Goal: Task Accomplishment & Management: Manage account settings

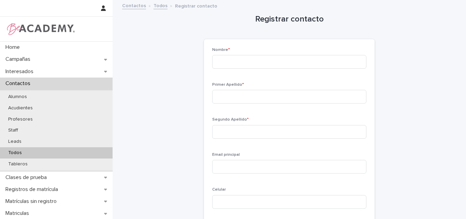
click at [20, 153] on p "Todos" at bounding box center [15, 153] width 25 height 6
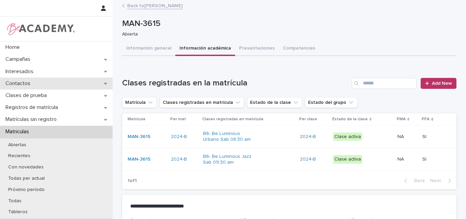
click at [36, 86] on div "Contactos" at bounding box center [56, 83] width 113 height 12
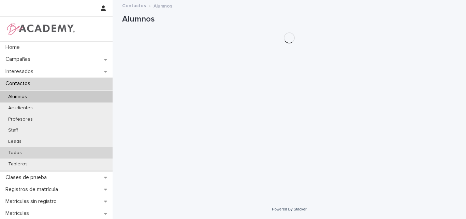
click at [24, 151] on p "Todos" at bounding box center [15, 153] width 25 height 6
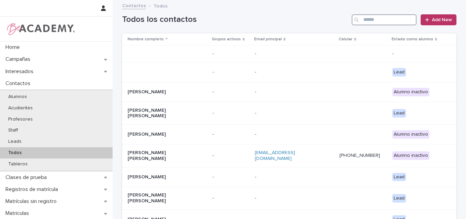
click at [373, 19] on input "Search" at bounding box center [384, 19] width 65 height 11
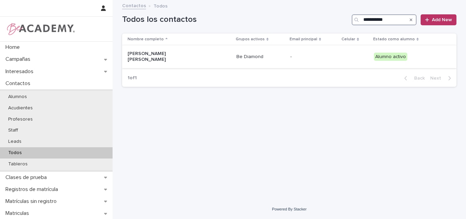
type input "**********"
click at [164, 54] on p "Julia Cabrera Chamorro" at bounding box center [162, 57] width 68 height 12
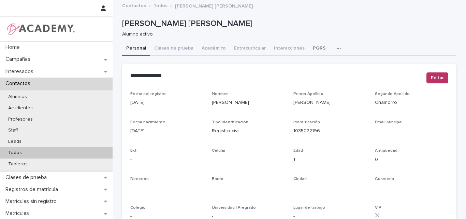
click at [310, 43] on button "PQRS" at bounding box center [319, 49] width 21 height 14
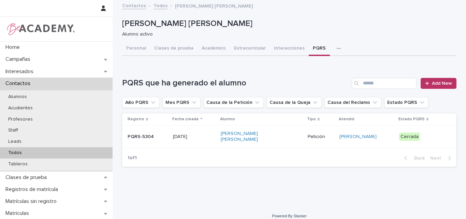
click at [201, 138] on div "[DATE]" at bounding box center [194, 136] width 42 height 11
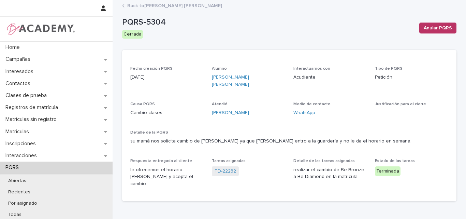
click at [144, 4] on link "Back to Julia Cabrera Chamorro" at bounding box center [174, 5] width 95 height 8
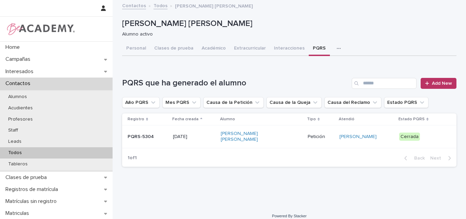
click at [19, 150] on p "Todos" at bounding box center [15, 153] width 25 height 6
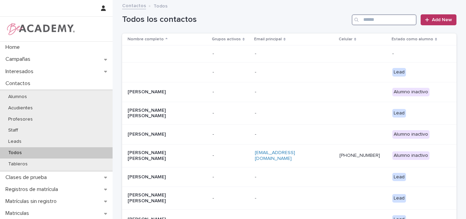
click at [371, 25] on input "Search" at bounding box center [384, 19] width 65 height 11
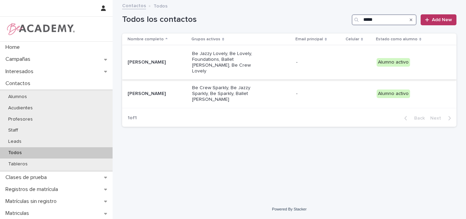
type input "*****"
click at [170, 63] on div "[PERSON_NAME]" at bounding box center [157, 62] width 59 height 11
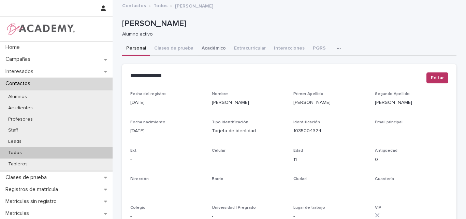
click at [205, 47] on button "Académico" at bounding box center [214, 49] width 32 height 14
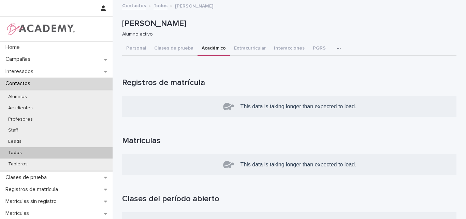
click at [212, 46] on button "Académico" at bounding box center [214, 49] width 32 height 14
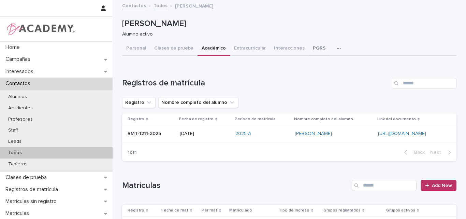
click at [309, 48] on button "PQRS" at bounding box center [319, 49] width 21 height 14
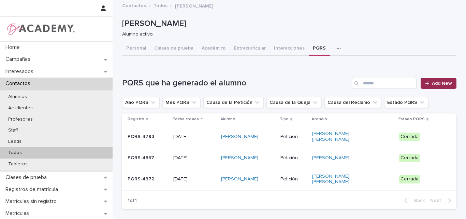
click at [428, 83] on div at bounding box center [428, 83] width 7 height 5
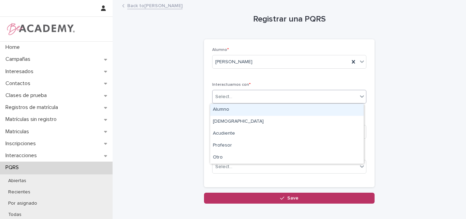
click at [277, 99] on div "Select..." at bounding box center [285, 96] width 145 height 11
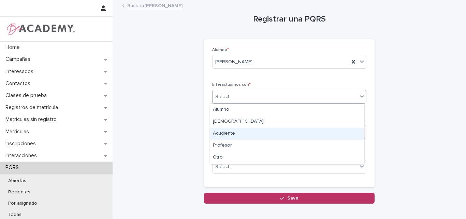
click at [233, 132] on div "Acudiente" at bounding box center [287, 134] width 154 height 12
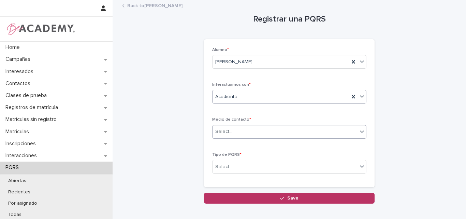
click at [255, 129] on div "Select..." at bounding box center [285, 131] width 145 height 11
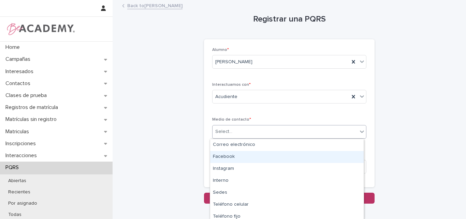
scroll to position [15, 0]
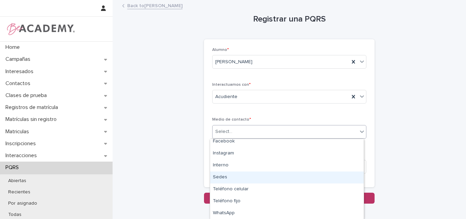
click at [231, 175] on div "Sedes" at bounding box center [287, 177] width 154 height 12
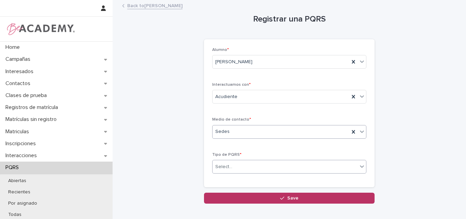
click at [268, 163] on div "Select..." at bounding box center [285, 166] width 145 height 11
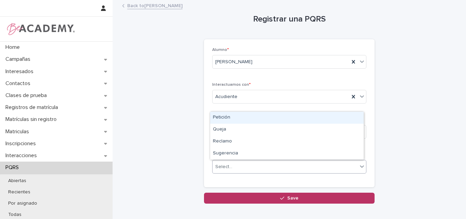
click at [228, 115] on div "Petición" at bounding box center [287, 118] width 154 height 12
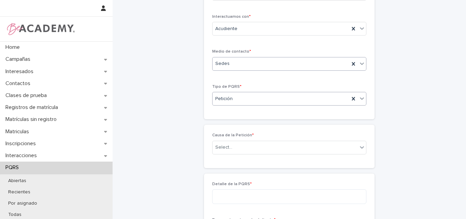
scroll to position [68, 0]
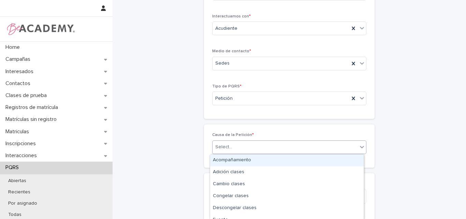
click at [232, 143] on div "Select..." at bounding box center [285, 146] width 145 height 11
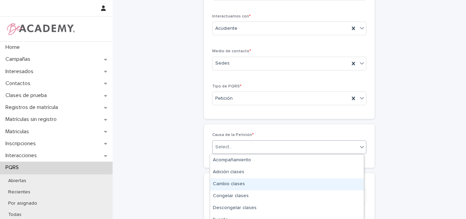
click at [233, 185] on div "Cambio clases" at bounding box center [287, 184] width 154 height 12
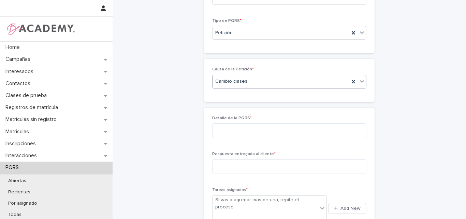
scroll to position [136, 0]
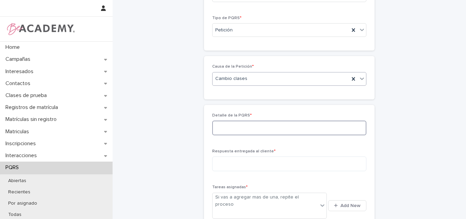
click at [262, 132] on textarea at bounding box center [289, 127] width 154 height 15
drag, startPoint x: 221, startPoint y: 128, endPoint x: 232, endPoint y: 127, distance: 10.4
click at [299, 130] on textarea "**********" at bounding box center [289, 127] width 154 height 15
type textarea "*"
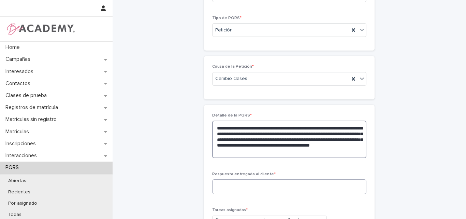
type textarea "**********"
click at [271, 185] on textarea at bounding box center [289, 186] width 154 height 15
type textarea "**********"
drag, startPoint x: 330, startPoint y: 152, endPoint x: 198, endPoint y: 120, distance: 136.4
click at [198, 120] on div "**********" at bounding box center [289, 103] width 334 height 478
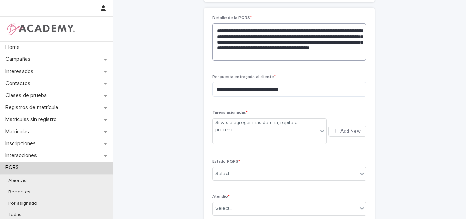
scroll to position [239, 0]
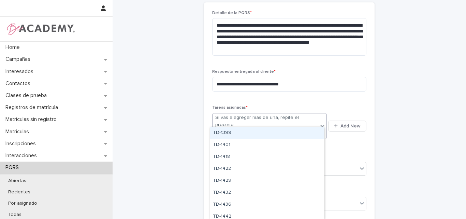
click at [268, 121] on div "Si vas a agregar mas de una, repite el proceso" at bounding box center [265, 121] width 100 height 14
click at [349, 120] on button "Add New" at bounding box center [347, 125] width 38 height 11
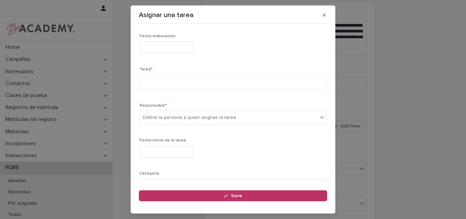
click at [186, 48] on input "text" at bounding box center [167, 47] width 54 height 12
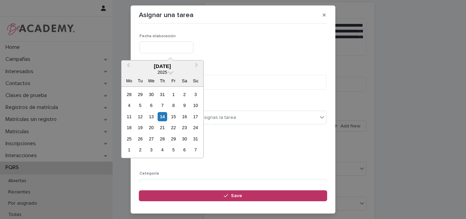
type input "**********"
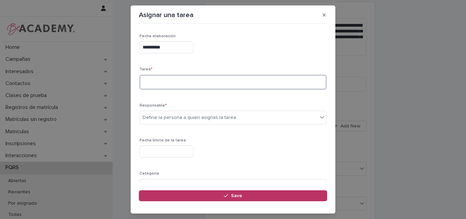
click at [172, 88] on textarea at bounding box center [233, 82] width 187 height 15
type textarea "**********"
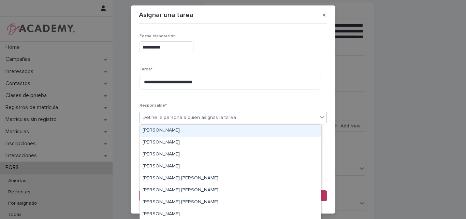
drag, startPoint x: 179, startPoint y: 119, endPoint x: 193, endPoint y: 136, distance: 21.8
click at [179, 119] on div "Define la persona a quien asignas la tarea" at bounding box center [189, 117] width 93 height 7
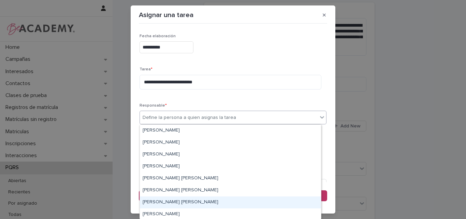
click at [162, 201] on div "Lina Rico Montoya" at bounding box center [230, 202] width 181 height 12
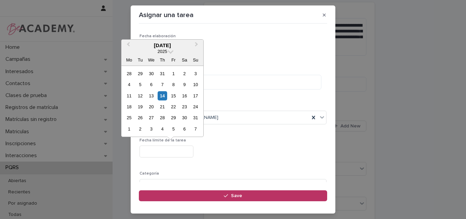
drag, startPoint x: 167, startPoint y: 151, endPoint x: 175, endPoint y: 151, distance: 7.2
click at [167, 151] on input "text" at bounding box center [167, 151] width 54 height 12
type input "**********"
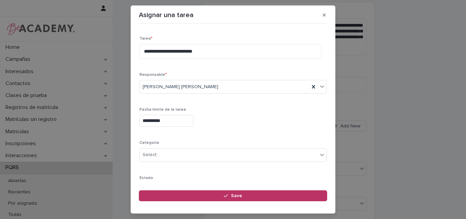
scroll to position [67, 0]
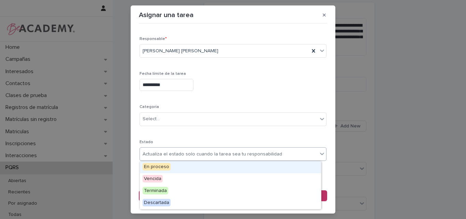
click at [175, 151] on div "Actualiza el estado solo cuando la tarea sea tu responsabilidad" at bounding box center [213, 153] width 140 height 7
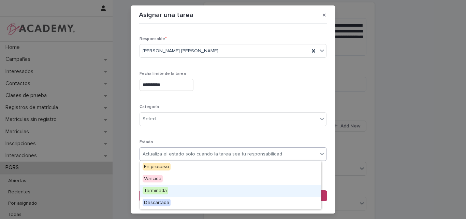
click at [167, 189] on div "Terminada" at bounding box center [230, 191] width 181 height 12
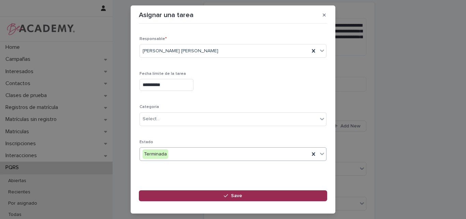
click at [242, 192] on button "Save" at bounding box center [233, 195] width 188 height 11
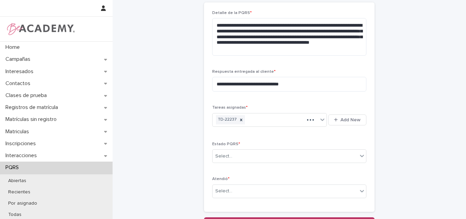
scroll to position [233, 0]
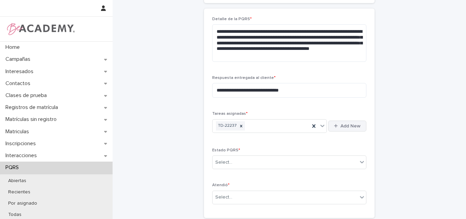
click at [344, 123] on button "Add New" at bounding box center [347, 125] width 38 height 11
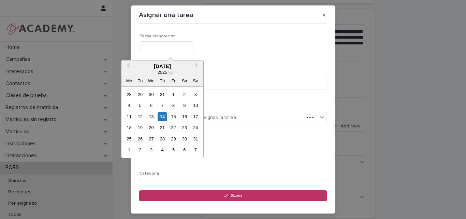
click at [178, 48] on input "text" at bounding box center [167, 47] width 54 height 12
type input "**********"
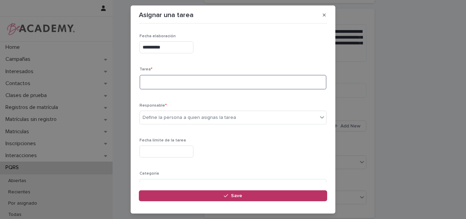
click at [169, 87] on textarea at bounding box center [233, 82] width 187 height 15
type textarea "**********"
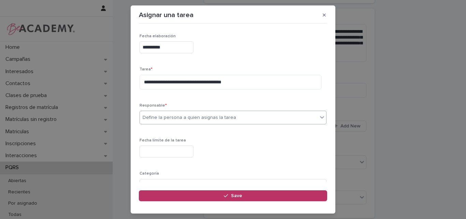
click at [187, 118] on div "Define la persona a quien asignas la tarea" at bounding box center [189, 117] width 93 height 7
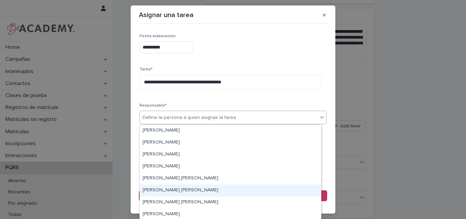
click at [165, 189] on div "Leidy Mesa Alvarez" at bounding box center [230, 190] width 181 height 12
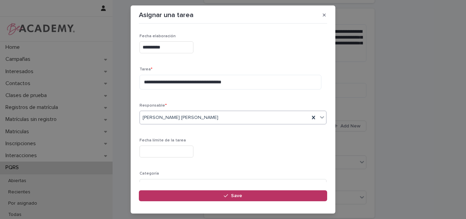
click at [166, 154] on input "text" at bounding box center [167, 151] width 54 height 12
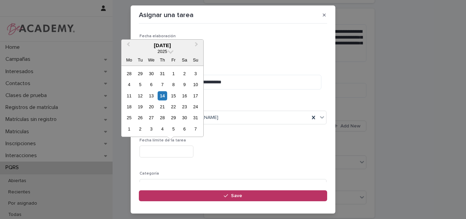
type input "**********"
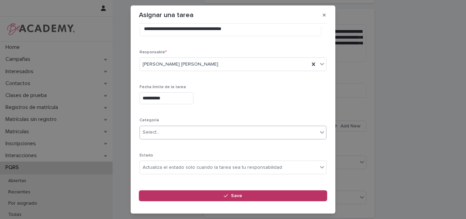
scroll to position [67, 0]
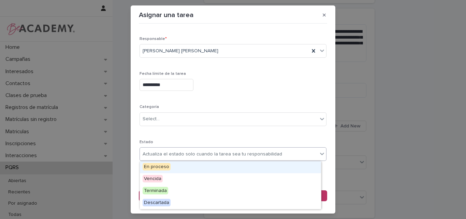
click at [170, 152] on div "Actualiza el estado solo cuando la tarea sea tu responsabilidad" at bounding box center [213, 153] width 140 height 7
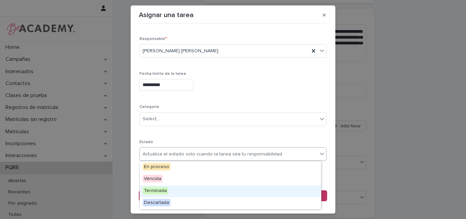
click at [163, 190] on span "Terminada" at bounding box center [156, 191] width 26 height 8
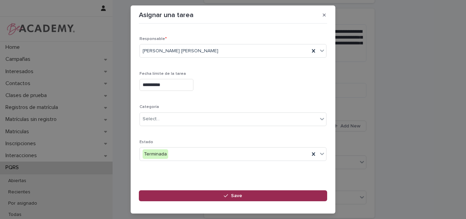
click at [231, 192] on button "Save" at bounding box center [233, 195] width 188 height 11
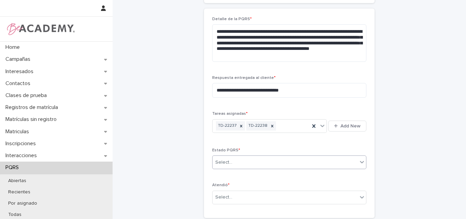
click at [251, 162] on div "Select..." at bounding box center [285, 162] width 145 height 11
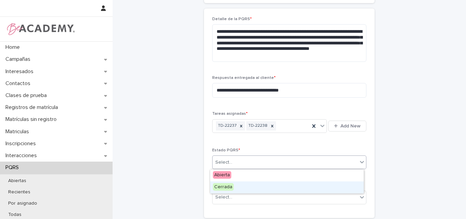
click at [228, 187] on span "Cerrada" at bounding box center [223, 187] width 21 height 8
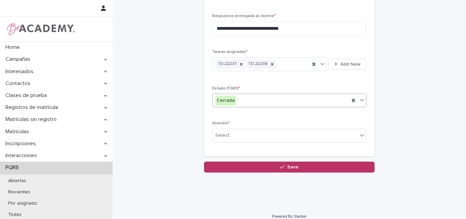
scroll to position [301, 0]
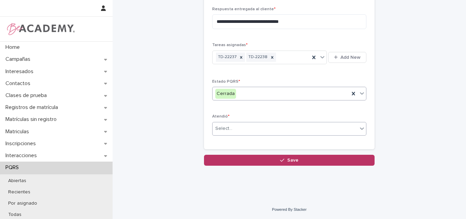
click at [227, 123] on div "Select..." at bounding box center [285, 128] width 145 height 11
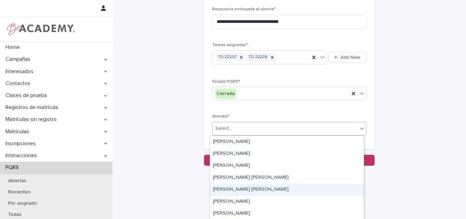
click at [227, 189] on div "Lina Rico Montoya" at bounding box center [287, 190] width 154 height 12
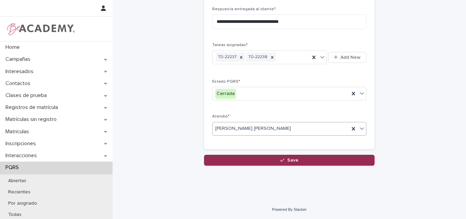
click at [284, 158] on button "Save" at bounding box center [289, 160] width 171 height 11
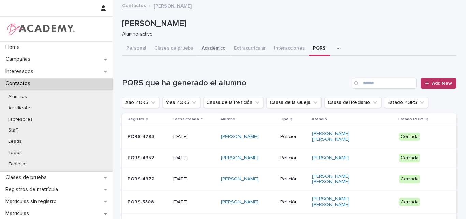
click at [204, 45] on button "Académico" at bounding box center [214, 49] width 32 height 14
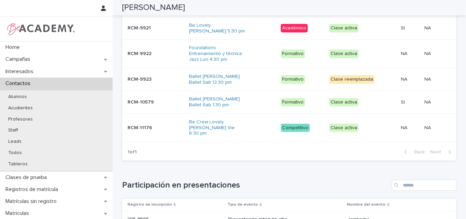
scroll to position [443, 0]
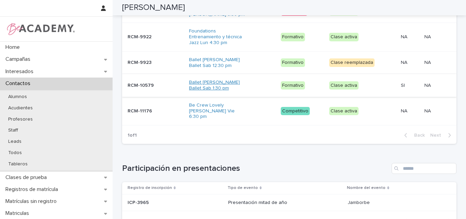
click at [219, 79] on link "Ballet Lila Ballet Sab 1:30 pm" at bounding box center [217, 85] width 57 height 12
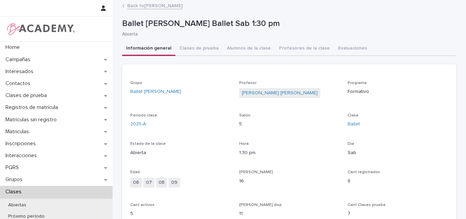
click at [145, 5] on link "Back to Alysia Hopps Gomez" at bounding box center [154, 5] width 55 height 8
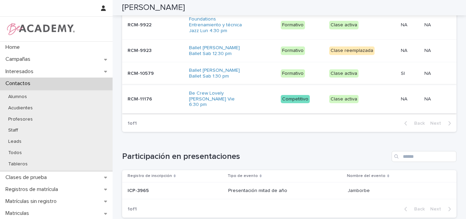
scroll to position [443, 0]
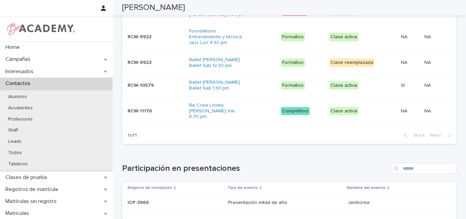
click at [154, 83] on p at bounding box center [156, 86] width 56 height 6
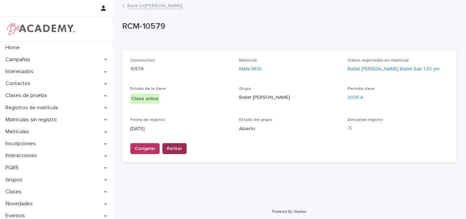
click at [172, 145] on span "Retirar" at bounding box center [174, 148] width 15 height 7
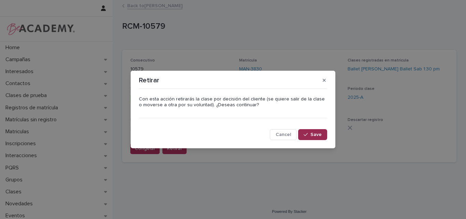
click at [310, 132] on div "button" at bounding box center [307, 134] width 7 height 5
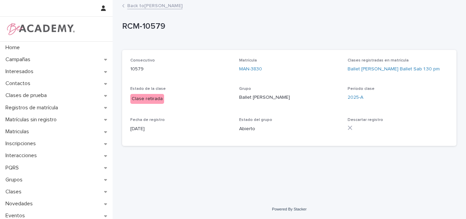
click at [172, 5] on link "Back to Alysia Hopps Gomez" at bounding box center [154, 5] width 55 height 8
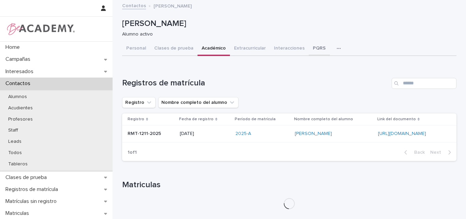
click at [310, 46] on button "PQRS" at bounding box center [319, 49] width 21 height 14
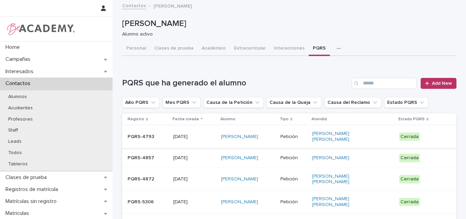
scroll to position [63, 0]
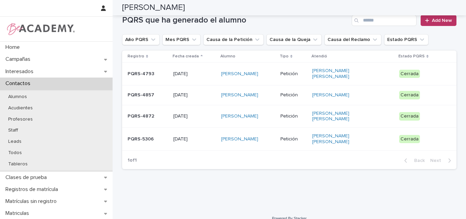
click at [156, 136] on p "PQRS-5306" at bounding box center [148, 139] width 40 height 6
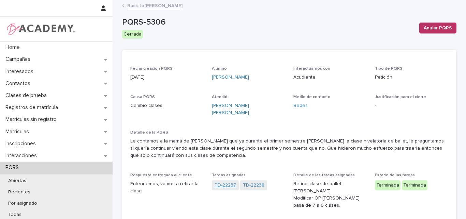
click at [224, 181] on link "TD-22237" at bounding box center [225, 184] width 21 height 7
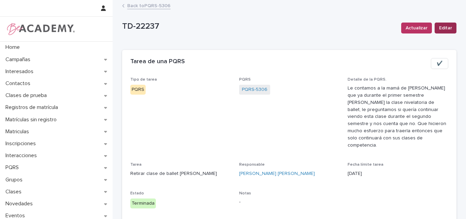
click at [439, 26] on span "Editar" at bounding box center [445, 28] width 13 height 7
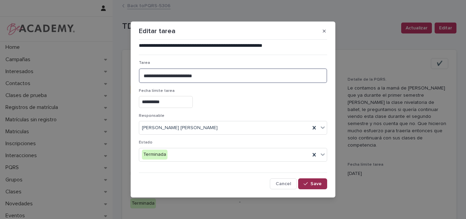
type textarea "**********"
click at [309, 185] on div "button" at bounding box center [307, 183] width 7 height 5
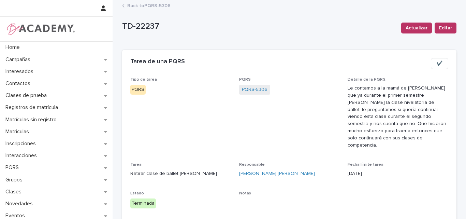
click at [159, 4] on link "Back to PQRS-5306" at bounding box center [148, 5] width 43 height 8
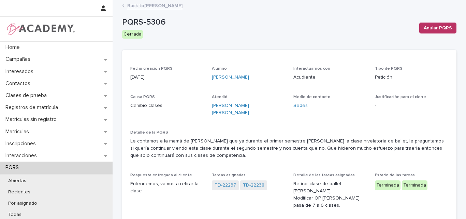
click at [157, 5] on link "Back to Alysia Hopps Gomez" at bounding box center [154, 5] width 55 height 8
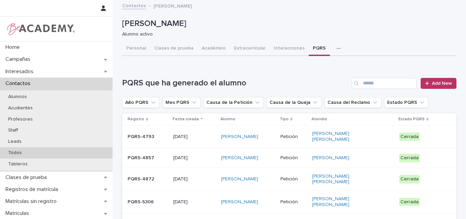
click at [12, 153] on p "Todos" at bounding box center [15, 153] width 25 height 6
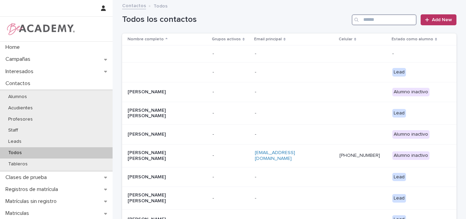
click at [382, 19] on input "Search" at bounding box center [384, 19] width 65 height 11
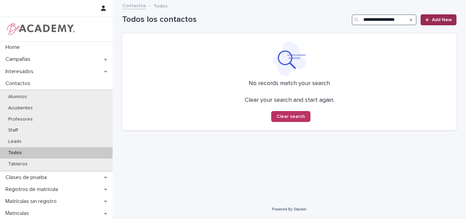
type input "**********"
click at [442, 21] on span "Add New" at bounding box center [442, 19] width 20 height 5
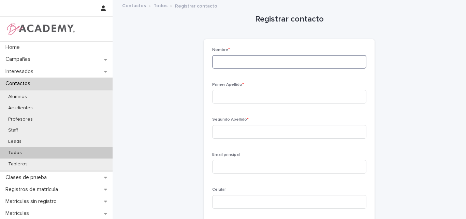
click at [281, 60] on input at bounding box center [289, 62] width 154 height 14
type input "*******"
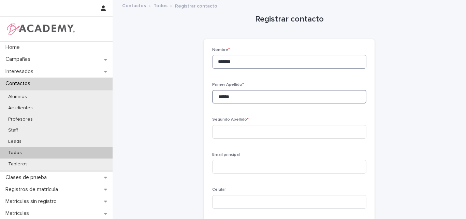
type input "******"
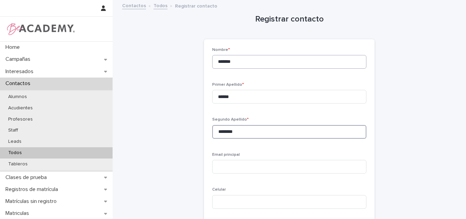
type input "********"
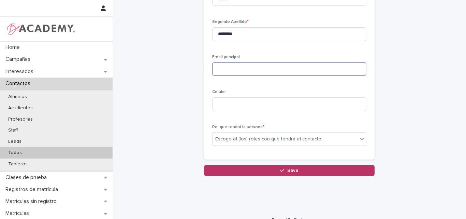
scroll to position [108, 0]
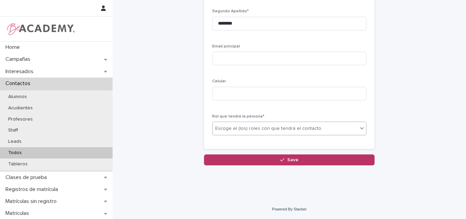
click at [245, 129] on div "Escoge el (los) roles con que tendrá el contacto" at bounding box center [268, 128] width 106 height 7
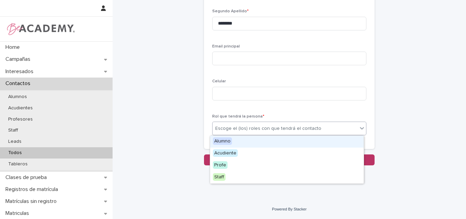
click at [240, 142] on div "Alumno" at bounding box center [287, 141] width 154 height 12
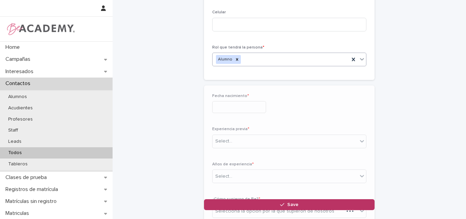
scroll to position [184, 0]
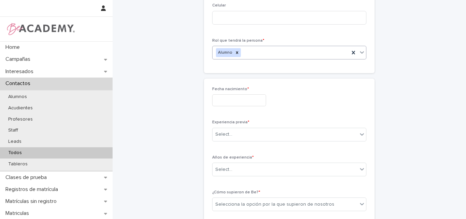
click at [231, 101] on input "text" at bounding box center [239, 100] width 54 height 12
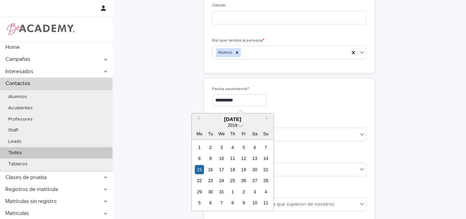
type input "**********"
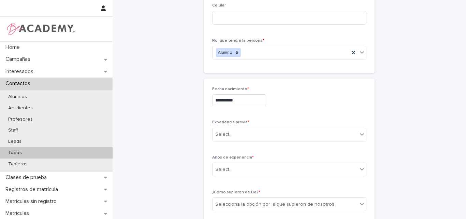
click at [287, 119] on div "**********" at bounding box center [289, 152] width 154 height 130
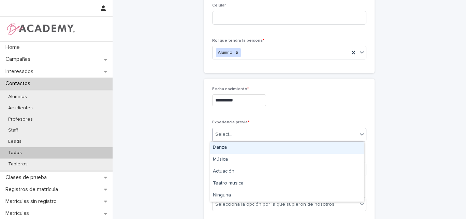
click at [240, 133] on div "Select..." at bounding box center [285, 134] width 145 height 11
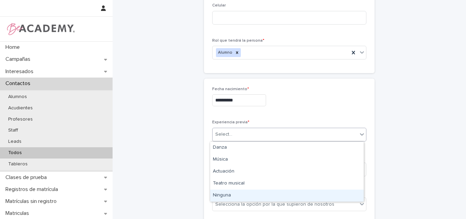
click at [253, 196] on div "Ninguna" at bounding box center [287, 195] width 154 height 12
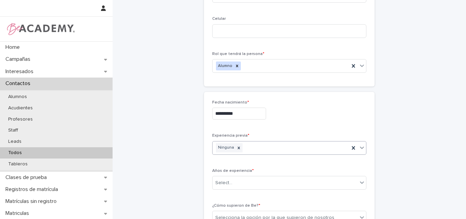
scroll to position [205, 0]
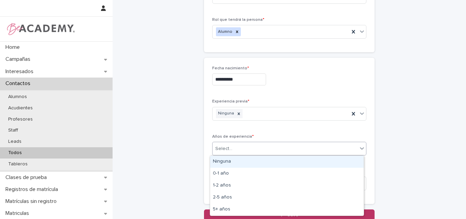
click at [256, 146] on div "Select..." at bounding box center [285, 148] width 145 height 11
click at [241, 160] on div "Ninguna" at bounding box center [287, 162] width 154 height 12
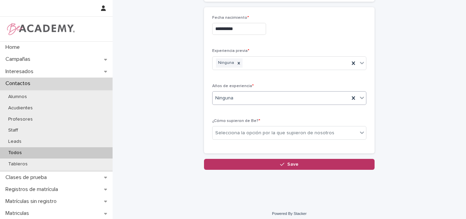
scroll to position [260, 0]
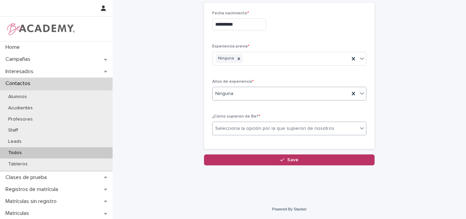
click at [294, 129] on div "Selecciona la opción por la que supieron de nosotros" at bounding box center [274, 128] width 119 height 7
click at [279, 130] on div "Selecciona la opción por la que supieron de nosotros" at bounding box center [274, 128] width 119 height 7
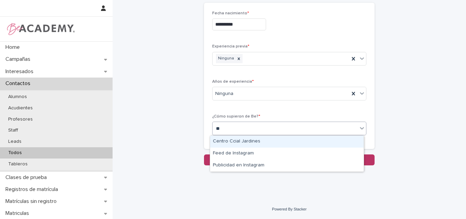
type input "***"
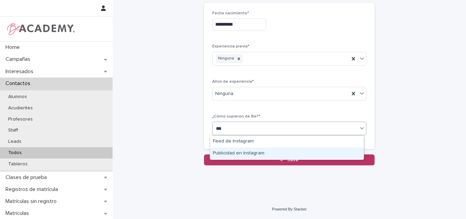
click at [274, 154] on div "Publicidad en Instagram" at bounding box center [287, 153] width 154 height 12
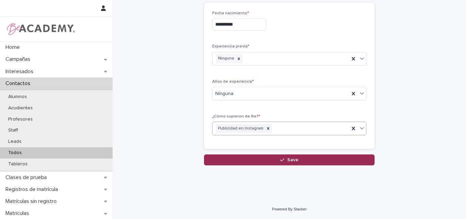
click at [291, 160] on span "Save" at bounding box center [292, 159] width 11 height 5
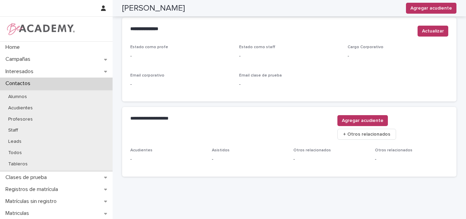
scroll to position [285, 0]
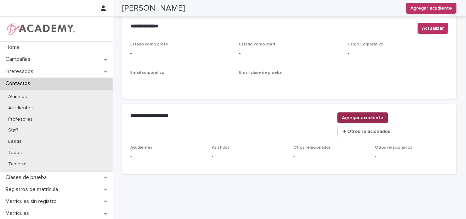
click at [383, 115] on span "Agregar acudiente" at bounding box center [363, 117] width 42 height 7
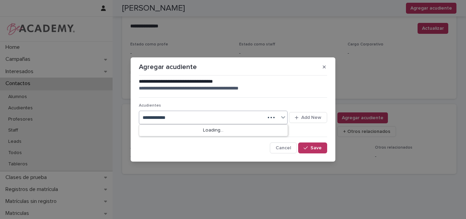
click at [258, 115] on div "**********" at bounding box center [202, 117] width 126 height 11
type input "**********"
click at [323, 117] on button "Add New" at bounding box center [308, 117] width 38 height 11
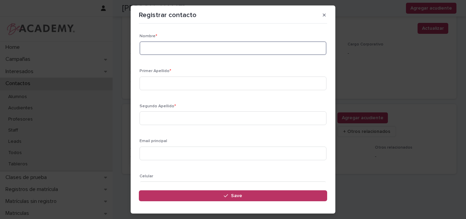
click at [177, 48] on input at bounding box center [233, 48] width 187 height 14
type input "*********"
type input "*"
type input "********"
type input "*****"
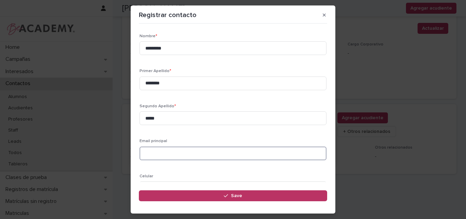
click at [162, 155] on input at bounding box center [233, 153] width 187 height 14
paste input "**********"
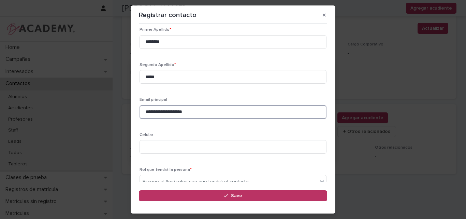
scroll to position [68, 0]
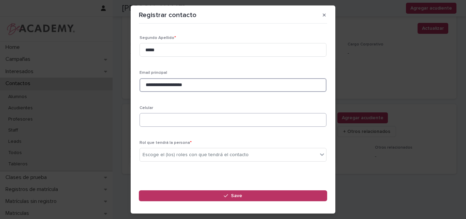
type input "**********"
click at [164, 118] on input at bounding box center [233, 120] width 187 height 14
paste input "**********"
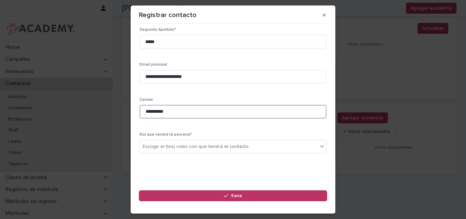
scroll to position [78, 0]
type input "**********"
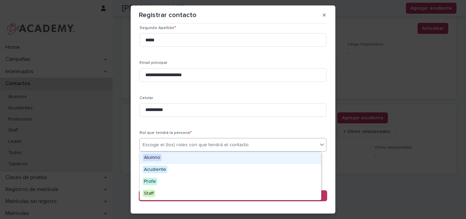
click at [185, 143] on div "Escoge el (los) roles con que tendrá el contacto" at bounding box center [196, 144] width 106 height 7
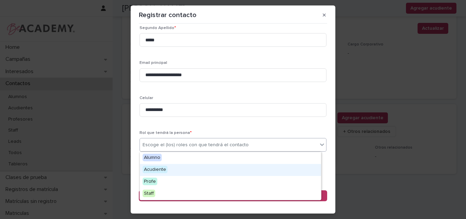
click at [167, 169] on div "Acudiente" at bounding box center [230, 170] width 181 height 12
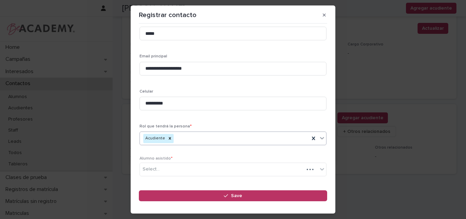
scroll to position [111, 0]
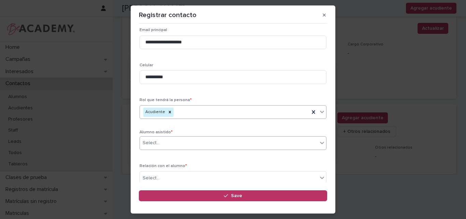
click at [171, 143] on div "Select..." at bounding box center [229, 142] width 178 height 11
type input "**********"
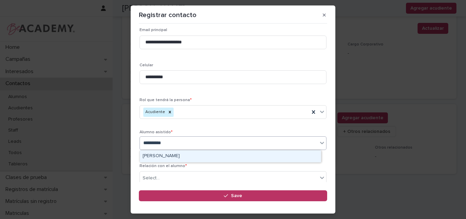
click at [176, 156] on div "Luciana Olarte Saavedra" at bounding box center [230, 156] width 181 height 12
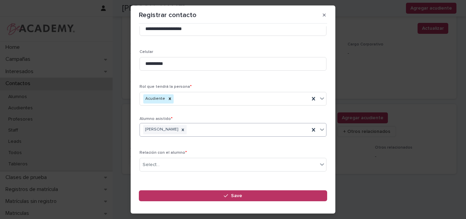
scroll to position [144, 0]
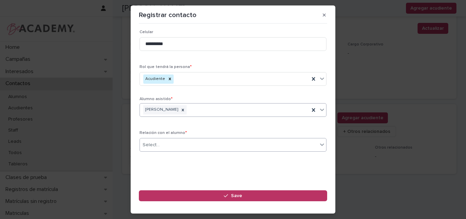
click at [185, 147] on div "Select..." at bounding box center [229, 144] width 178 height 11
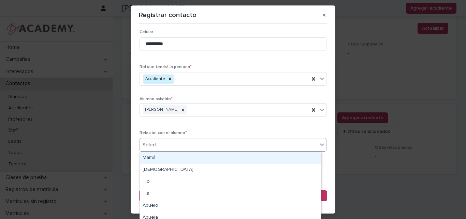
click at [178, 158] on div "Mamá" at bounding box center [230, 158] width 181 height 12
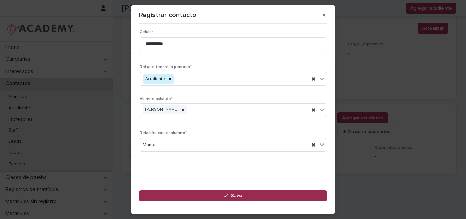
click at [218, 196] on button "Save" at bounding box center [233, 195] width 188 height 11
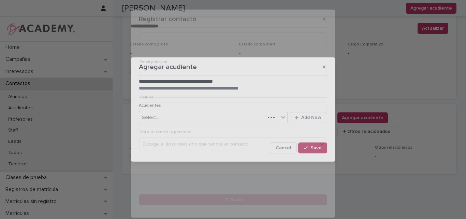
scroll to position [0, 0]
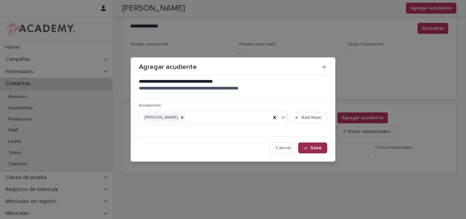
click at [319, 147] on span "Save" at bounding box center [315, 147] width 11 height 5
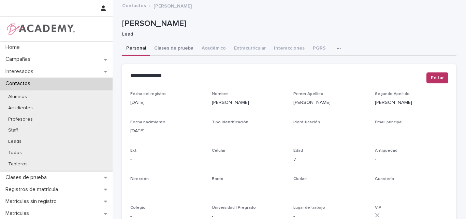
click at [171, 49] on button "Clases de prueba" at bounding box center [173, 49] width 47 height 14
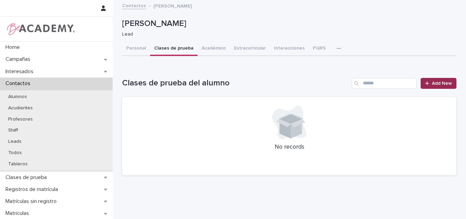
click at [434, 82] on span "Add New" at bounding box center [442, 83] width 20 height 5
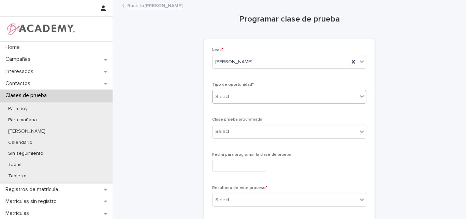
click at [251, 97] on div "Select..." at bounding box center [285, 96] width 145 height 11
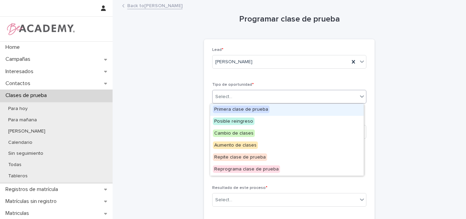
click at [248, 109] on span "Primera clase de prueba" at bounding box center [241, 109] width 57 height 8
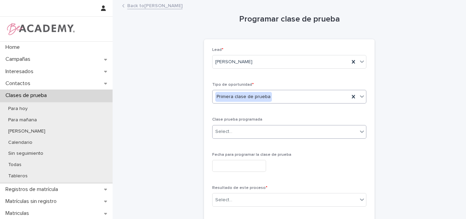
click at [266, 132] on div "Select..." at bounding box center [285, 131] width 145 height 11
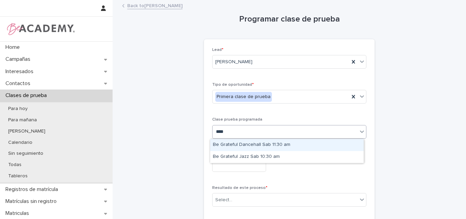
type input "*****"
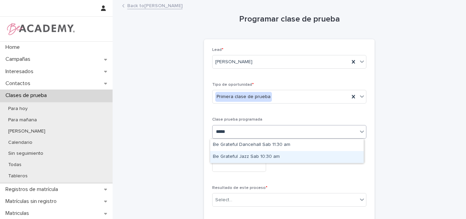
click at [259, 158] on div "Be Grateful Jazz Sab 10:30 am" at bounding box center [287, 157] width 154 height 12
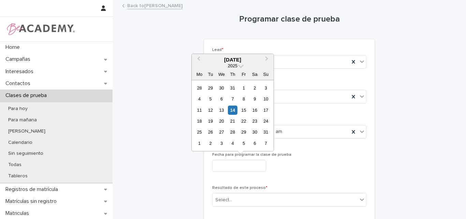
click at [252, 164] on input "text" at bounding box center [239, 166] width 54 height 12
click at [257, 110] on div "16" at bounding box center [254, 109] width 9 height 9
type input "**********"
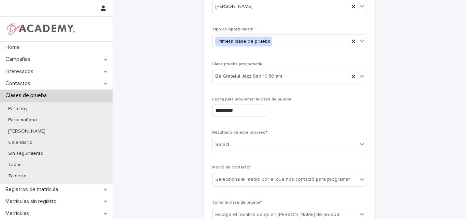
scroll to position [68, 0]
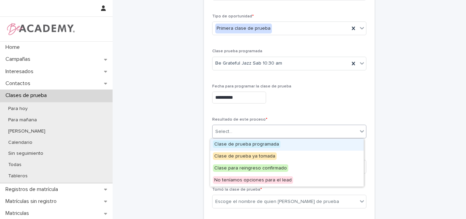
click at [252, 131] on div "Select..." at bounding box center [285, 131] width 145 height 11
click at [242, 144] on span "Clase de prueba programada" at bounding box center [247, 144] width 68 height 8
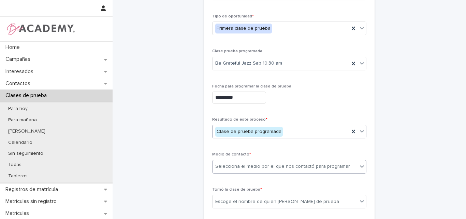
click at [254, 168] on div "Selecciona el medio por el que nos contactó para programar" at bounding box center [282, 166] width 135 height 7
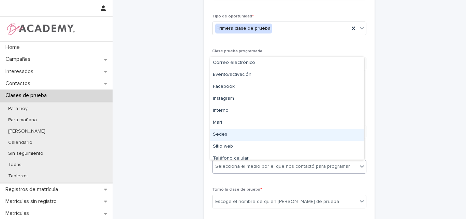
type input "*"
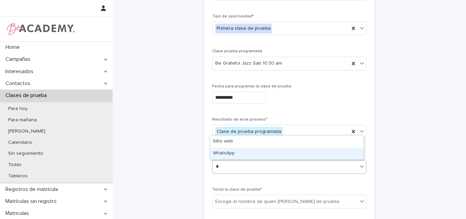
click at [232, 154] on div "WhatsApp" at bounding box center [287, 153] width 154 height 12
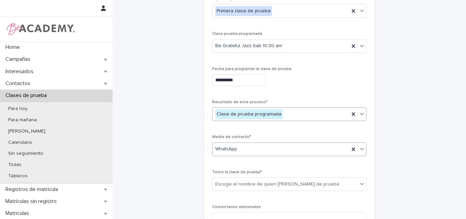
scroll to position [102, 0]
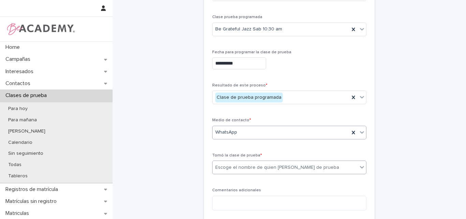
click at [236, 167] on div "Escoge el nombre de quien toma la clase de prueba" at bounding box center [277, 167] width 124 height 7
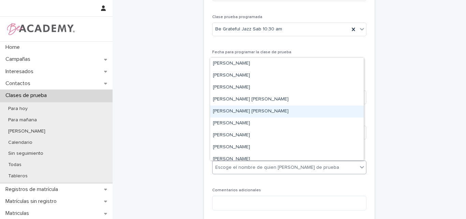
click at [237, 112] on div "Lina Rico Montoya" at bounding box center [287, 111] width 154 height 12
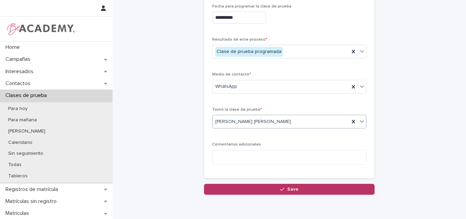
scroll to position [171, 0]
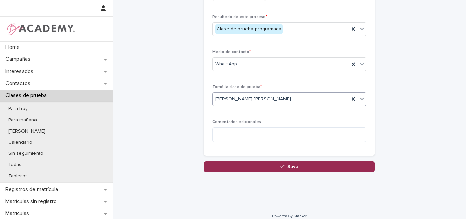
click at [290, 166] on span "Save" at bounding box center [292, 166] width 11 height 5
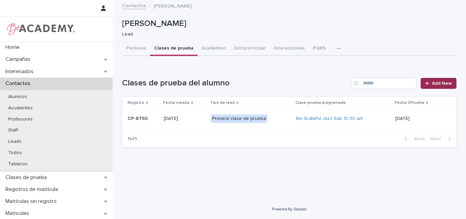
click at [440, 84] on span "Add New" at bounding box center [442, 83] width 20 height 5
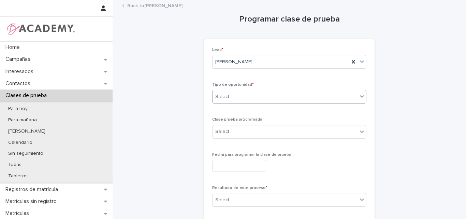
click at [322, 94] on div "Select..." at bounding box center [285, 96] width 145 height 11
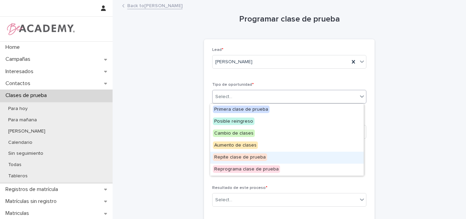
click at [263, 157] on span "Repite clase de prueba" at bounding box center [240, 157] width 54 height 8
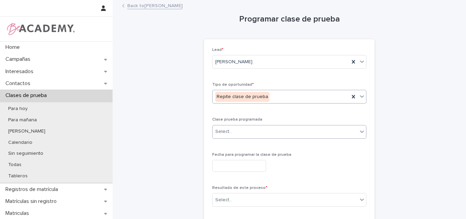
click at [249, 130] on div "Select..." at bounding box center [285, 131] width 145 height 11
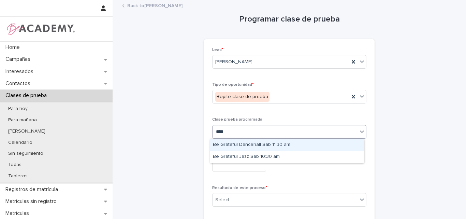
type input "*****"
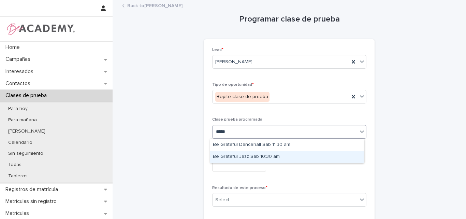
click at [262, 155] on div "Be Grateful Jazz Sab 10:30 am" at bounding box center [287, 157] width 154 height 12
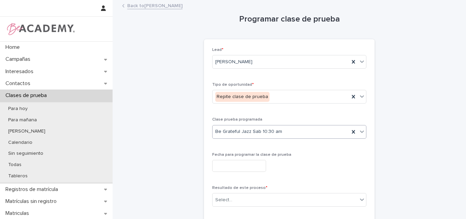
click at [260, 165] on input "text" at bounding box center [239, 166] width 54 height 12
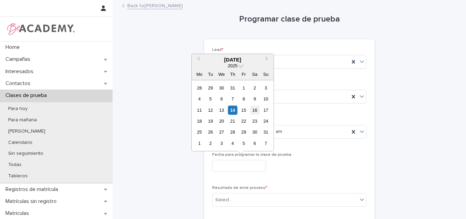
click at [256, 113] on div "16" at bounding box center [254, 109] width 9 height 9
type input "**********"
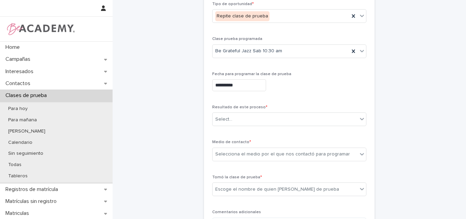
scroll to position [102, 0]
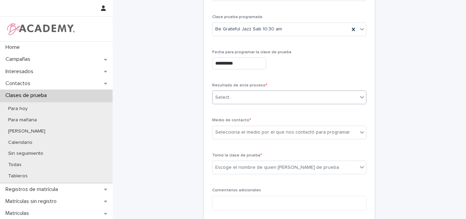
click at [261, 92] on div "Select..." at bounding box center [285, 97] width 145 height 11
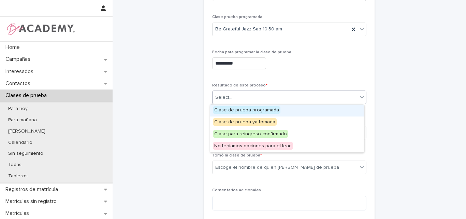
click at [253, 114] on div "Clase de prueba programada" at bounding box center [287, 110] width 154 height 12
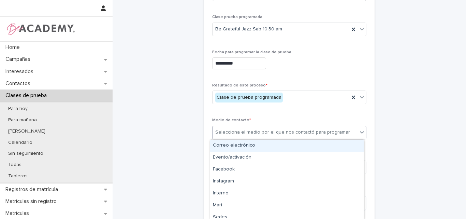
click at [288, 133] on div "Selecciona el medio por el que nos contactó para programar" at bounding box center [282, 132] width 135 height 7
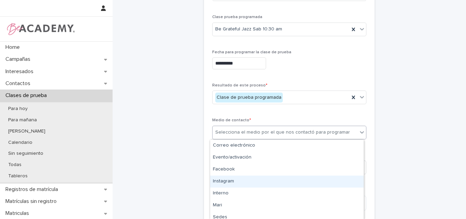
type input "*"
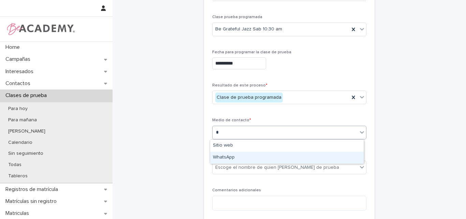
click at [235, 156] on div "WhatsApp" at bounding box center [287, 157] width 154 height 12
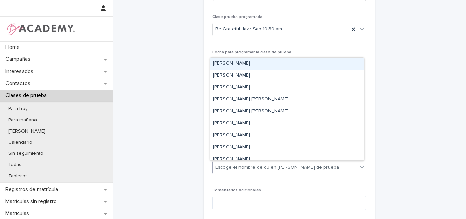
drag, startPoint x: 244, startPoint y: 166, endPoint x: 244, endPoint y: 162, distance: 3.8
click at [244, 166] on div "Escoge el nombre de quien toma la clase de prueba" at bounding box center [277, 167] width 124 height 7
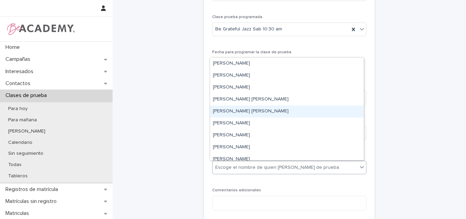
click at [246, 111] on div "Lina Rico Montoya" at bounding box center [287, 111] width 154 height 12
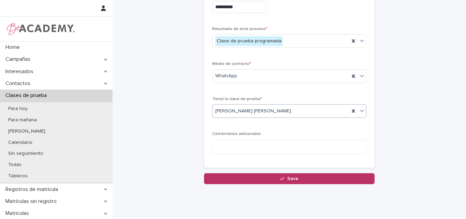
scroll to position [171, 0]
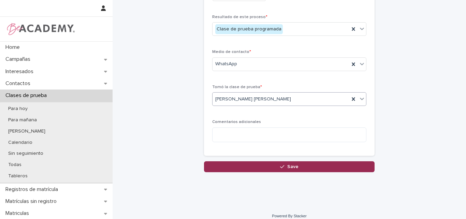
click at [284, 165] on div "button" at bounding box center [283, 166] width 7 height 5
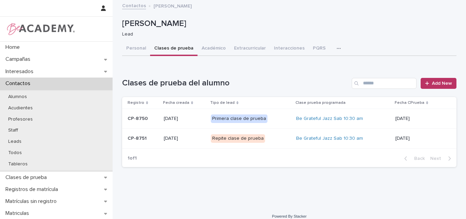
scroll to position [7, 0]
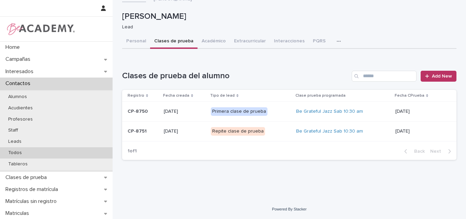
click at [31, 152] on div "Todos" at bounding box center [56, 152] width 113 height 11
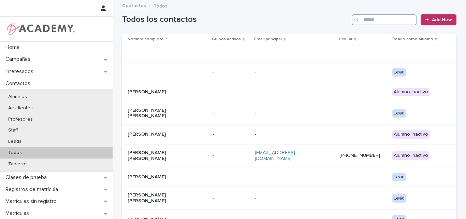
click at [394, 19] on input "Search" at bounding box center [384, 19] width 65 height 11
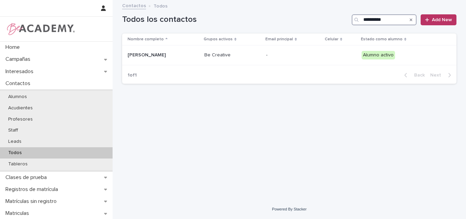
type input "**********"
click at [411, 21] on icon "Search" at bounding box center [411, 20] width 3 height 4
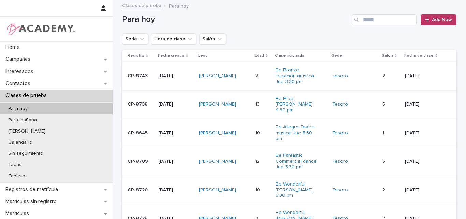
click at [28, 108] on p "Para hoy" at bounding box center [18, 109] width 30 height 6
click at [139, 41] on icon "Sede" at bounding box center [141, 38] width 7 height 7
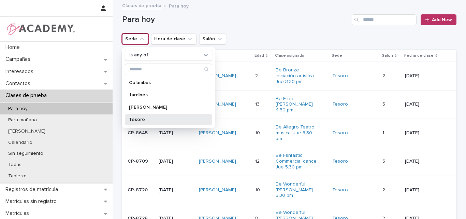
click at [141, 120] on p "Tesoro" at bounding box center [165, 119] width 72 height 5
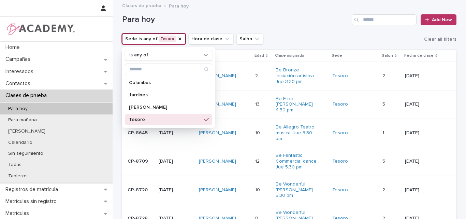
click at [253, 22] on h1 "Para hoy" at bounding box center [235, 20] width 227 height 10
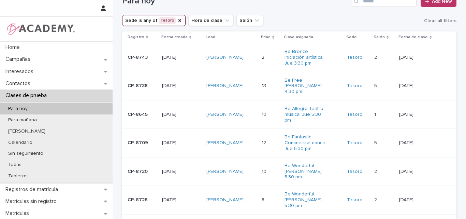
scroll to position [34, 0]
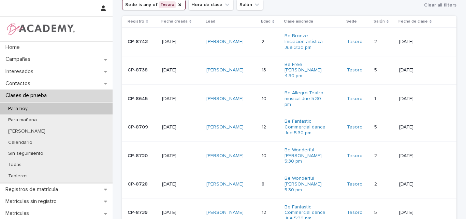
click at [135, 124] on p "CP-8709" at bounding box center [142, 127] width 29 height 6
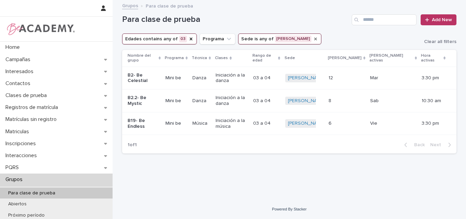
click at [313, 40] on icon "Sede" at bounding box center [315, 38] width 5 height 5
click at [190, 40] on icon "Edades" at bounding box center [191, 39] width 3 height 3
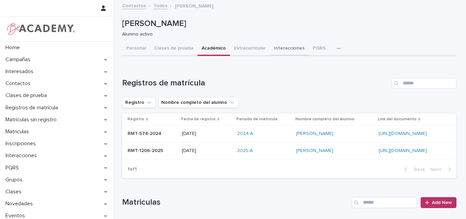
click at [274, 49] on button "Interacciones" at bounding box center [289, 49] width 39 height 14
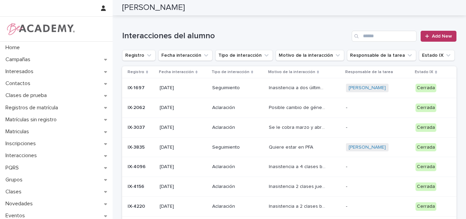
scroll to position [39, 0]
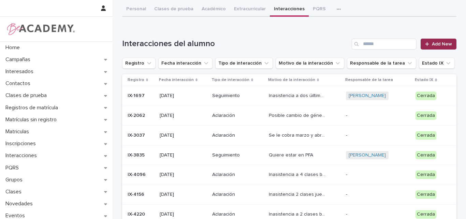
click at [427, 44] on div at bounding box center [428, 44] width 7 height 5
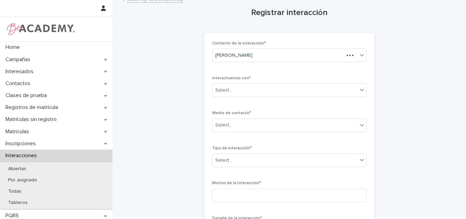
scroll to position [6, 0]
click at [260, 91] on div "Select..." at bounding box center [285, 90] width 145 height 11
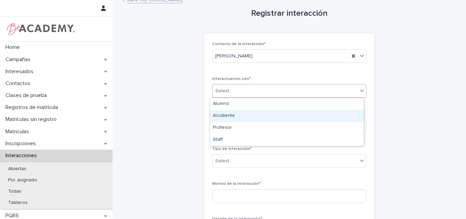
click at [232, 116] on div "Acudiente" at bounding box center [287, 116] width 154 height 12
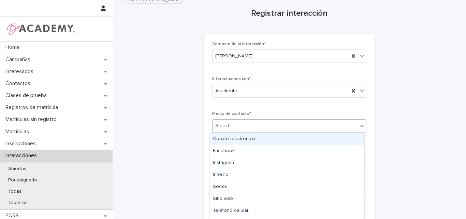
drag, startPoint x: 257, startPoint y: 126, endPoint x: 242, endPoint y: 133, distance: 16.5
click at [257, 126] on div "Select..." at bounding box center [285, 125] width 145 height 11
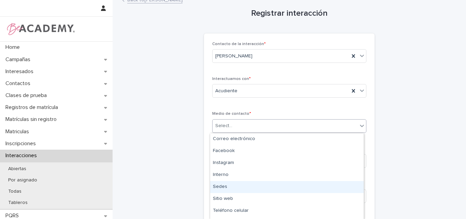
type input "*"
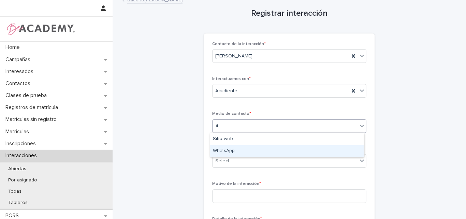
click at [229, 148] on div "WhatsApp" at bounding box center [287, 151] width 154 height 12
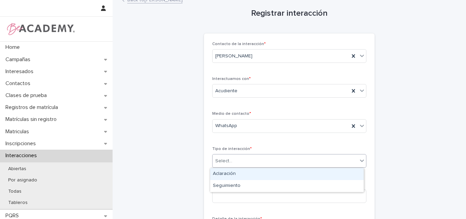
click at [252, 160] on div "Select..." at bounding box center [285, 160] width 145 height 11
click at [240, 176] on div "Aclaración" at bounding box center [287, 174] width 154 height 12
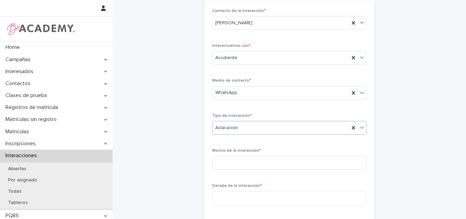
scroll to position [40, 0]
click at [232, 163] on input at bounding box center [289, 162] width 154 height 14
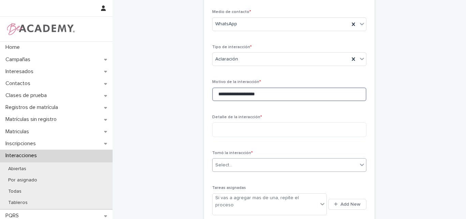
scroll to position [108, 0]
type input "**********"
click at [241, 127] on textarea at bounding box center [289, 128] width 154 height 15
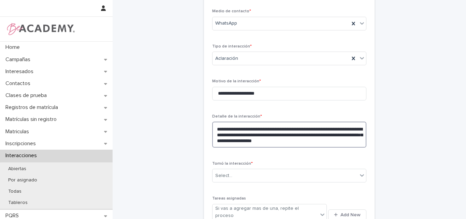
click at [310, 134] on textarea "**********" at bounding box center [289, 134] width 154 height 26
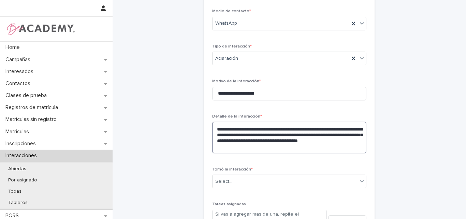
click at [287, 146] on textarea "**********" at bounding box center [289, 137] width 154 height 32
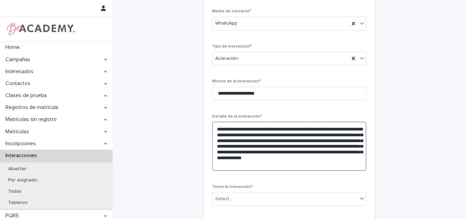
click at [329, 166] on textarea "**********" at bounding box center [289, 145] width 154 height 49
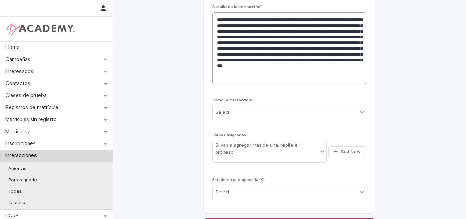
scroll to position [245, 0]
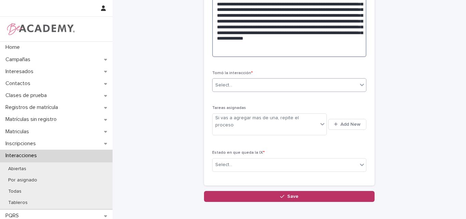
type textarea "**********"
click at [233, 81] on div "Select..." at bounding box center [285, 84] width 145 height 11
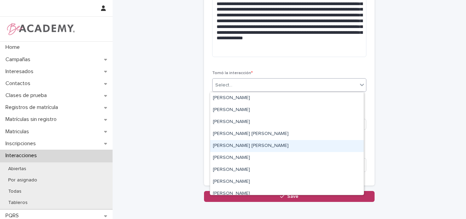
click at [239, 148] on div "Lina Rico Montoya" at bounding box center [287, 146] width 154 height 12
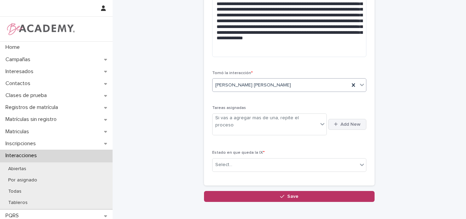
click at [342, 122] on span "Add New" at bounding box center [350, 124] width 20 height 5
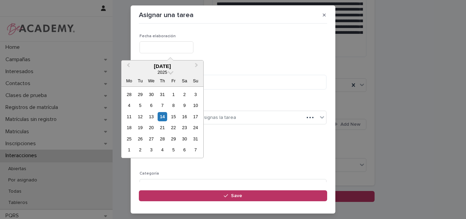
click at [177, 49] on input "text" at bounding box center [167, 47] width 54 height 12
type input "**********"
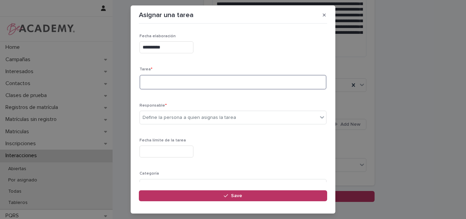
click at [171, 78] on textarea at bounding box center [233, 82] width 187 height 15
type textarea "**********"
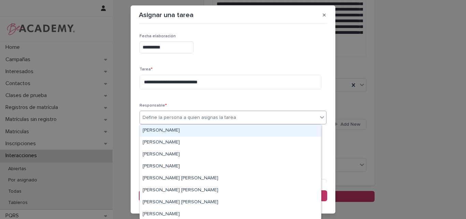
click at [184, 117] on div "Define la persona a quien asignas la tarea" at bounding box center [189, 117] width 93 height 7
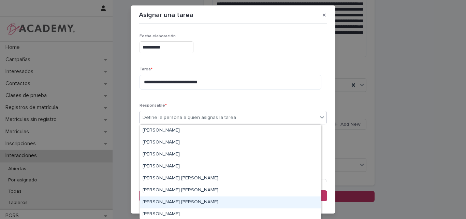
click at [159, 206] on div "Lina Rico Montoya" at bounding box center [230, 202] width 181 height 12
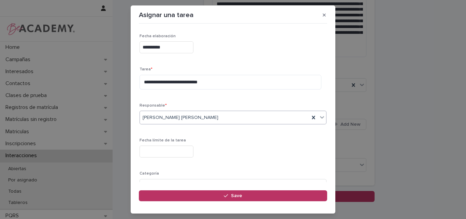
click at [167, 155] on input "text" at bounding box center [167, 151] width 54 height 12
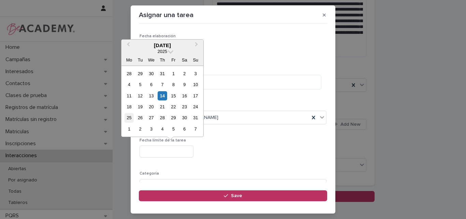
click at [130, 117] on div "25" at bounding box center [129, 117] width 9 height 9
type input "**********"
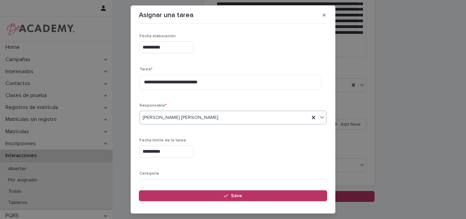
scroll to position [67, 0]
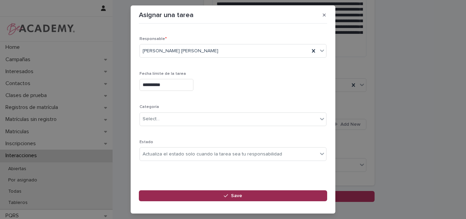
click at [235, 196] on span "Save" at bounding box center [236, 195] width 11 height 5
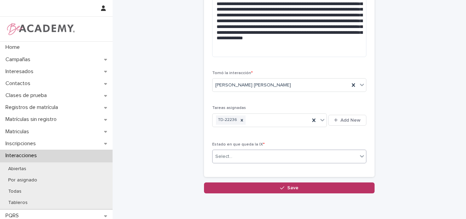
click at [286, 157] on div "Select..." at bounding box center [285, 156] width 145 height 11
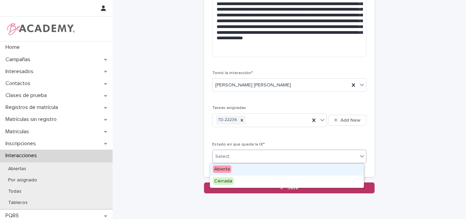
click at [244, 167] on div "Abierta" at bounding box center [287, 169] width 154 height 12
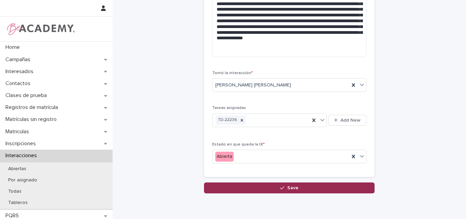
click at [289, 188] on span "Save" at bounding box center [292, 187] width 11 height 5
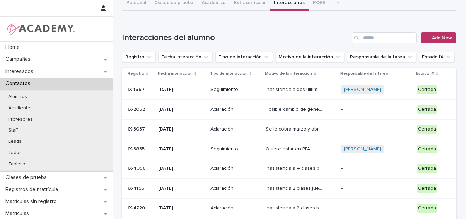
scroll to position [68, 0]
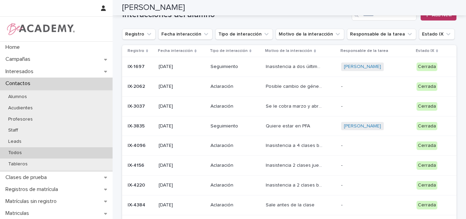
click at [7, 151] on p "Todos" at bounding box center [15, 153] width 25 height 6
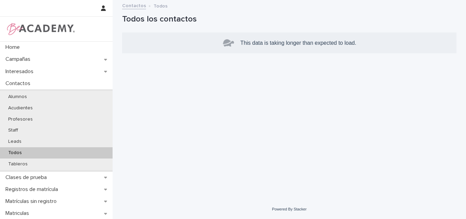
click at [21, 150] on p "Todos" at bounding box center [15, 153] width 25 height 6
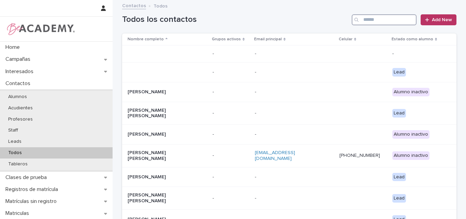
click at [377, 16] on input "Search" at bounding box center [384, 19] width 65 height 11
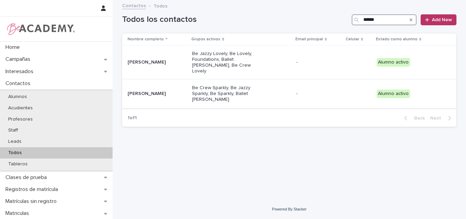
type input "*****"
click at [156, 91] on td "Elena Hopps Gomez" at bounding box center [155, 93] width 67 height 28
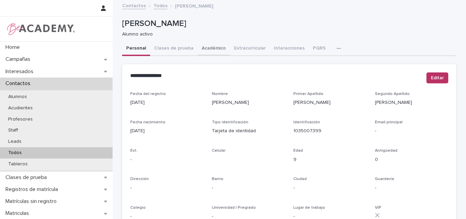
click at [202, 45] on button "Académico" at bounding box center [214, 49] width 32 height 14
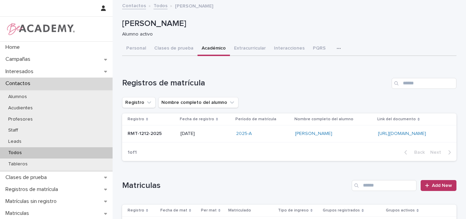
click at [310, 47] on button "PQRS" at bounding box center [319, 49] width 21 height 14
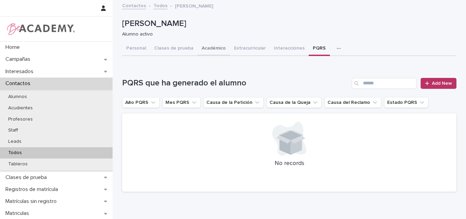
click at [204, 45] on button "Académico" at bounding box center [214, 49] width 32 height 14
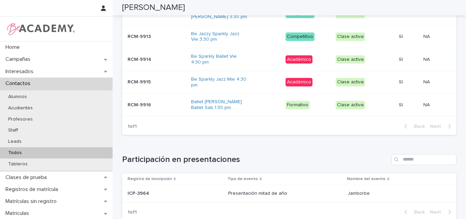
scroll to position [320, 0]
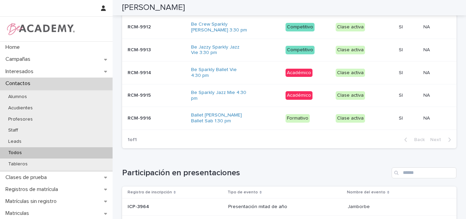
click at [147, 114] on p "RCM-9916" at bounding box center [140, 117] width 25 height 7
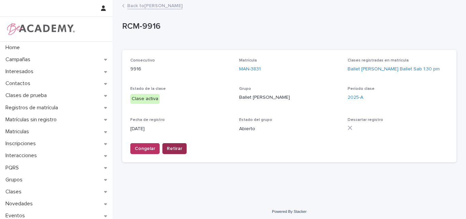
click at [175, 147] on span "Retirar" at bounding box center [174, 148] width 15 height 7
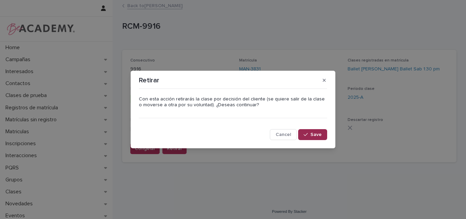
click at [310, 133] on div "button" at bounding box center [307, 134] width 7 height 5
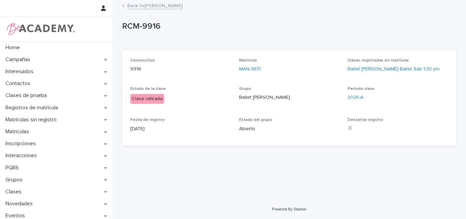
click at [166, 5] on link "Back to Elena Hopps Gomez" at bounding box center [154, 5] width 55 height 8
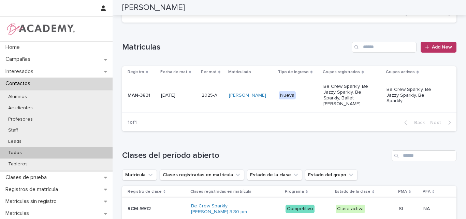
scroll to position [34, 0]
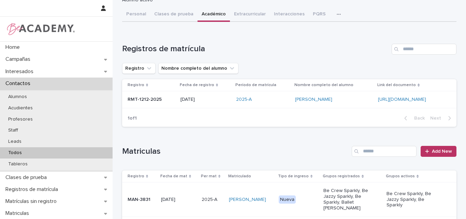
drag, startPoint x: 309, startPoint y: 14, endPoint x: 327, endPoint y: 40, distance: 31.9
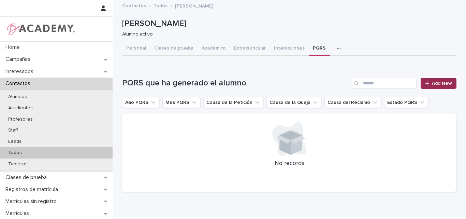
click at [438, 79] on link "Add New" at bounding box center [439, 83] width 36 height 11
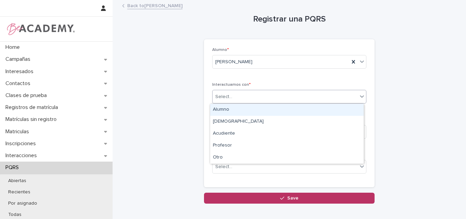
click at [275, 93] on div "Select..." at bounding box center [285, 96] width 145 height 11
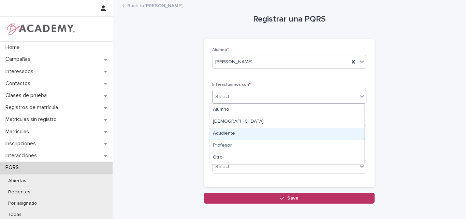
click at [235, 133] on div "Acudiente" at bounding box center [287, 134] width 154 height 12
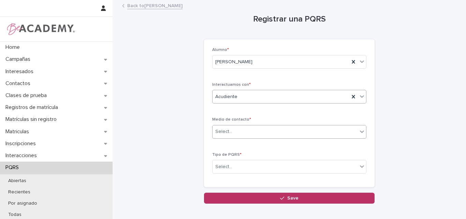
click at [239, 133] on div "Select..." at bounding box center [285, 131] width 145 height 11
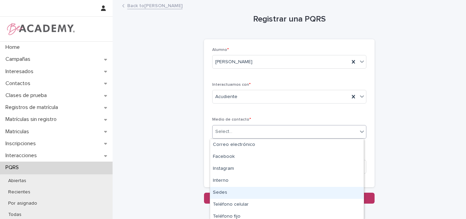
click at [227, 193] on div "Sedes" at bounding box center [287, 193] width 154 height 12
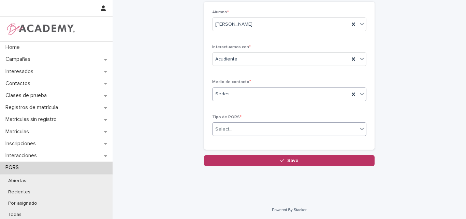
scroll to position [38, 0]
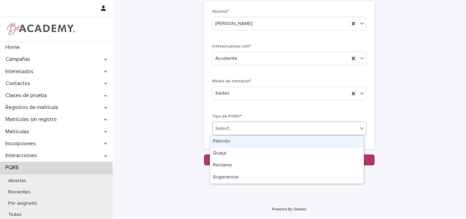
click at [244, 129] on div "Select..." at bounding box center [285, 128] width 145 height 11
click at [242, 142] on div "Petición" at bounding box center [287, 141] width 154 height 12
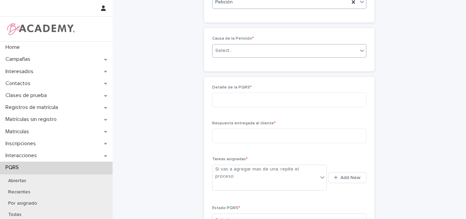
scroll to position [158, 0]
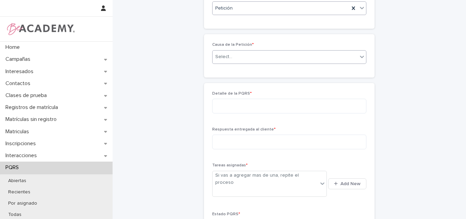
click at [249, 55] on div "Select..." at bounding box center [285, 56] width 145 height 11
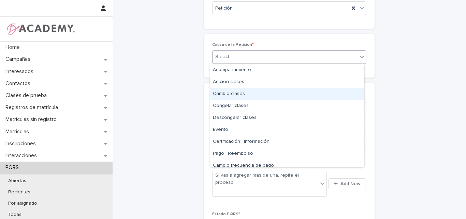
click at [232, 98] on div "Cambio clases" at bounding box center [287, 94] width 154 height 12
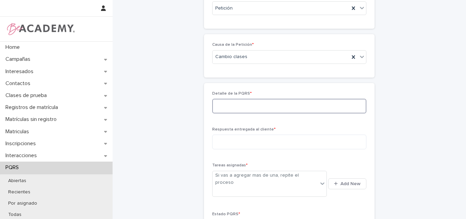
click at [230, 109] on textarea at bounding box center [289, 106] width 154 height 15
paste textarea "**********"
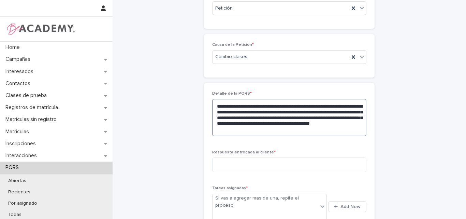
click at [283, 106] on textarea "**********" at bounding box center [289, 118] width 154 height 38
click at [221, 111] on textarea "**********" at bounding box center [289, 118] width 154 height 38
type textarea "**********"
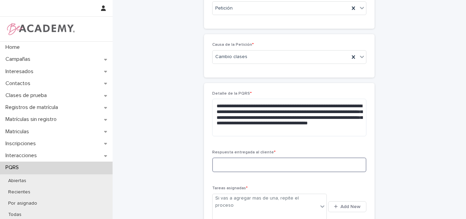
click at [263, 163] on textarea at bounding box center [289, 164] width 154 height 15
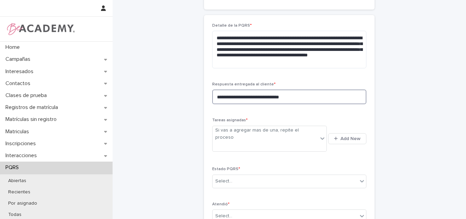
scroll to position [227, 0]
type textarea "**********"
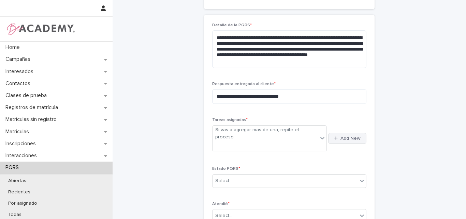
click at [346, 136] on span "Add New" at bounding box center [350, 138] width 20 height 5
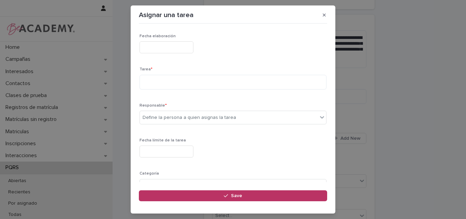
click at [174, 45] on input "text" at bounding box center [167, 47] width 54 height 12
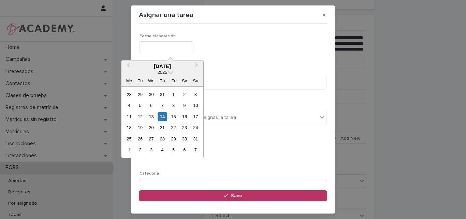
type input "**********"
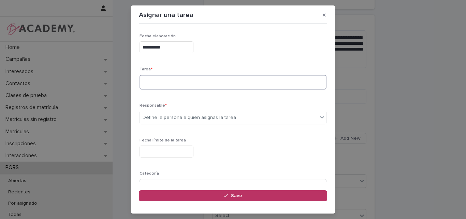
click at [162, 88] on textarea at bounding box center [233, 82] width 187 height 15
type textarea "**********"
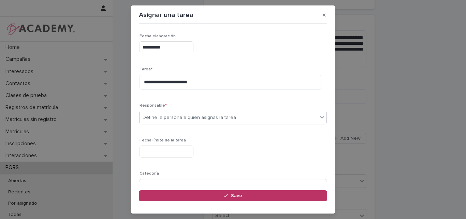
click at [177, 112] on div "Define la persona a quien asignas la tarea" at bounding box center [229, 117] width 178 height 11
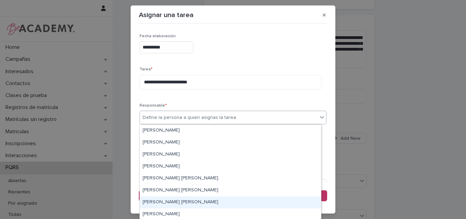
click at [158, 202] on div "Lina Rico Montoya" at bounding box center [230, 202] width 181 height 12
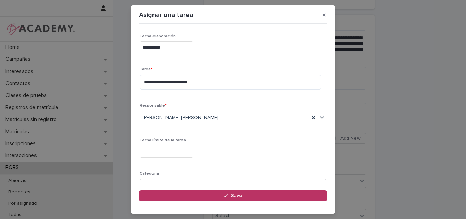
click at [161, 151] on input "text" at bounding box center [167, 151] width 54 height 12
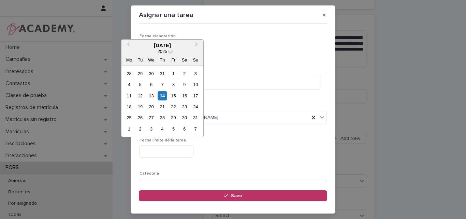
type input "**********"
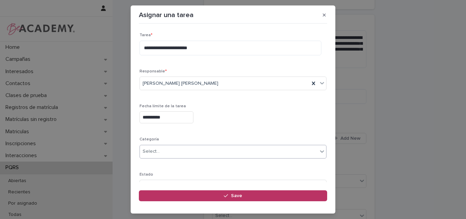
scroll to position [67, 0]
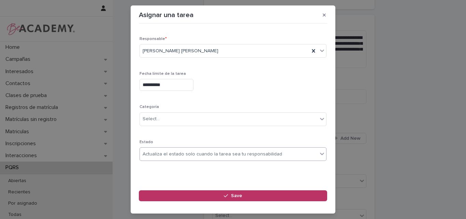
click at [174, 155] on div "Actualiza el estado solo cuando la tarea sea tu responsabilidad" at bounding box center [213, 153] width 140 height 7
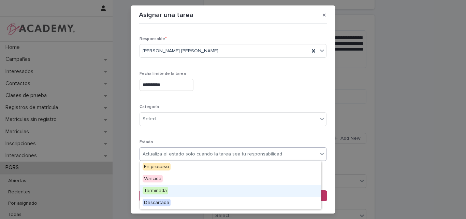
click at [163, 194] on div "Terminada" at bounding box center [230, 191] width 181 height 12
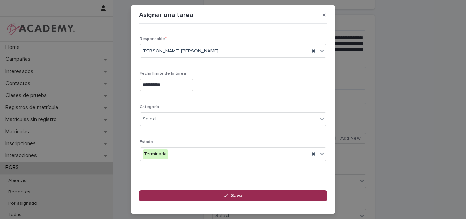
click at [231, 193] on span "Save" at bounding box center [236, 195] width 11 height 5
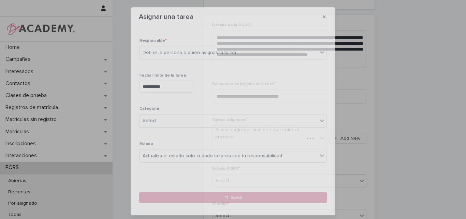
scroll to position [227, 0]
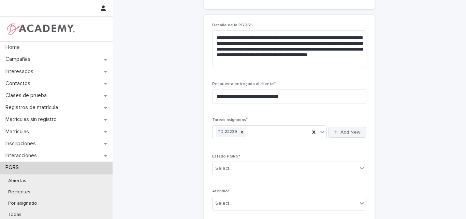
click at [342, 132] on span "Add New" at bounding box center [350, 132] width 20 height 5
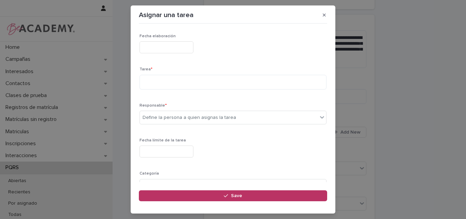
click at [166, 48] on input "text" at bounding box center [167, 47] width 54 height 12
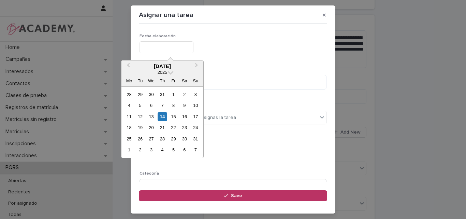
type input "**********"
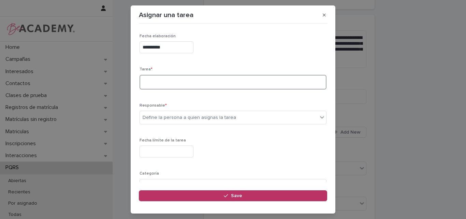
click at [167, 79] on textarea at bounding box center [233, 82] width 187 height 15
type textarea "**********"
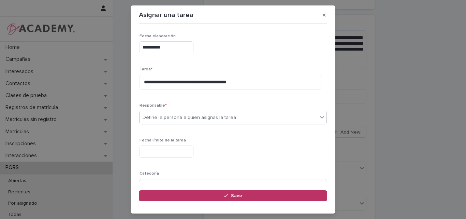
click at [202, 116] on div "Define la persona a quien asignas la tarea" at bounding box center [189, 117] width 93 height 7
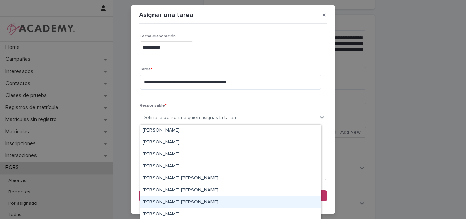
click at [165, 200] on div "[PERSON_NAME] [PERSON_NAME]" at bounding box center [230, 202] width 181 height 12
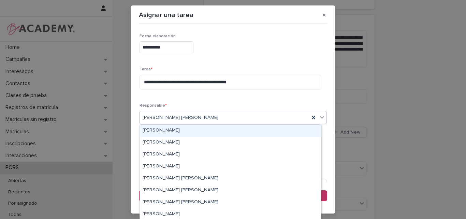
click at [186, 117] on div "[PERSON_NAME] [PERSON_NAME]" at bounding box center [225, 117] width 170 height 11
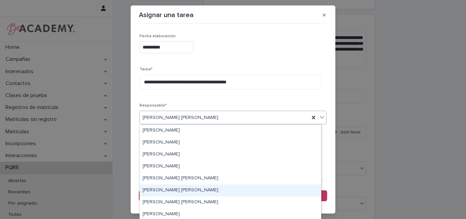
click at [162, 194] on div "Leidy Mesa Alvarez" at bounding box center [230, 190] width 181 height 12
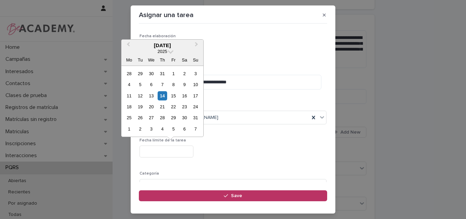
click at [176, 152] on input "text" at bounding box center [167, 151] width 54 height 12
type input "**********"
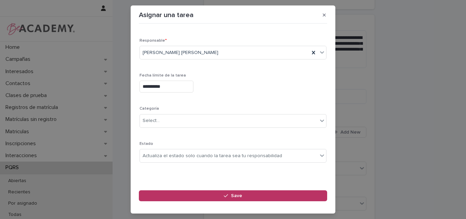
scroll to position [67, 0]
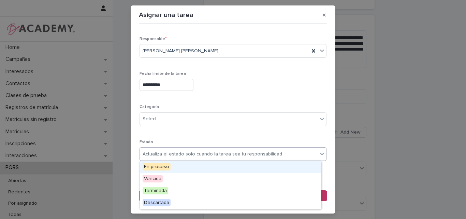
click at [187, 154] on div "Actualiza el estado solo cuando la tarea sea tu responsabilidad" at bounding box center [213, 153] width 140 height 7
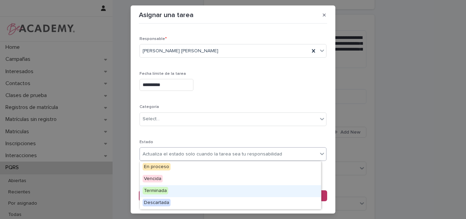
click at [169, 193] on div "Terminada" at bounding box center [230, 191] width 181 height 12
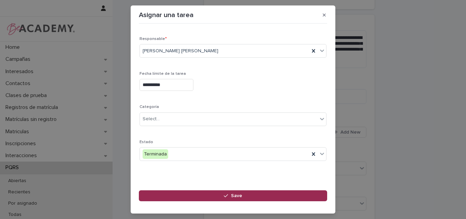
click at [228, 193] on icon "button" at bounding box center [226, 195] width 4 height 5
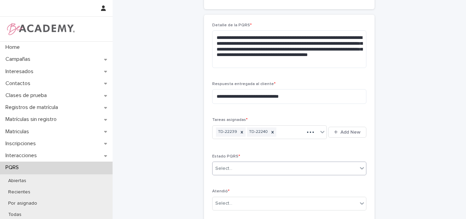
click at [255, 166] on div "Select..." at bounding box center [285, 168] width 145 height 11
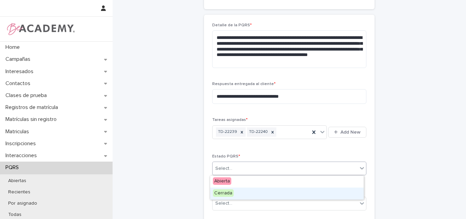
click at [218, 192] on span "Cerrada" at bounding box center [223, 193] width 21 height 8
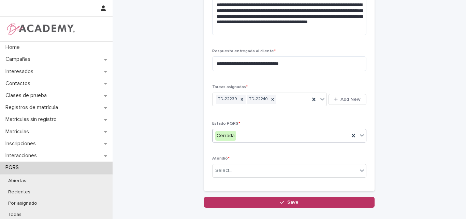
scroll to position [261, 0]
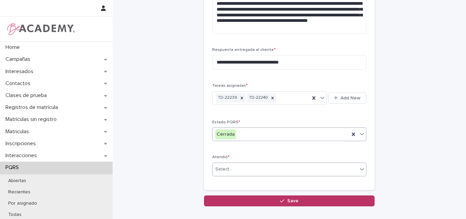
click at [235, 170] on div "Select..." at bounding box center [285, 168] width 145 height 11
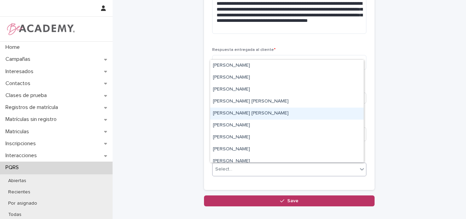
click at [228, 114] on div "[PERSON_NAME] [PERSON_NAME]" at bounding box center [287, 113] width 154 height 12
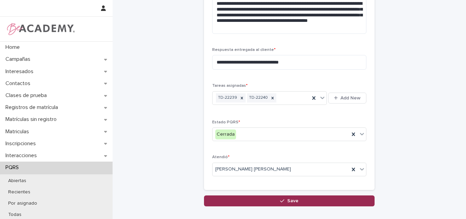
click at [287, 202] on span "Save" at bounding box center [292, 200] width 11 height 5
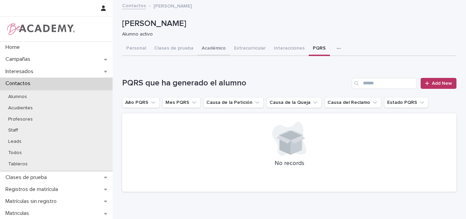
click at [211, 45] on button "Académico" at bounding box center [214, 49] width 32 height 14
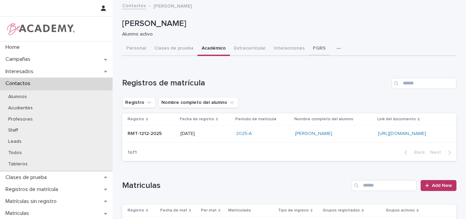
click at [312, 45] on button "PQRS" at bounding box center [319, 49] width 21 height 14
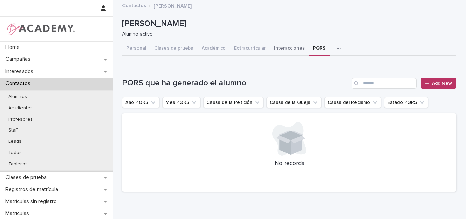
click at [286, 44] on button "Interacciones" at bounding box center [289, 49] width 39 height 14
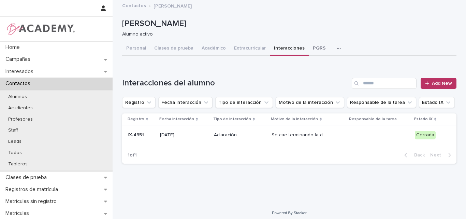
click at [315, 48] on button "PQRS" at bounding box center [319, 49] width 21 height 14
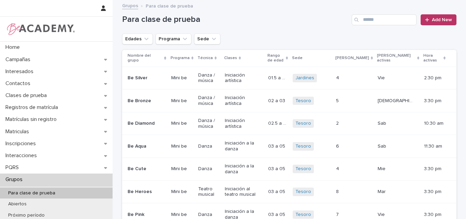
click at [367, 21] on input "Search" at bounding box center [384, 19] width 65 height 11
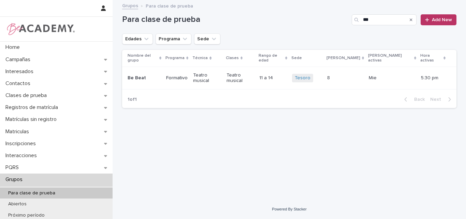
type input "***"
click at [413, 17] on div "Search" at bounding box center [411, 19] width 11 height 11
click at [412, 19] on icon "Search" at bounding box center [411, 19] width 3 height 3
click at [368, 23] on input "***" at bounding box center [384, 19] width 65 height 11
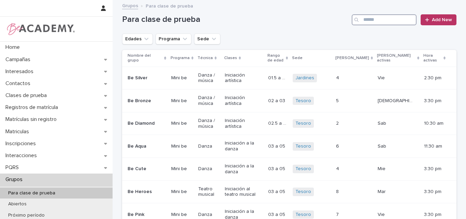
click at [372, 20] on input "Search" at bounding box center [384, 19] width 65 height 11
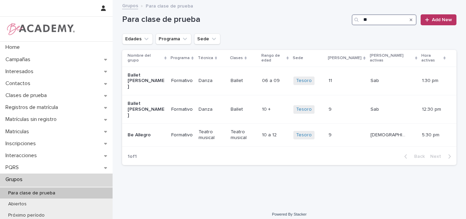
type input "*"
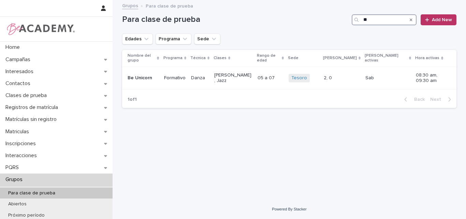
type input "*"
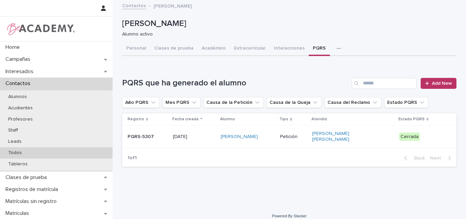
click at [23, 151] on p "Todos" at bounding box center [15, 153] width 25 height 6
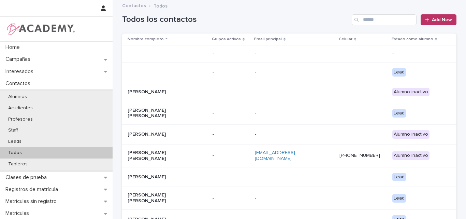
click at [250, 13] on div "Todos los contactos Add New" at bounding box center [289, 17] width 334 height 33
click at [369, 22] on input "Search" at bounding box center [384, 19] width 65 height 11
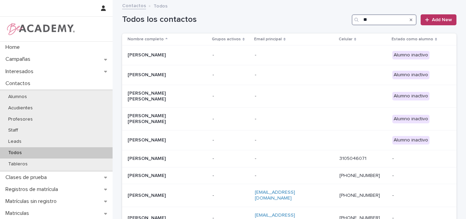
type input "*"
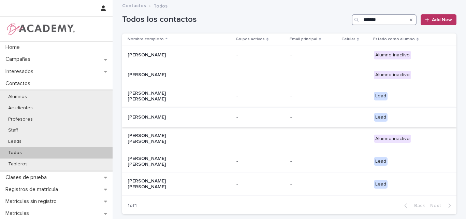
type input "*******"
click at [173, 114] on p "Florencia Posada Acosta" at bounding box center [162, 117] width 68 height 6
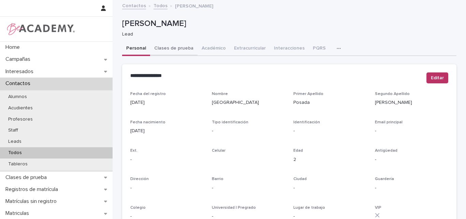
click at [164, 49] on button "Clases de prueba" at bounding box center [173, 49] width 47 height 14
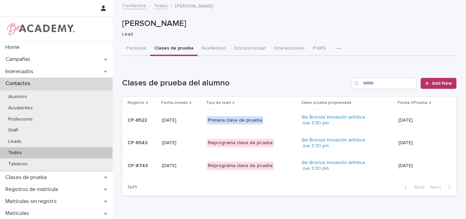
click at [186, 142] on p "11/06/2025" at bounding box center [181, 143] width 39 height 6
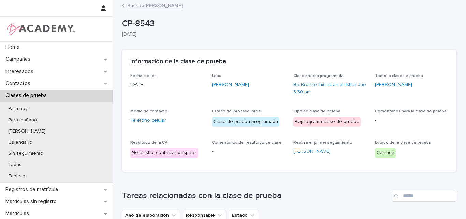
click at [168, 3] on link "Back to Florencia Posada Acosta" at bounding box center [154, 5] width 55 height 8
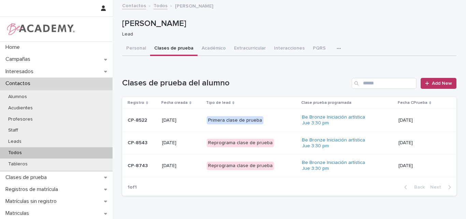
click at [181, 122] on p "03/06/2025" at bounding box center [181, 120] width 39 height 6
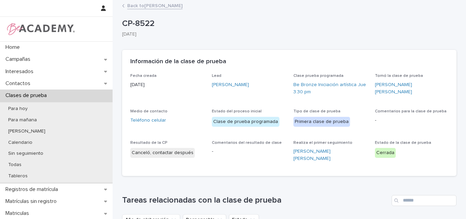
click at [170, 5] on link "Back to Florencia Posada Acosta" at bounding box center [154, 5] width 55 height 8
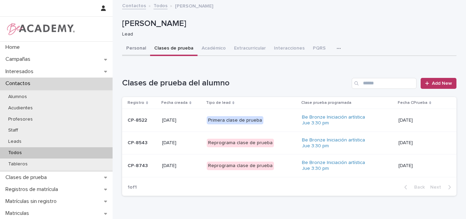
click at [134, 48] on button "Personal" at bounding box center [136, 49] width 28 height 14
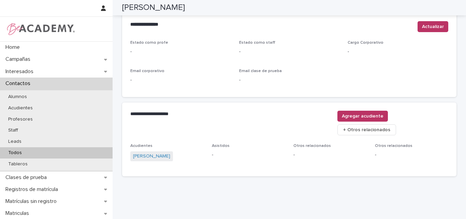
scroll to position [289, 0]
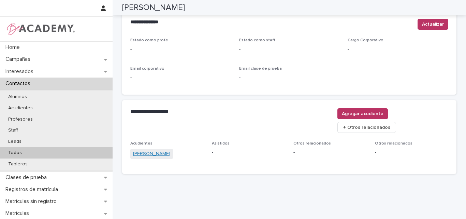
click at [147, 150] on link "Daniela Acosta Arango" at bounding box center [151, 153] width 37 height 7
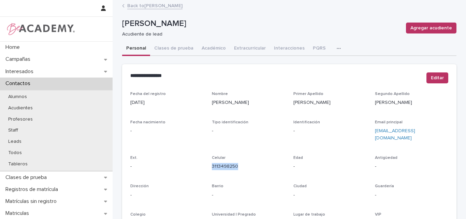
drag, startPoint x: 246, startPoint y: 160, endPoint x: 210, endPoint y: 163, distance: 35.9
click at [212, 163] on div "Celular 3113498250" at bounding box center [248, 165] width 73 height 20
copy link "3113498250"
click at [164, 4] on link "Back to Florencia Posada Acosta" at bounding box center [154, 5] width 55 height 8
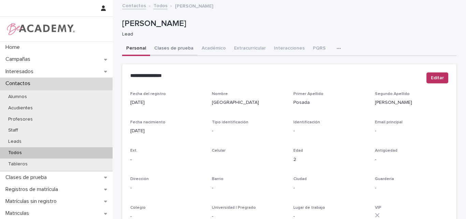
click at [176, 49] on button "Clases de prueba" at bounding box center [173, 49] width 47 height 14
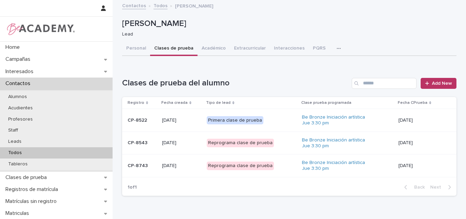
click at [153, 125] on div "CP-8522" at bounding box center [142, 120] width 29 height 11
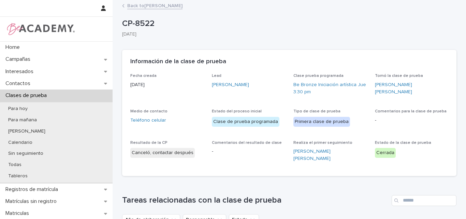
click at [167, 5] on link "Back to Florencia Posada Acosta" at bounding box center [154, 5] width 55 height 8
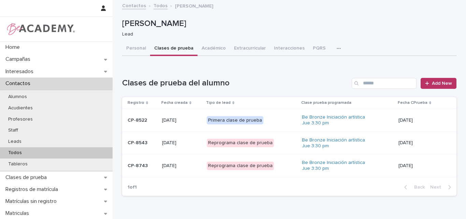
click at [143, 141] on p "CP-8543" at bounding box center [142, 143] width 29 height 6
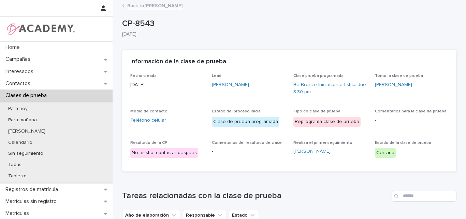
click at [171, 4] on link "Back to Florencia Posada Acosta" at bounding box center [154, 5] width 55 height 8
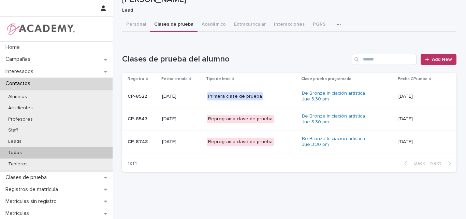
scroll to position [36, 0]
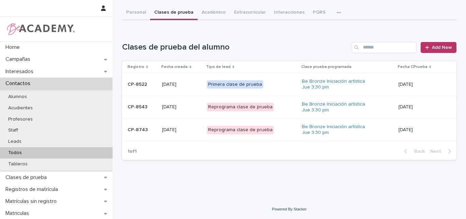
click at [139, 131] on p "CP-8743" at bounding box center [142, 130] width 29 height 6
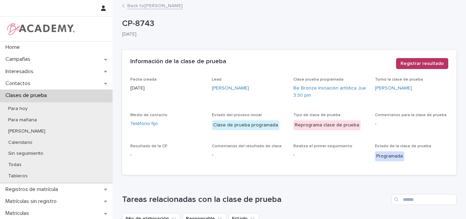
click at [158, 5] on link "Back to Florencia Posada Acosta" at bounding box center [154, 5] width 55 height 8
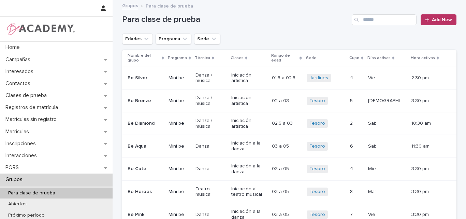
drag, startPoint x: 145, startPoint y: 36, endPoint x: 144, endPoint y: 32, distance: 4.2
click at [145, 36] on icon "Edades" at bounding box center [146, 38] width 7 height 7
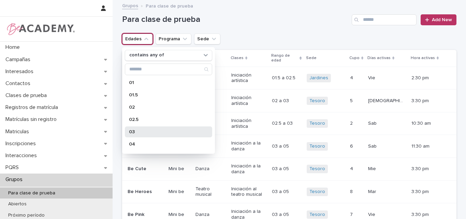
click at [132, 130] on p "03" at bounding box center [165, 131] width 72 height 5
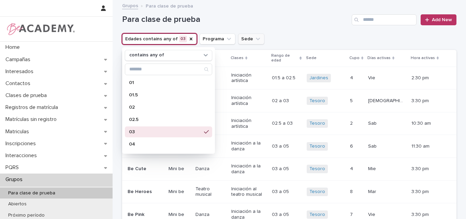
click at [278, 17] on h1 "Para clase de prueba" at bounding box center [235, 20] width 227 height 10
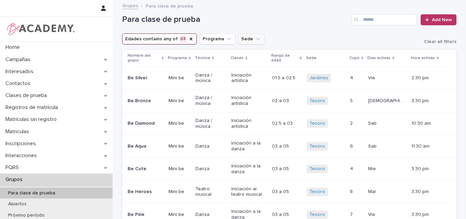
click at [254, 39] on icon "Sede" at bounding box center [257, 38] width 7 height 7
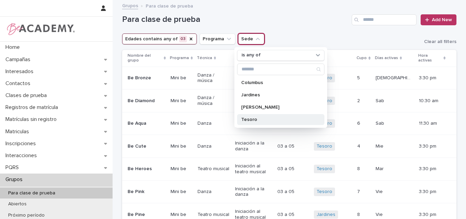
click at [248, 117] on p "Tesoro" at bounding box center [277, 119] width 72 height 5
click at [307, 9] on div "Grupos Para clase de prueba" at bounding box center [289, 6] width 341 height 10
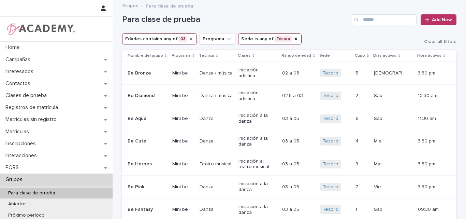
click at [190, 38] on icon "Edades" at bounding box center [191, 39] width 3 height 3
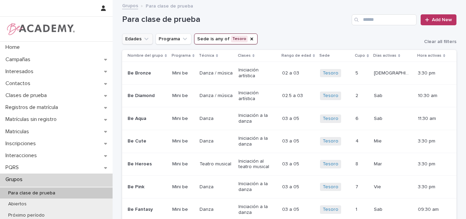
click at [144, 39] on icon "Edades" at bounding box center [146, 39] width 4 height 2
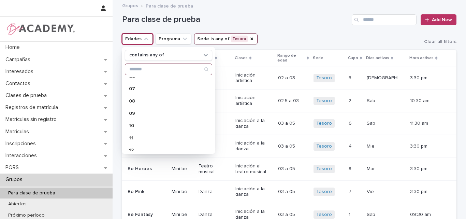
scroll to position [102, 0]
click at [139, 102] on p "09" at bounding box center [165, 103] width 72 height 5
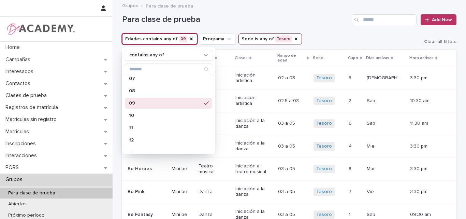
click at [324, 32] on div "Para clase de prueba Add New" at bounding box center [289, 17] width 334 height 33
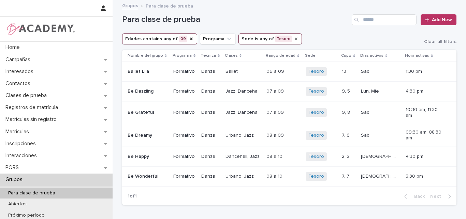
click at [293, 35] on div "Sede" at bounding box center [295, 38] width 5 height 7
click at [255, 38] on icon "Sede" at bounding box center [258, 38] width 7 height 7
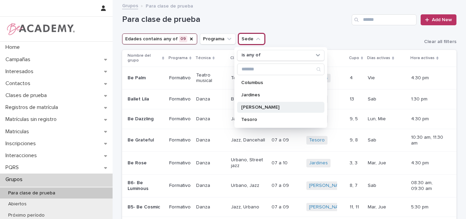
click at [253, 108] on p "[PERSON_NAME]" at bounding box center [277, 107] width 72 height 5
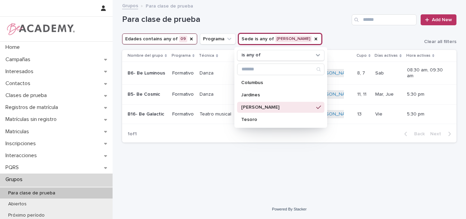
click at [303, 172] on div "Loading... Saving… Loading... Saving… Para clase de prueba Add New Edades conta…" at bounding box center [289, 91] width 341 height 181
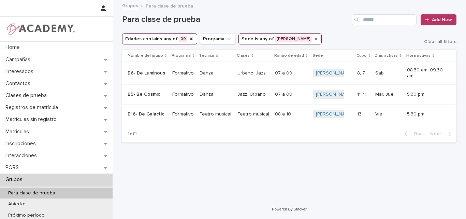
click at [315, 38] on icon "Sede" at bounding box center [316, 39] width 3 height 3
click at [373, 15] on input "Search" at bounding box center [384, 19] width 65 height 11
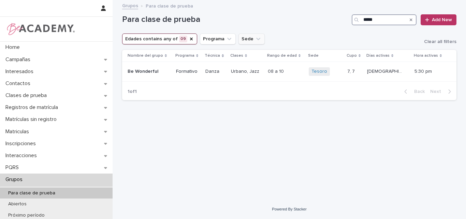
type input "*****"
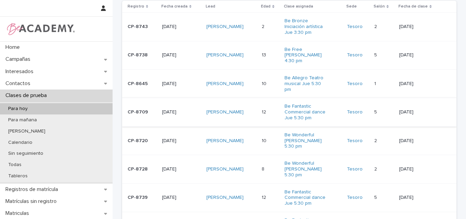
scroll to position [68, 0]
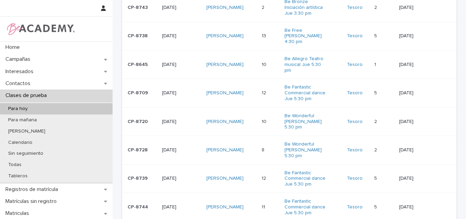
click at [143, 147] on div "CP-8728" at bounding box center [142, 149] width 29 height 11
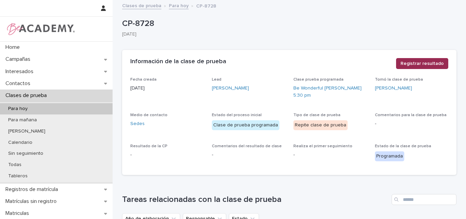
click at [412, 64] on span "Registrar resultado" at bounding box center [421, 63] width 43 height 7
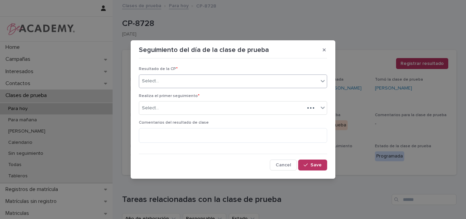
click at [221, 80] on div "Select..." at bounding box center [228, 80] width 179 height 11
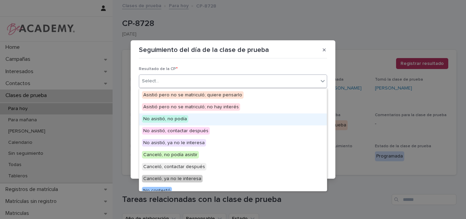
scroll to position [53, 0]
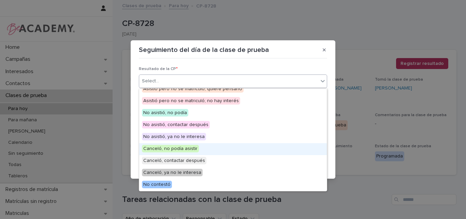
click at [177, 146] on span "Canceló, no podía asistir" at bounding box center [170, 149] width 57 height 8
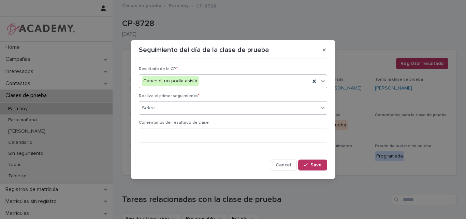
click at [181, 105] on div "Select..." at bounding box center [228, 107] width 179 height 11
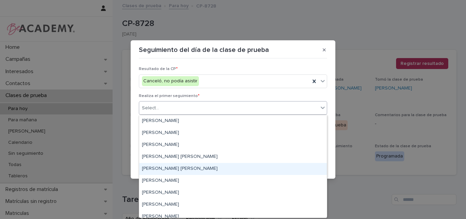
click at [157, 169] on div "[PERSON_NAME] [PERSON_NAME]" at bounding box center [233, 169] width 188 height 12
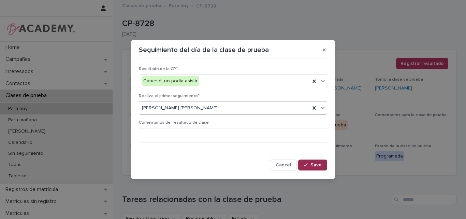
click at [307, 164] on icon "button" at bounding box center [306, 164] width 4 height 3
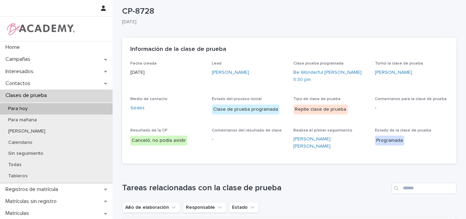
scroll to position [0, 0]
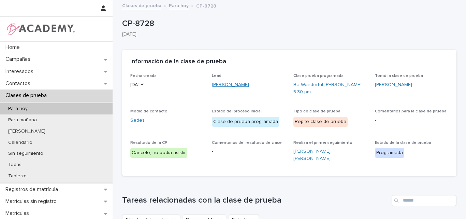
click at [235, 85] on link "Rosario Velez Zapata" at bounding box center [230, 84] width 37 height 7
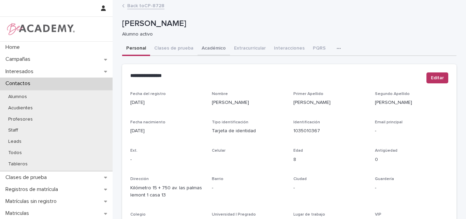
click at [203, 48] on button "Académico" at bounding box center [214, 49] width 32 height 14
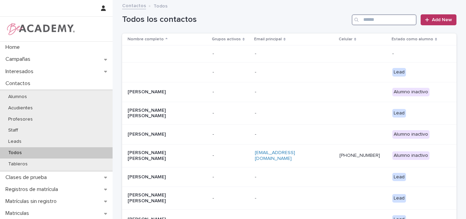
click at [367, 16] on input "Search" at bounding box center [384, 19] width 65 height 11
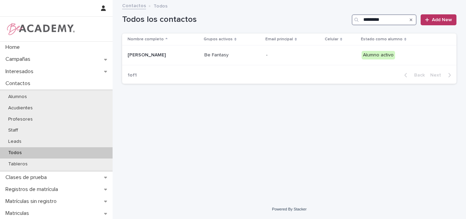
type input "*********"
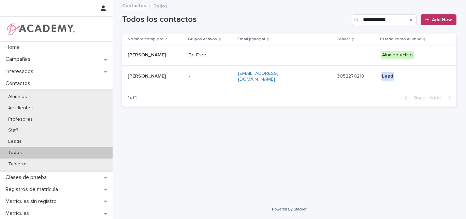
type input "**********"
click at [157, 56] on p "Camila Gil Mojica" at bounding box center [156, 55] width 56 height 6
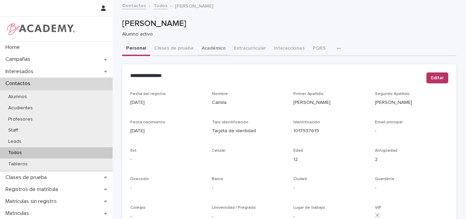
click at [204, 46] on button "Académico" at bounding box center [214, 49] width 32 height 14
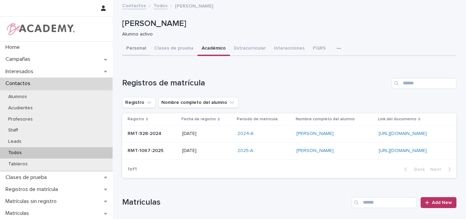
click at [136, 48] on button "Personal" at bounding box center [136, 49] width 28 height 14
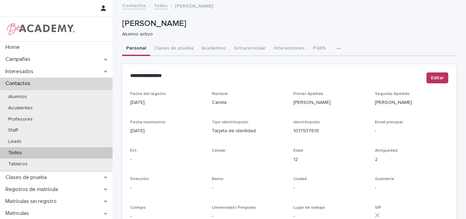
click at [15, 155] on p "Todos" at bounding box center [15, 153] width 25 height 6
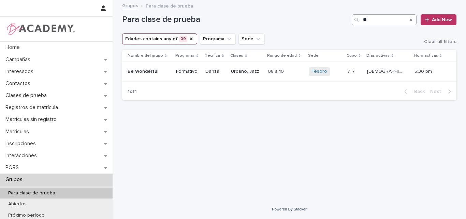
type input "*"
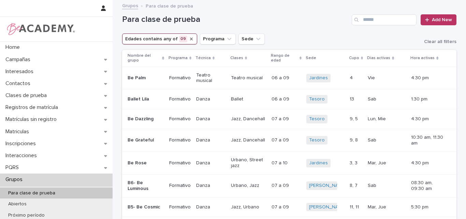
click at [189, 36] on icon "Edades" at bounding box center [191, 38] width 5 height 5
click at [143, 38] on icon "Edades" at bounding box center [146, 38] width 7 height 7
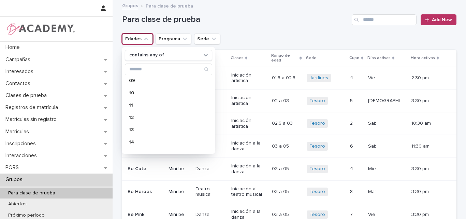
scroll to position [136, 0]
click at [138, 106] on p "12" at bounding box center [165, 105] width 72 height 5
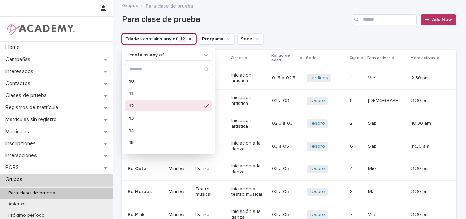
click at [289, 29] on div "Para clase de prueba Add New" at bounding box center [289, 17] width 334 height 33
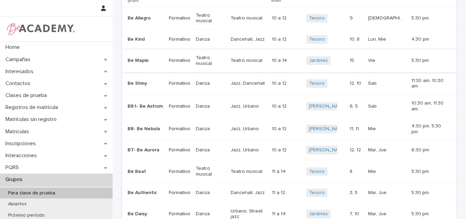
scroll to position [50, 0]
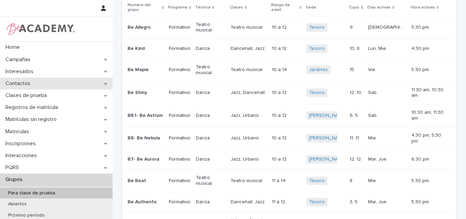
click at [32, 84] on p "Contactos" at bounding box center [19, 83] width 33 height 6
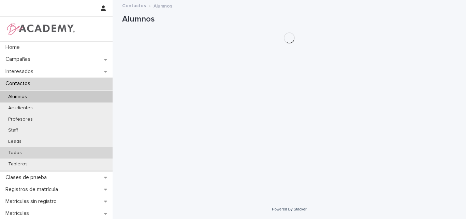
click at [23, 152] on p "Todos" at bounding box center [15, 153] width 25 height 6
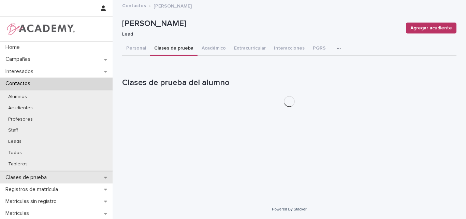
click at [53, 179] on div "Clases de prueba" at bounding box center [56, 177] width 113 height 12
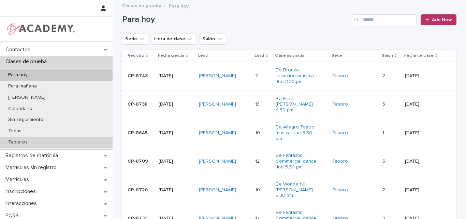
scroll to position [68, 0]
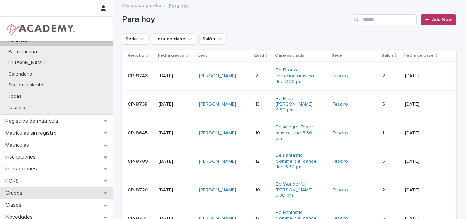
click at [24, 192] on p "Grupos" at bounding box center [15, 193] width 25 height 6
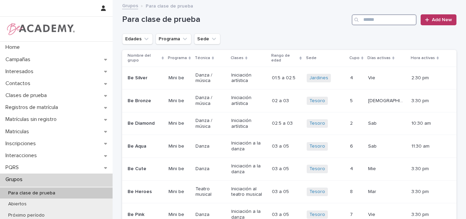
click at [366, 18] on input "Search" at bounding box center [384, 19] width 65 height 11
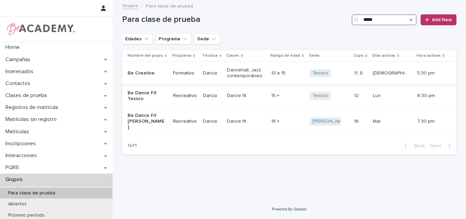
type input "*****"
click at [154, 73] on p "Be Creative" at bounding box center [147, 73] width 38 height 6
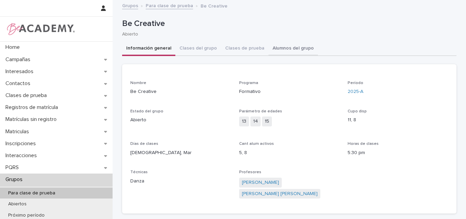
click at [286, 48] on button "Alumnos del grupo" at bounding box center [292, 49] width 49 height 14
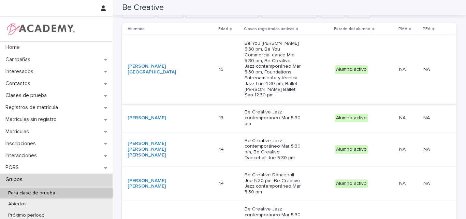
scroll to position [102, 0]
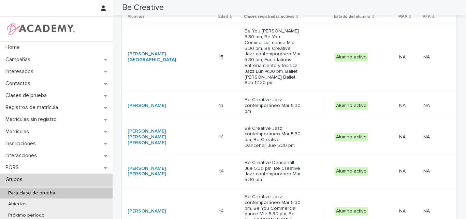
click at [29, 191] on p "Para clase de prueba" at bounding box center [32, 193] width 58 height 6
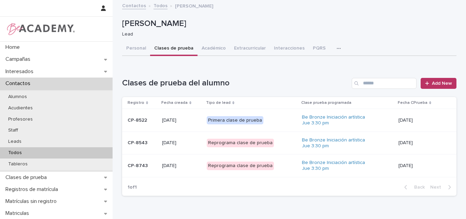
click at [23, 149] on div "Todos" at bounding box center [56, 152] width 113 height 11
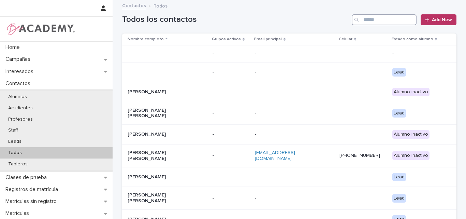
click at [385, 19] on input "Search" at bounding box center [384, 19] width 65 height 11
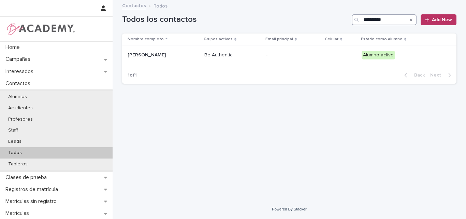
type input "**********"
drag, startPoint x: 398, startPoint y: 20, endPoint x: 347, endPoint y: 24, distance: 50.6
click at [348, 24] on div "**********" at bounding box center [289, 19] width 334 height 11
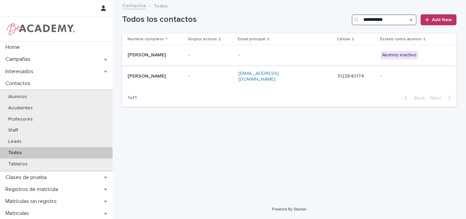
type input "**********"
click at [158, 56] on p "[PERSON_NAME]" at bounding box center [156, 55] width 56 height 6
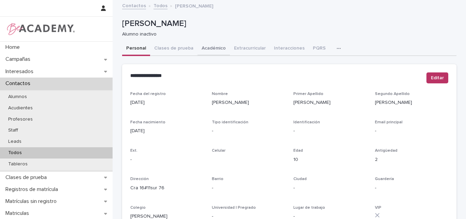
click at [207, 47] on button "Académico" at bounding box center [214, 49] width 32 height 14
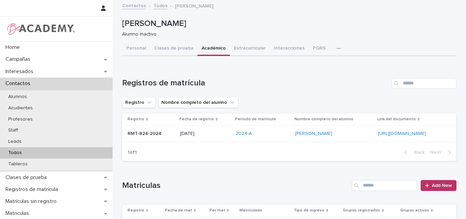
click at [305, 92] on div "Registros de matrícula Registro Nombre completo del alumno Registro Fecha de re…" at bounding box center [289, 119] width 334 height 83
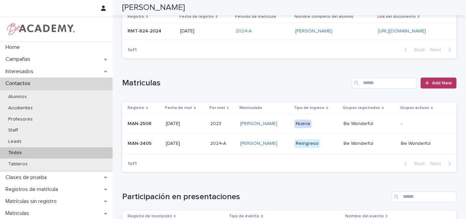
scroll to position [136, 0]
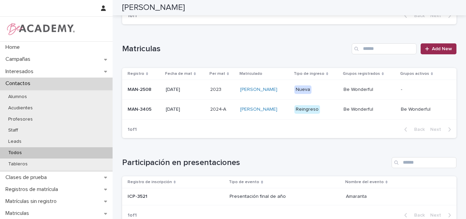
click at [435, 48] on span "Add New" at bounding box center [442, 48] width 20 height 5
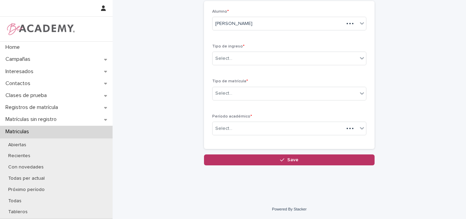
scroll to position [38, 0]
click at [261, 60] on div "Select..." at bounding box center [285, 58] width 145 height 11
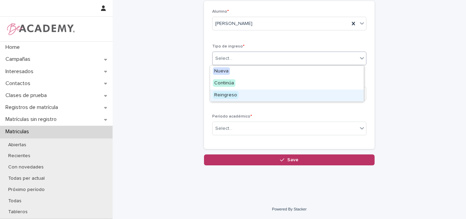
click at [232, 95] on span "Reingreso" at bounding box center [226, 95] width 26 height 8
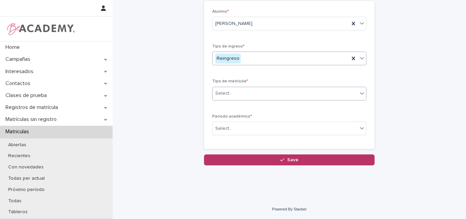
click at [259, 95] on div "Select..." at bounding box center [285, 93] width 145 height 11
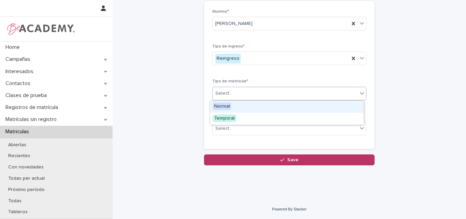
click at [253, 108] on div "Normal" at bounding box center [287, 107] width 154 height 12
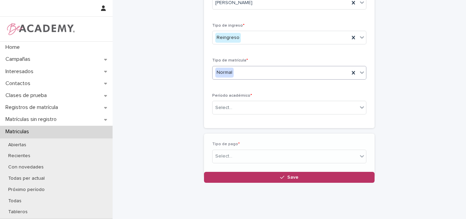
scroll to position [62, 0]
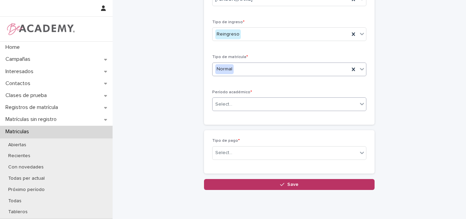
click at [254, 100] on div "Select..." at bounding box center [285, 104] width 145 height 11
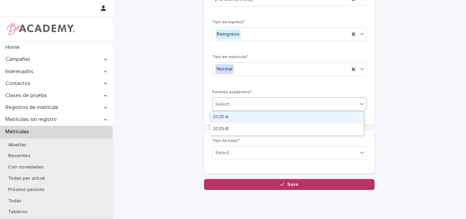
click at [237, 119] on div "2025-A" at bounding box center [287, 117] width 154 height 12
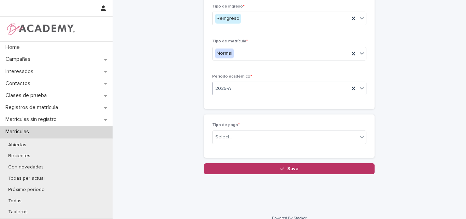
scroll to position [87, 0]
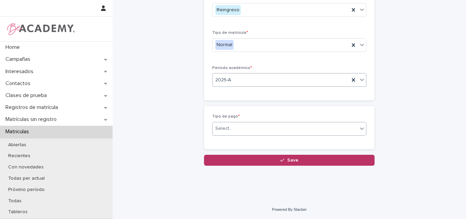
click at [236, 128] on div "Select..." at bounding box center [285, 128] width 145 height 11
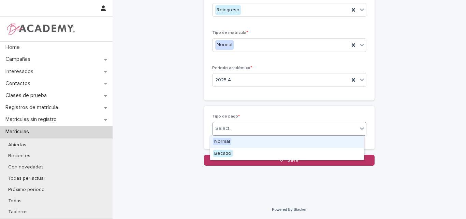
click at [235, 141] on div "Normal" at bounding box center [287, 142] width 154 height 12
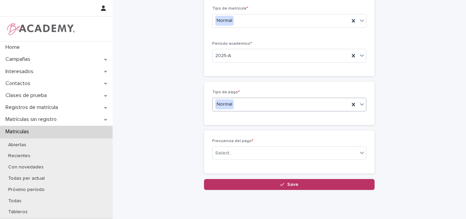
scroll to position [135, 0]
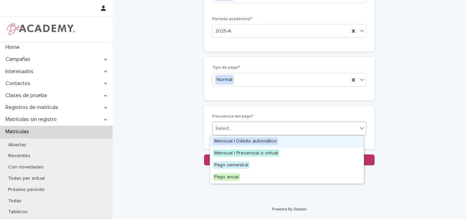
click at [257, 127] on div "Select..." at bounding box center [285, 128] width 145 height 11
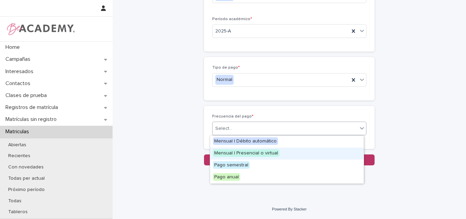
click at [232, 154] on span "Mensual | Presencial o virtual" at bounding box center [246, 153] width 67 height 8
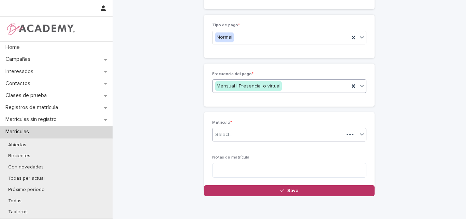
scroll to position [178, 0]
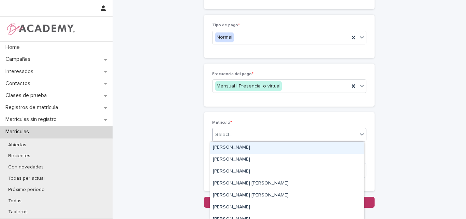
click at [254, 134] on div "Select..." at bounding box center [285, 134] width 145 height 11
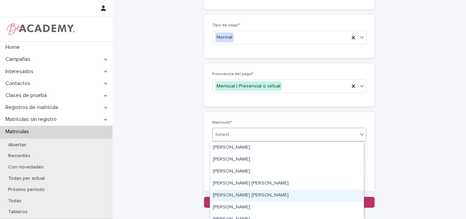
click at [246, 194] on div "Lina Rico Montoya" at bounding box center [287, 195] width 154 height 12
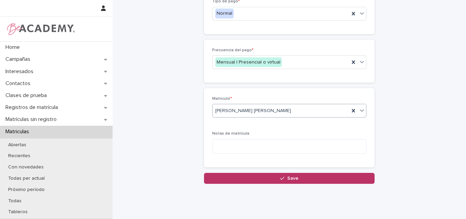
scroll to position [212, 0]
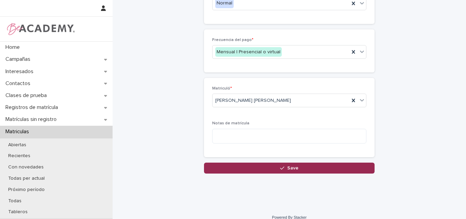
click at [287, 166] on span "Save" at bounding box center [292, 167] width 11 height 5
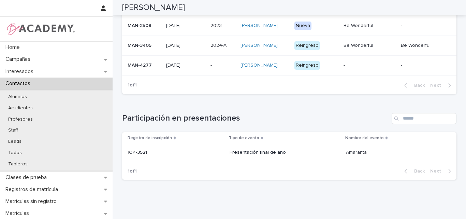
scroll to position [213, 0]
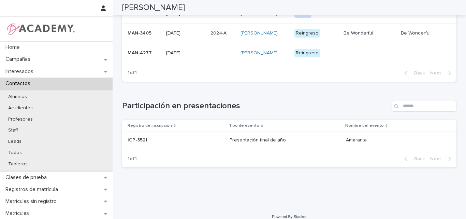
click at [139, 56] on p "MAN-4277" at bounding box center [144, 53] width 33 height 6
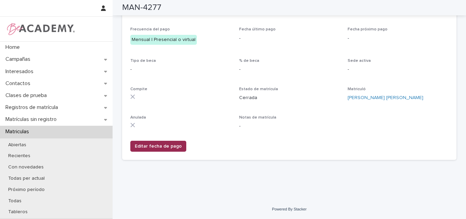
scroll to position [149, 0]
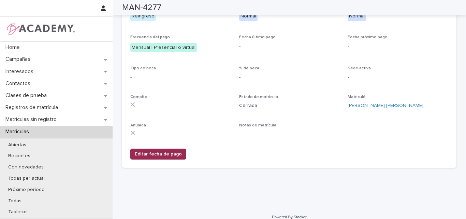
click at [158, 143] on div "Editar fecha de pago" at bounding box center [289, 152] width 318 height 19
click at [155, 154] on span "Editar fecha de pago" at bounding box center [158, 153] width 47 height 7
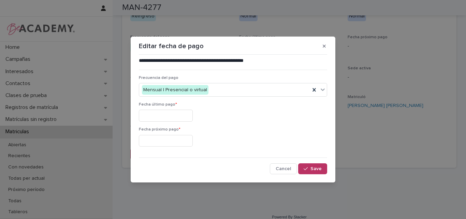
click at [192, 117] on input "text" at bounding box center [166, 115] width 54 height 12
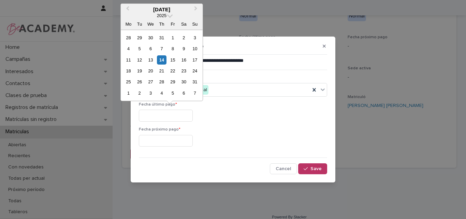
type input "**********"
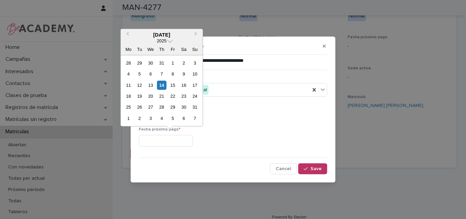
drag, startPoint x: 175, startPoint y: 142, endPoint x: 175, endPoint y: 131, distance: 10.2
click at [175, 141] on input "text" at bounding box center [166, 141] width 54 height 12
click at [126, 118] on div "1" at bounding box center [128, 118] width 9 height 9
type input "**********"
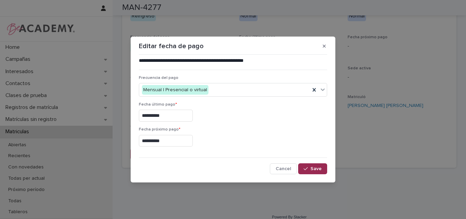
click at [318, 165] on button "Save" at bounding box center [312, 168] width 29 height 11
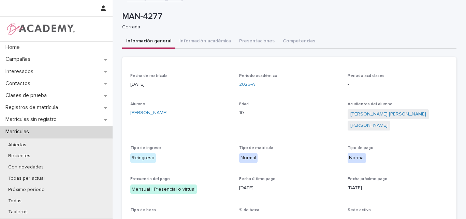
scroll to position [0, 0]
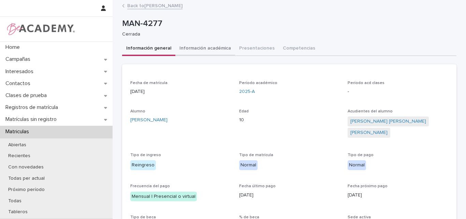
click at [210, 46] on button "Información académica" at bounding box center [205, 49] width 60 height 14
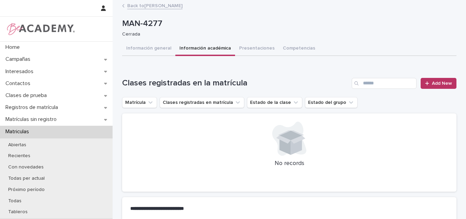
scroll to position [34, 0]
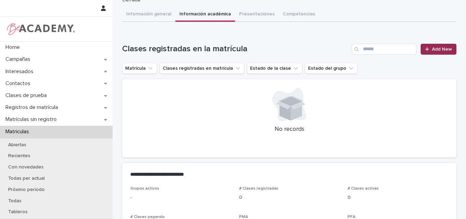
click at [436, 50] on span "Add New" at bounding box center [442, 49] width 20 height 5
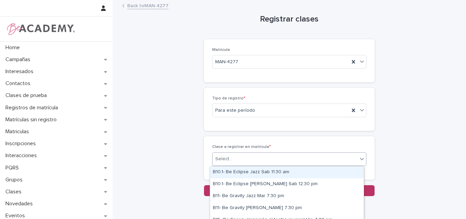
click at [276, 159] on div "Select..." at bounding box center [285, 158] width 145 height 11
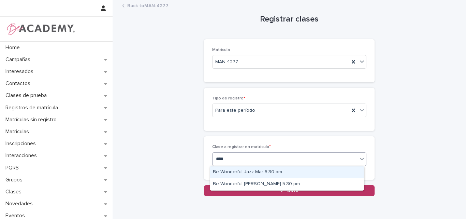
type input "*****"
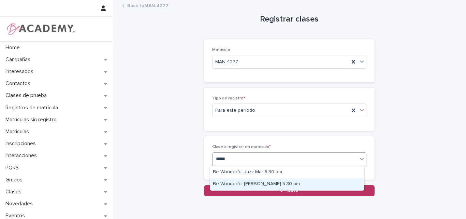
click at [263, 185] on div "Be Wonderful Urbano Jue 5:30 pm" at bounding box center [287, 184] width 154 height 12
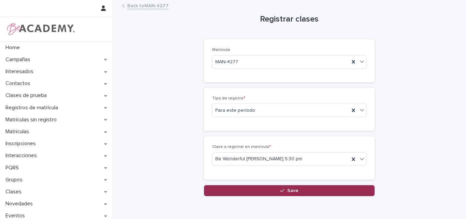
click at [287, 188] on span "Save" at bounding box center [292, 190] width 11 height 5
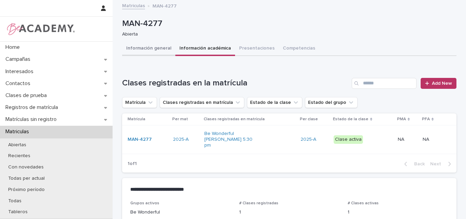
click at [152, 44] on button "Información general" at bounding box center [148, 49] width 53 height 14
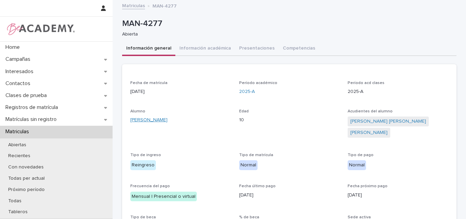
click at [161, 120] on link "[PERSON_NAME]" at bounding box center [148, 119] width 37 height 7
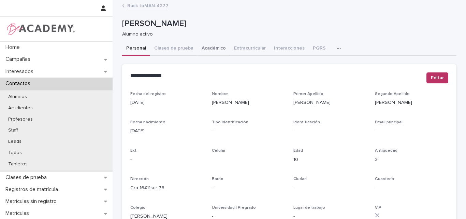
drag, startPoint x: 204, startPoint y: 48, endPoint x: 222, endPoint y: 53, distance: 19.4
click at [204, 48] on button "Académico" at bounding box center [214, 49] width 32 height 14
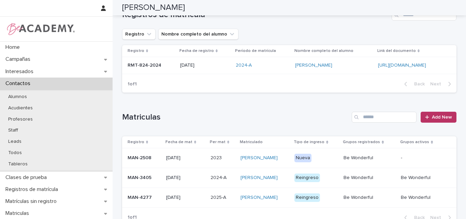
scroll to position [34, 0]
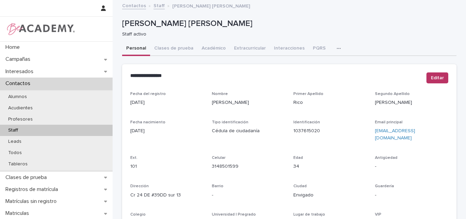
click at [333, 45] on button "button" at bounding box center [340, 49] width 15 height 14
click at [315, 70] on button "Tareas" at bounding box center [314, 66] width 45 height 10
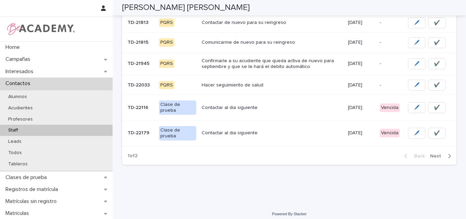
scroll to position [206, 0]
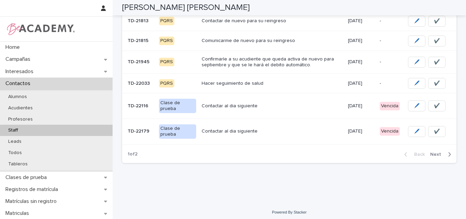
click at [432, 152] on span "Next" at bounding box center [437, 154] width 15 height 5
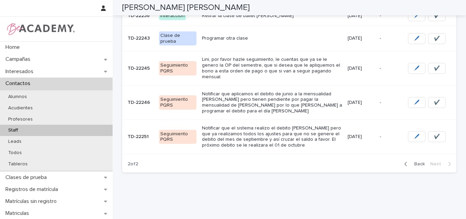
scroll to position [199, 0]
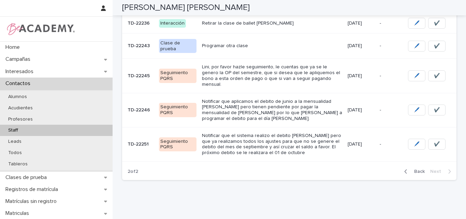
click at [284, 133] on p "Notificar que el sistema realizo el debito [PERSON_NAME] pero que ya realizamos…" at bounding box center [272, 144] width 140 height 23
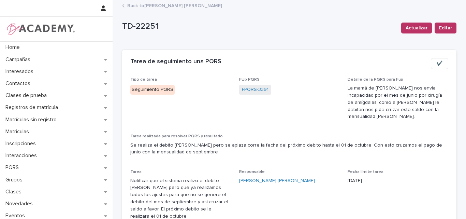
click at [153, 4] on link "Back to [PERSON_NAME] [PERSON_NAME]" at bounding box center [174, 5] width 95 height 8
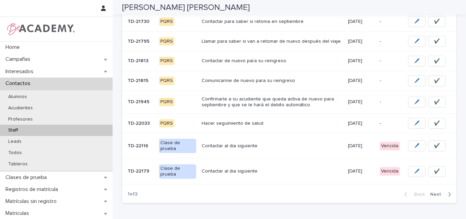
scroll to position [206, 0]
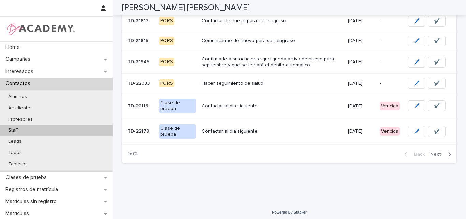
click at [434, 152] on span "Next" at bounding box center [437, 154] width 15 height 5
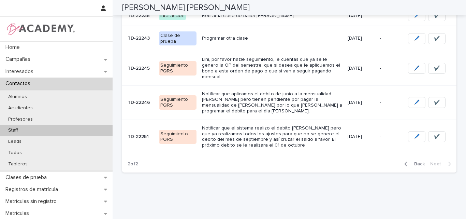
scroll to position [199, 0]
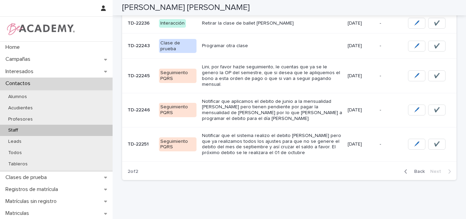
click at [255, 99] on p "Notificar que aplicamos el debito de junio a la mensualidad [PERSON_NAME] pero …" at bounding box center [272, 110] width 140 height 23
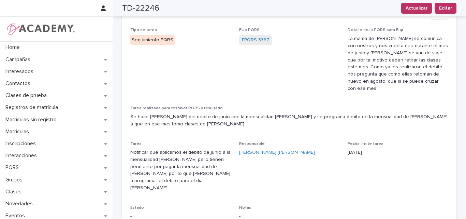
scroll to position [34, 0]
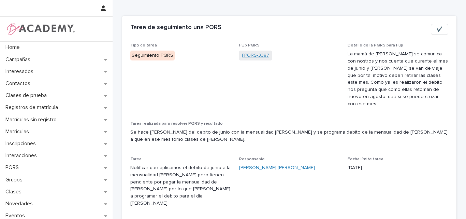
click at [258, 54] on link "FPQRS-3387" at bounding box center [255, 55] width 27 height 7
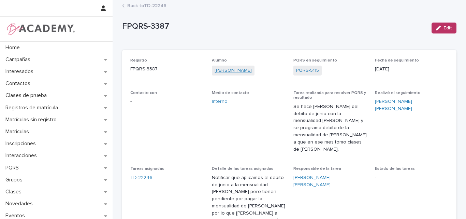
click at [236, 70] on link "[PERSON_NAME]" at bounding box center [233, 70] width 37 height 7
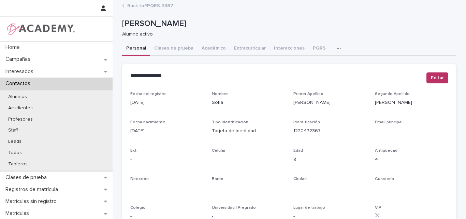
click at [275, 45] on button "Interacciones" at bounding box center [289, 49] width 39 height 14
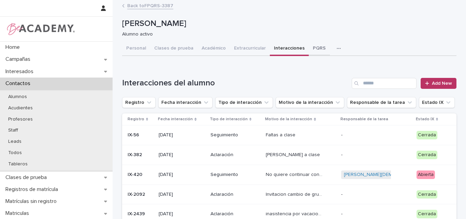
click at [311, 46] on button "PQRS" at bounding box center [319, 49] width 21 height 14
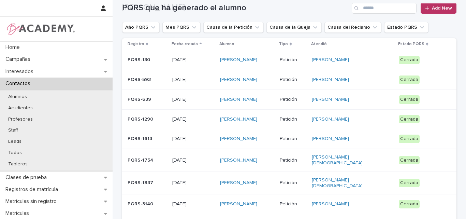
scroll to position [171, 0]
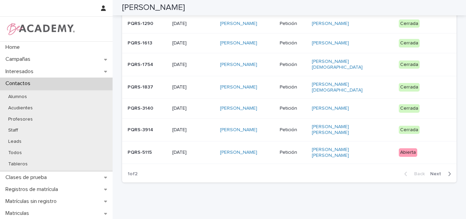
click at [202, 149] on p "[DATE]" at bounding box center [193, 152] width 42 height 6
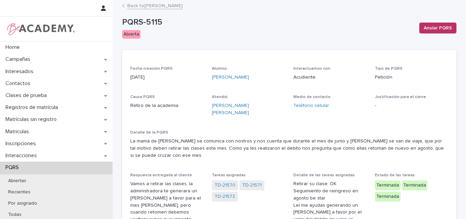
click at [170, 5] on link "Back to [PERSON_NAME]" at bounding box center [154, 5] width 55 height 8
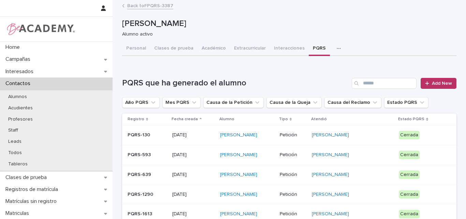
click at [311, 44] on button "PQRS" at bounding box center [319, 49] width 21 height 14
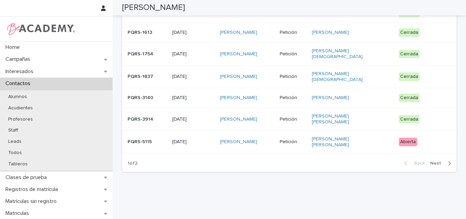
click at [436, 161] on span "Next" at bounding box center [437, 163] width 15 height 5
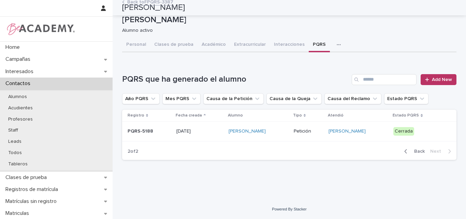
scroll to position [4, 0]
click at [158, 131] on p "PQRS-5188" at bounding box center [149, 131] width 43 height 6
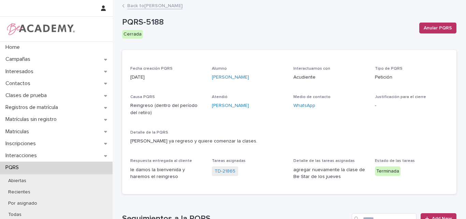
click at [156, 3] on link "Back to [PERSON_NAME]" at bounding box center [154, 5] width 55 height 8
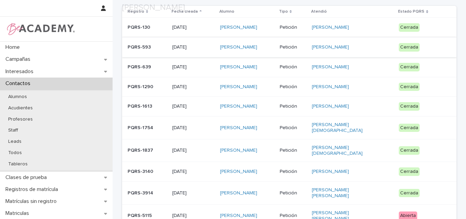
scroll to position [181, 0]
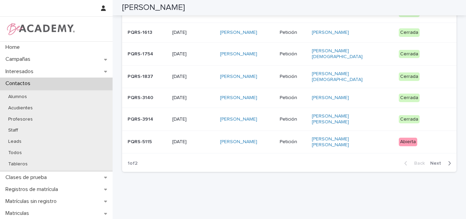
click at [160, 139] on p "PQRS-5115" at bounding box center [147, 142] width 39 height 6
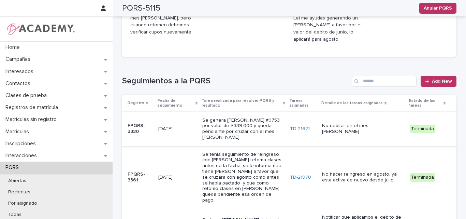
scroll to position [249, 0]
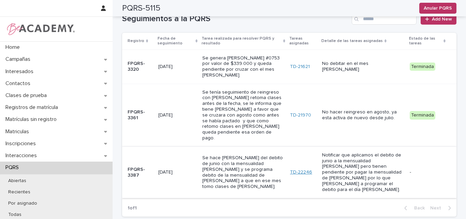
click at [299, 169] on link "TD-22246" at bounding box center [301, 172] width 22 height 6
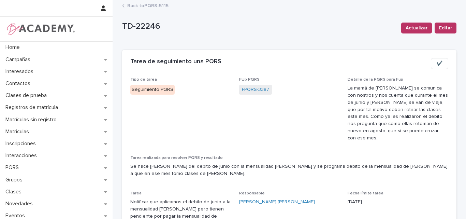
click at [441, 63] on button "✔️" at bounding box center [439, 63] width 17 height 11
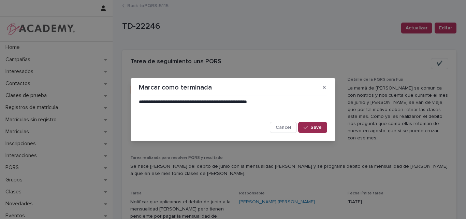
click at [315, 128] on span "Save" at bounding box center [315, 127] width 11 height 5
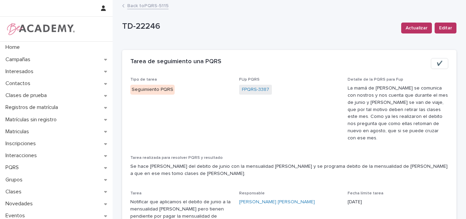
click at [156, 6] on link "Back to PQRS-5115" at bounding box center [147, 5] width 41 height 8
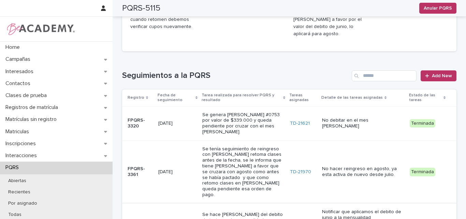
scroll to position [102, 0]
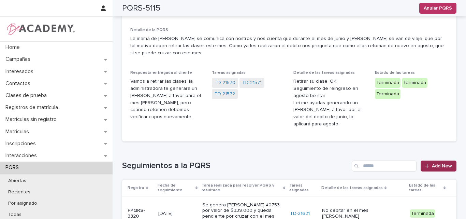
click at [432, 163] on span "Add New" at bounding box center [442, 165] width 20 height 5
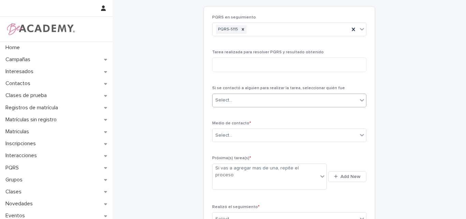
scroll to position [28, 0]
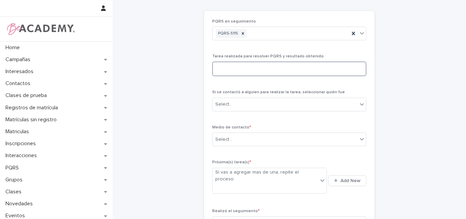
click at [238, 67] on textarea at bounding box center [289, 68] width 154 height 15
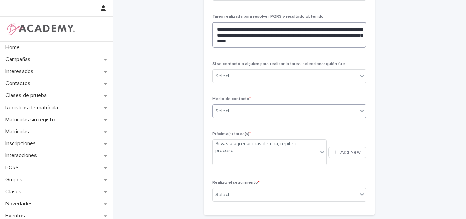
scroll to position [68, 0]
type textarea "**********"
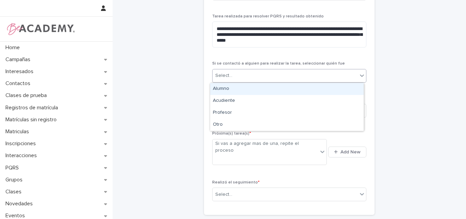
click at [257, 79] on div "Select..." at bounding box center [285, 75] width 145 height 11
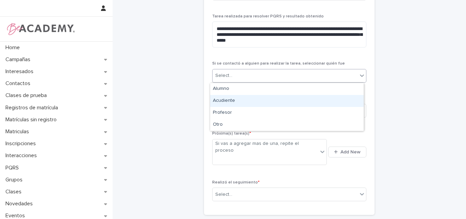
click at [243, 100] on div "Acudiente" at bounding box center [287, 101] width 154 height 12
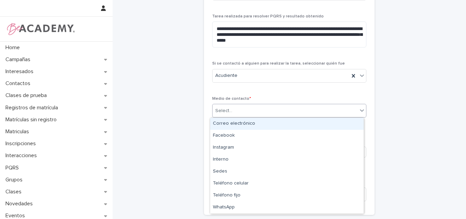
click at [267, 106] on div "Select..." at bounding box center [285, 110] width 145 height 11
type input "**"
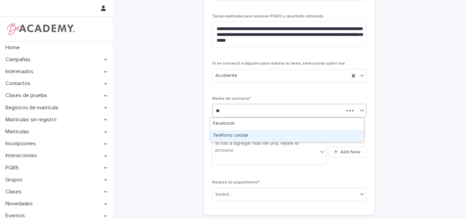
click at [247, 133] on div "Teléfono celular" at bounding box center [287, 136] width 154 height 12
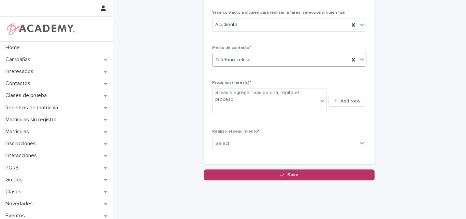
scroll to position [122, 0]
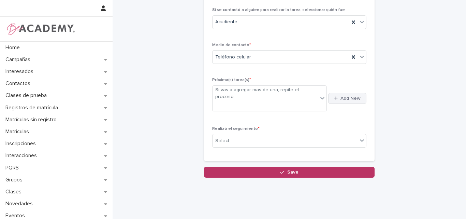
click at [336, 96] on div "button" at bounding box center [337, 98] width 6 height 4
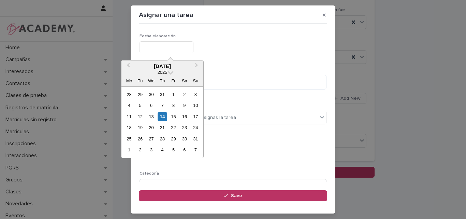
click at [180, 46] on input "text" at bounding box center [167, 47] width 54 height 12
type input "**********"
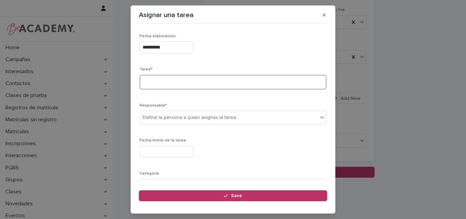
click at [189, 83] on textarea at bounding box center [233, 82] width 187 height 15
type textarea "**********"
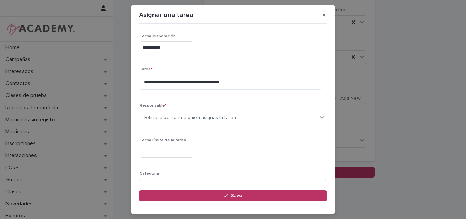
click at [180, 119] on div "Define la persona a quien asignas la tarea" at bounding box center [189, 117] width 93 height 7
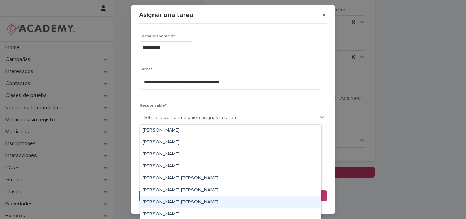
click at [160, 202] on div "Lina Rico Montoya" at bounding box center [230, 202] width 181 height 12
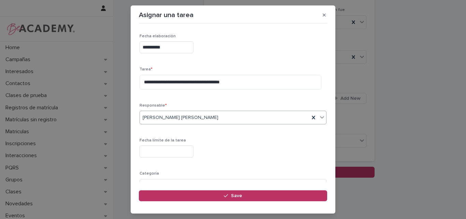
scroll to position [34, 0]
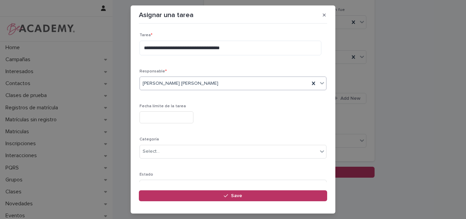
click at [195, 78] on div "Lina Rico Montoya" at bounding box center [225, 83] width 170 height 11
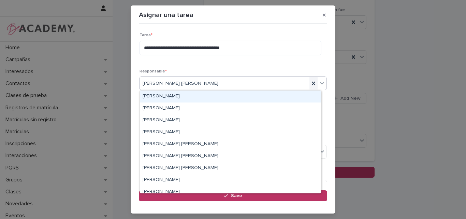
click at [310, 82] on icon at bounding box center [313, 83] width 7 height 7
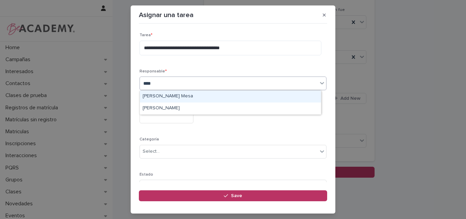
type input "****"
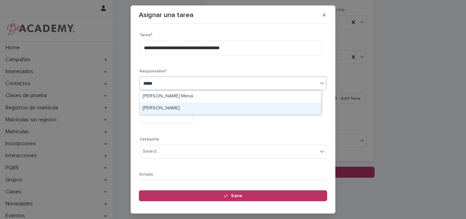
click at [266, 109] on div "Sara Velez Henao" at bounding box center [230, 108] width 181 height 12
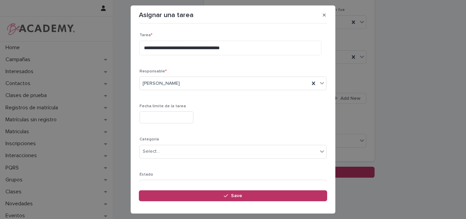
click at [266, 109] on div "Fecha límite de la tarea" at bounding box center [233, 116] width 187 height 25
click at [172, 117] on input "text" at bounding box center [167, 117] width 54 height 12
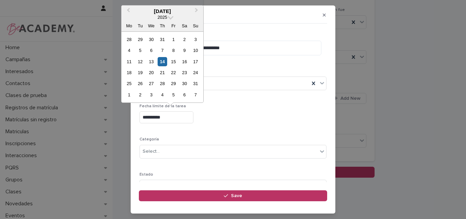
click at [172, 117] on input "**********" at bounding box center [167, 117] width 54 height 12
click at [184, 58] on div "16" at bounding box center [184, 61] width 9 height 9
type input "**********"
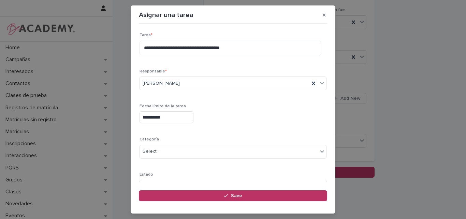
scroll to position [67, 0]
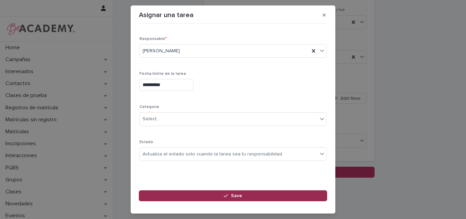
click at [228, 194] on icon "button" at bounding box center [226, 195] width 4 height 3
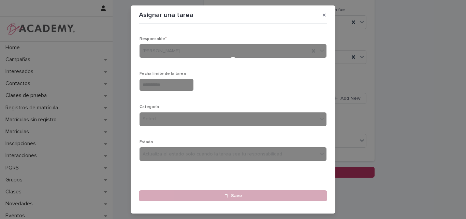
type input "**********"
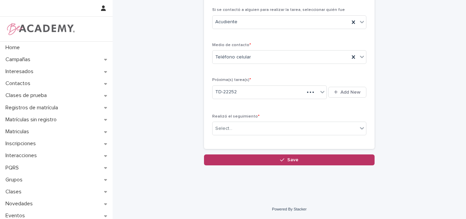
scroll to position [122, 0]
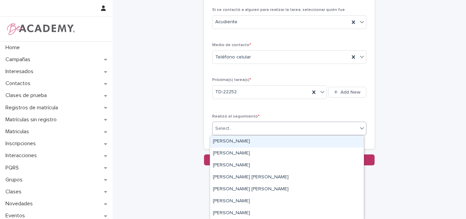
click at [271, 127] on div "Select..." at bounding box center [285, 128] width 145 height 11
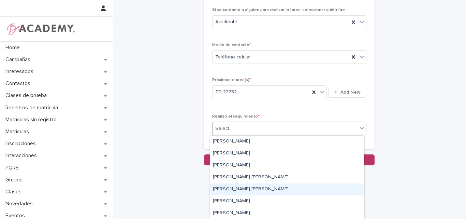
drag, startPoint x: 237, startPoint y: 188, endPoint x: 273, endPoint y: 182, distance: 37.0
click at [237, 188] on div "Lina Rico Montoya" at bounding box center [287, 189] width 154 height 12
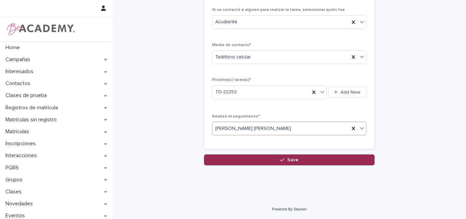
click at [287, 158] on span "Save" at bounding box center [292, 159] width 11 height 5
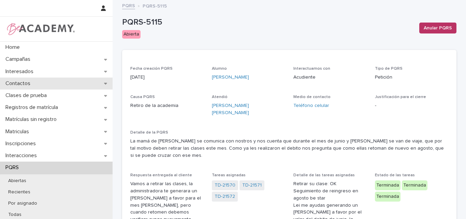
click at [20, 82] on p "Contactos" at bounding box center [19, 83] width 33 height 6
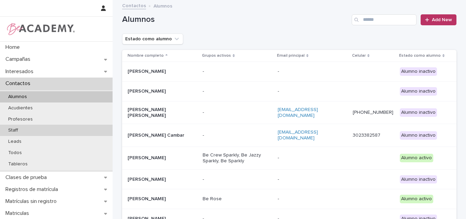
click at [19, 131] on p "Staff" at bounding box center [13, 130] width 21 height 6
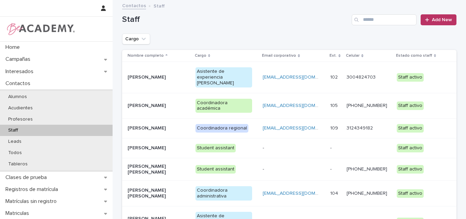
click at [146, 216] on p "Lina Rico Montoya" at bounding box center [156, 222] width 57 height 12
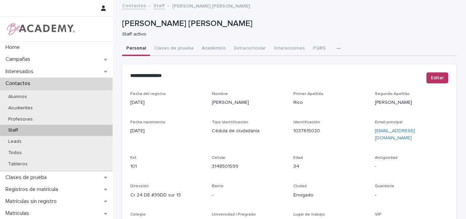
click at [337, 46] on icon "button" at bounding box center [339, 48] width 4 height 5
click at [313, 66] on button "Tareas" at bounding box center [314, 66] width 45 height 10
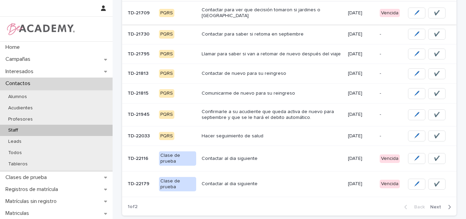
scroll to position [205, 0]
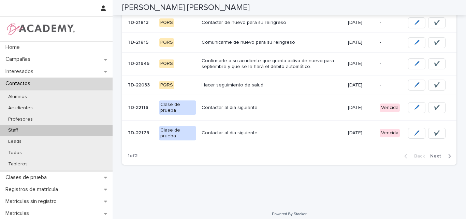
click at [436, 154] on span "Next" at bounding box center [437, 156] width 15 height 5
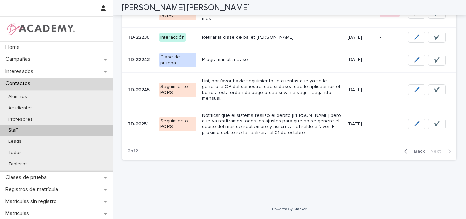
scroll to position [170, 0]
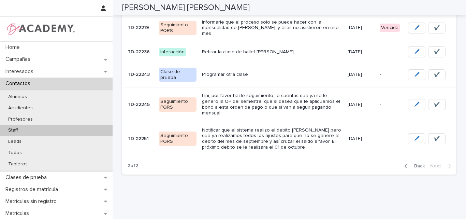
click at [282, 127] on p "Notificar que el sistema realizo el debito de agosto pero que ya realizamos tod…" at bounding box center [272, 138] width 140 height 23
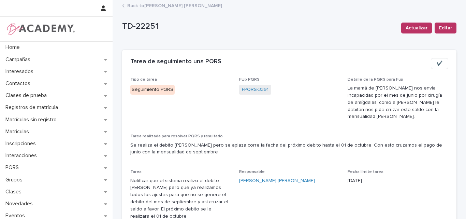
scroll to position [34, 0]
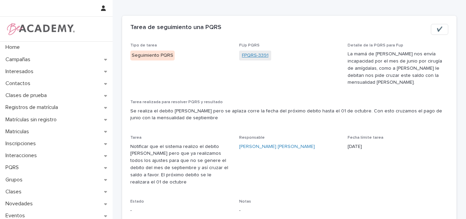
click at [259, 54] on link "FPQRS-3391" at bounding box center [255, 55] width 27 height 7
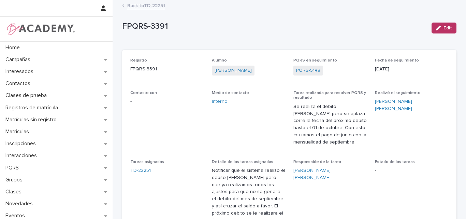
click at [136, 5] on link "Back to TD-22251" at bounding box center [146, 5] width 38 height 8
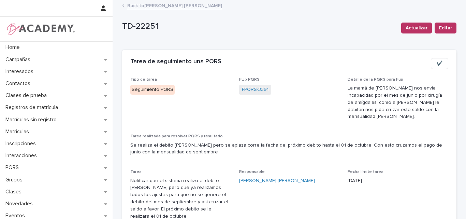
click at [160, 4] on link "Back to Lina Rico Montoya" at bounding box center [174, 5] width 95 height 8
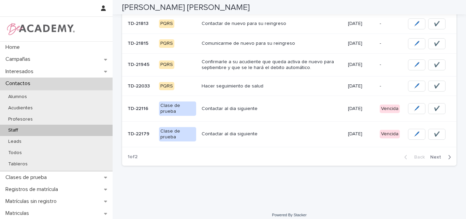
scroll to position [205, 0]
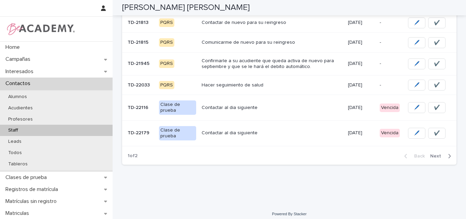
click at [433, 154] on span "Next" at bounding box center [437, 156] width 15 height 5
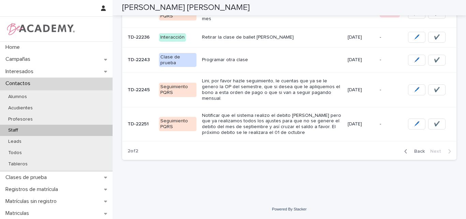
scroll to position [170, 0]
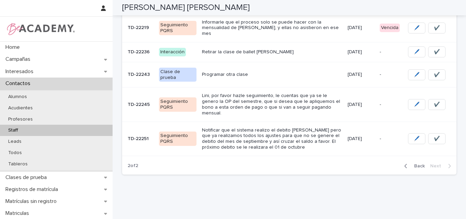
click at [252, 71] on div "Programar otra clase" at bounding box center [272, 74] width 140 height 11
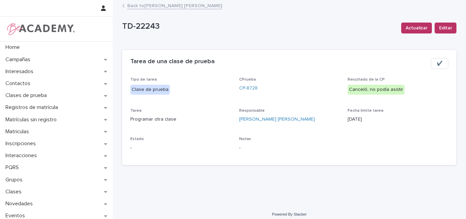
click at [438, 63] on span "✔️" at bounding box center [440, 63] width 6 height 7
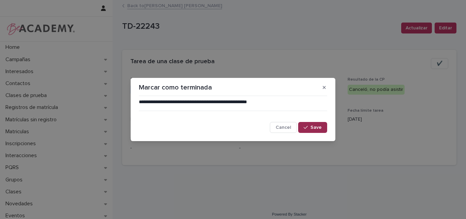
click at [308, 126] on icon "button" at bounding box center [306, 127] width 4 height 5
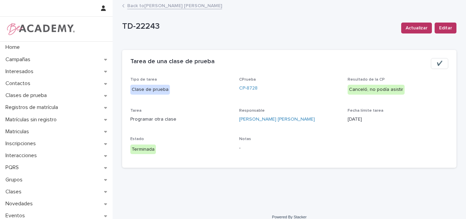
click at [150, 4] on link "Back to Lina Rico Montoya" at bounding box center [174, 5] width 95 height 8
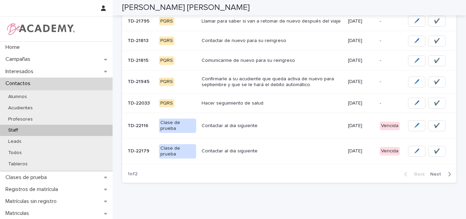
scroll to position [206, 0]
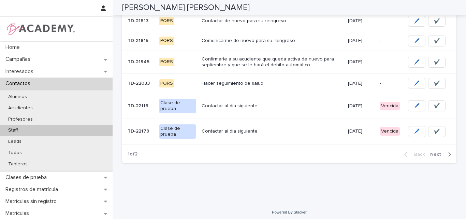
click at [439, 151] on button "Next" at bounding box center [441, 154] width 29 height 6
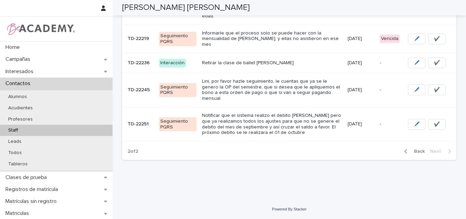
scroll to position [145, 0]
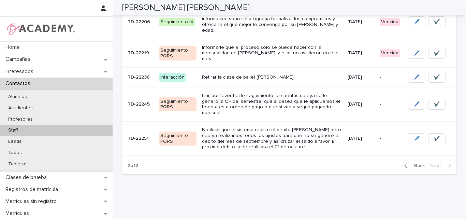
click at [265, 74] on p "Retirar la clase de ballet rosa" at bounding box center [272, 77] width 140 height 6
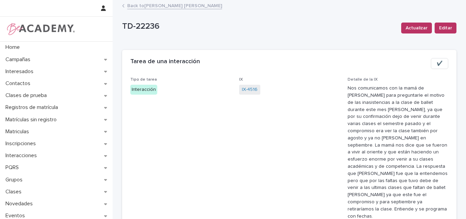
click at [165, 5] on link "Back to Lina Rico Montoya" at bounding box center [174, 5] width 95 height 8
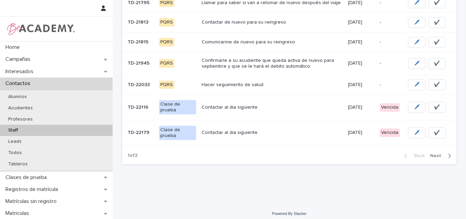
scroll to position [206, 0]
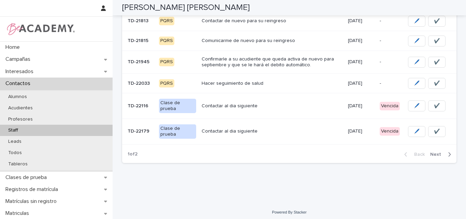
click at [436, 152] on span "Next" at bounding box center [437, 154] width 15 height 5
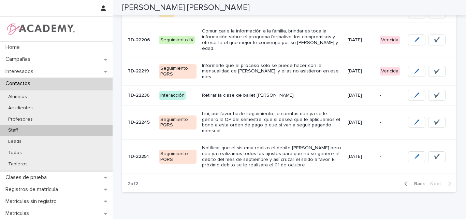
scroll to position [111, 0]
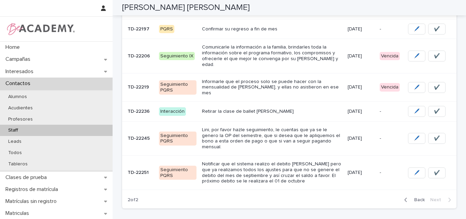
click at [263, 82] on p "Informarle que el proceso solo se puede hacer con la mensualidad de julio, y el…" at bounding box center [272, 87] width 140 height 17
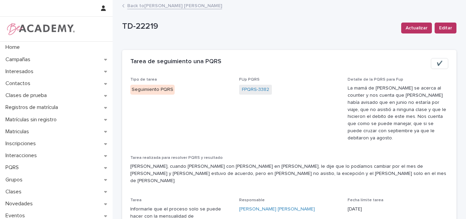
click at [168, 5] on link "Back to Lina Rico Montoya" at bounding box center [174, 5] width 95 height 8
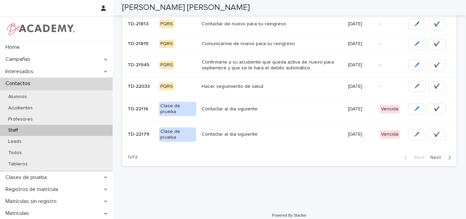
scroll to position [205, 0]
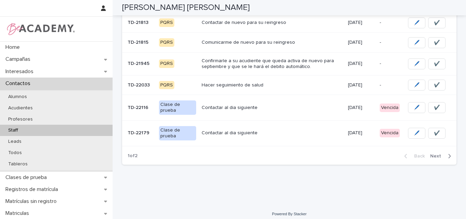
click at [434, 154] on span "Next" at bounding box center [437, 156] width 15 height 5
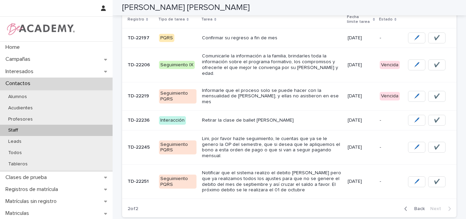
scroll to position [77, 0]
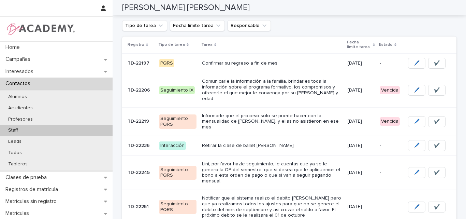
click at [265, 87] on p "Comunicarle la información a la familia, brindarles toda la información sobre e…" at bounding box center [272, 89] width 140 height 23
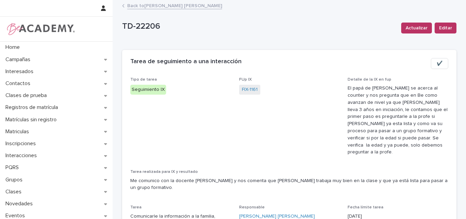
click at [437, 63] on span "✔️" at bounding box center [440, 63] width 6 height 7
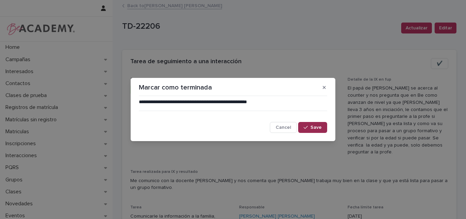
click at [321, 126] on span "Save" at bounding box center [315, 127] width 11 height 5
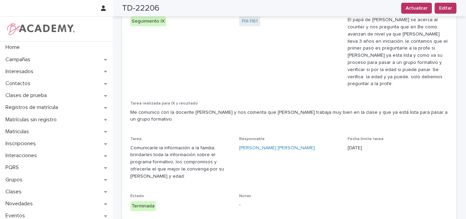
scroll to position [34, 0]
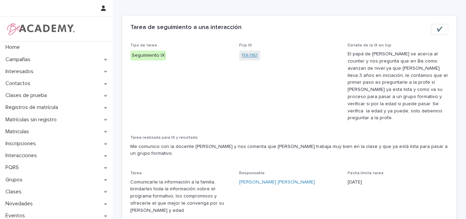
click at [248, 57] on link "FIX-1161" at bounding box center [250, 55] width 16 height 7
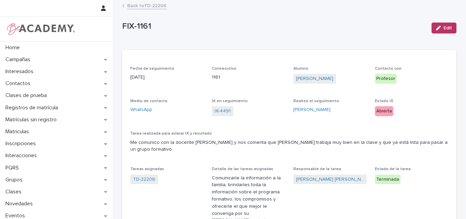
click at [151, 7] on link "Back to TD-22206" at bounding box center [146, 5] width 39 height 8
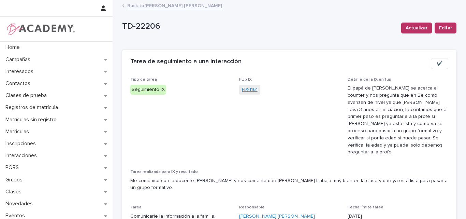
click at [247, 89] on link "FIX-1161" at bounding box center [250, 89] width 16 height 7
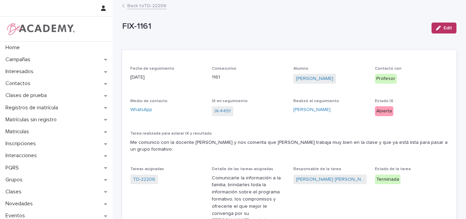
click at [155, 4] on link "Back to TD-22206" at bounding box center [146, 5] width 39 height 8
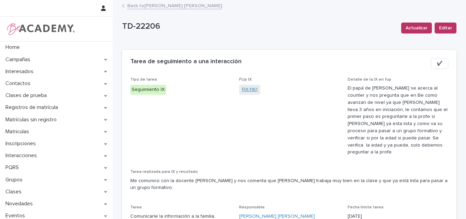
click at [248, 86] on link "FIX-1161" at bounding box center [250, 89] width 16 height 7
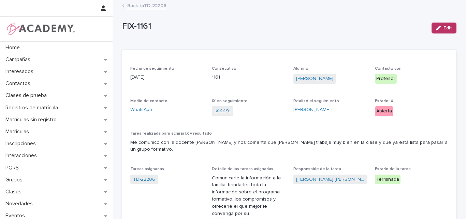
click at [221, 109] on link "IX-4491" at bounding box center [223, 110] width 16 height 7
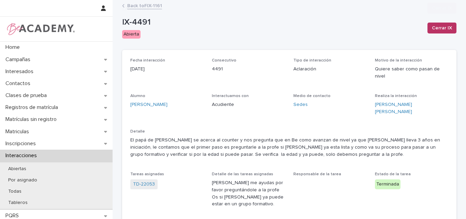
scroll to position [171, 0]
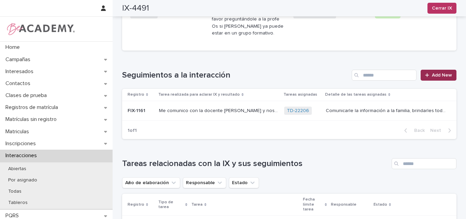
click at [432, 73] on span "Add New" at bounding box center [442, 75] width 20 height 5
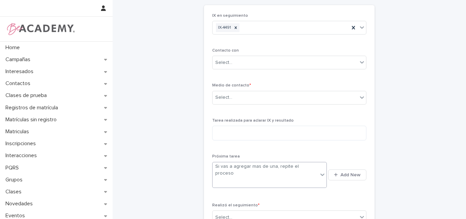
scroll to position [8, 0]
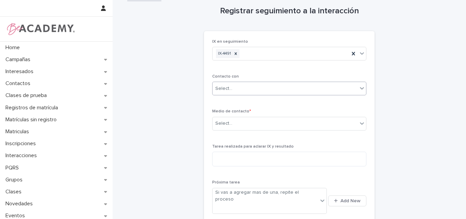
click at [245, 89] on div "Select..." at bounding box center [285, 88] width 145 height 11
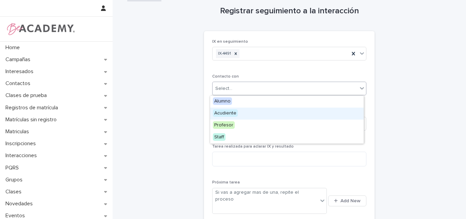
click at [239, 115] on div "Acudiente" at bounding box center [287, 113] width 154 height 12
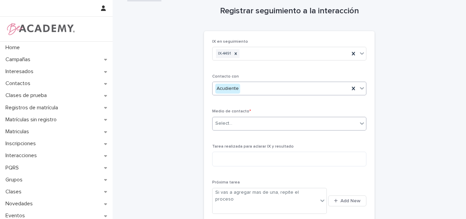
click at [242, 122] on div "Select..." at bounding box center [285, 123] width 145 height 11
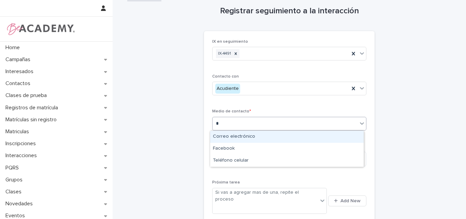
type input "**"
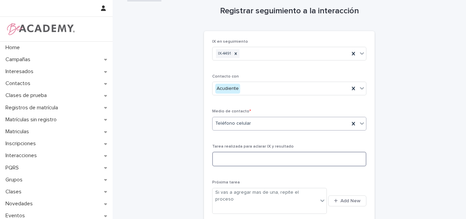
click at [243, 157] on textarea at bounding box center [289, 158] width 154 height 15
click at [179, 24] on div "Registrar seguimiento a la interacción Loading... Saving… Loading... Saving… Lo…" at bounding box center [289, 136] width 334 height 288
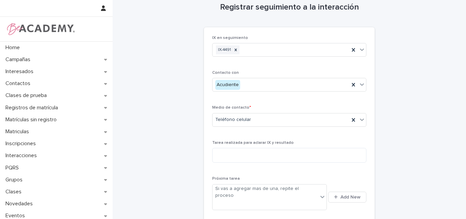
scroll to position [0, 0]
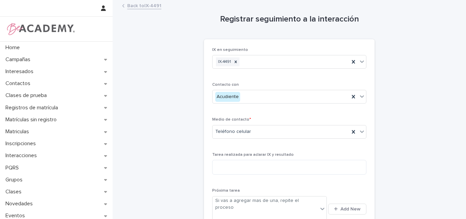
click at [147, 5] on link "Back to IX-4491" at bounding box center [144, 5] width 34 height 8
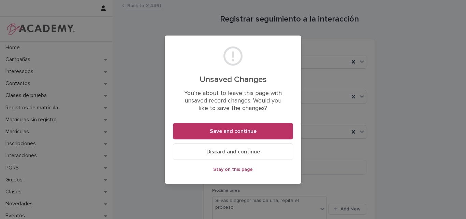
click at [241, 152] on span "Discard and continue" at bounding box center [233, 151] width 54 height 5
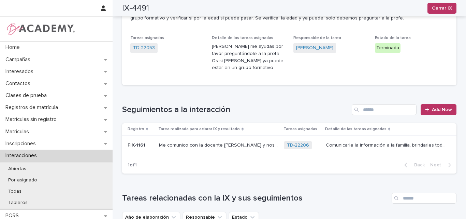
scroll to position [136, 0]
click at [437, 107] on span "Add New" at bounding box center [442, 109] width 20 height 5
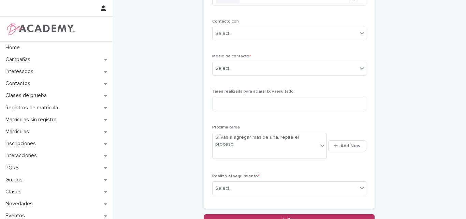
scroll to position [8, 0]
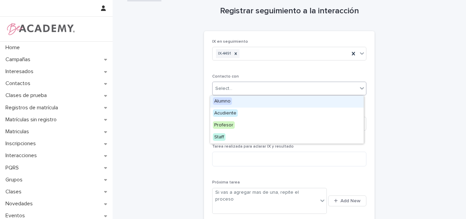
click at [252, 87] on div "Select..." at bounding box center [285, 88] width 145 height 11
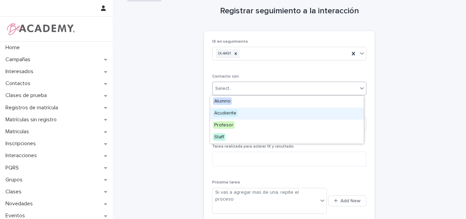
click at [244, 112] on div "Acudiente" at bounding box center [287, 113] width 154 height 12
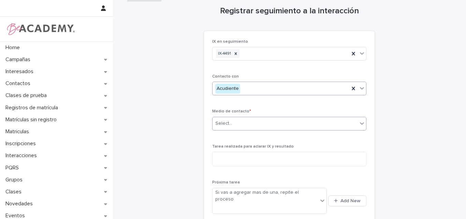
click at [244, 124] on div "Select..." at bounding box center [285, 123] width 145 height 11
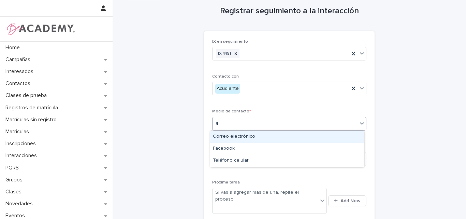
type input "**"
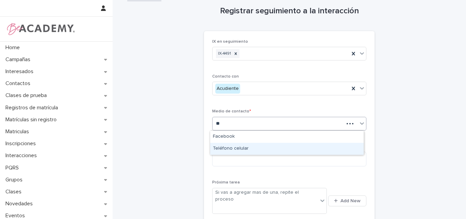
click at [233, 148] on div "Teléfono celular" at bounding box center [287, 149] width 154 height 12
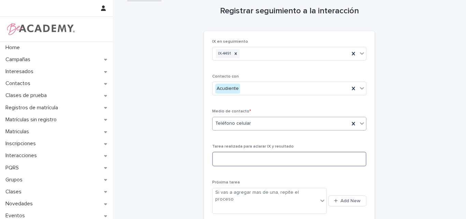
click at [234, 158] on textarea at bounding box center [289, 158] width 154 height 15
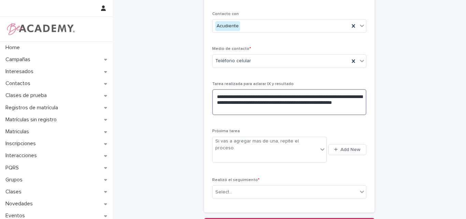
scroll to position [76, 0]
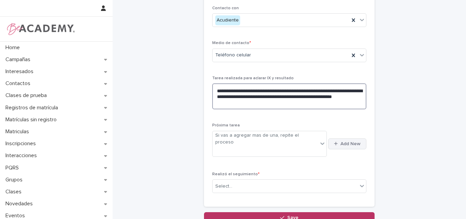
type textarea "**********"
click at [351, 141] on span "Add New" at bounding box center [350, 143] width 20 height 5
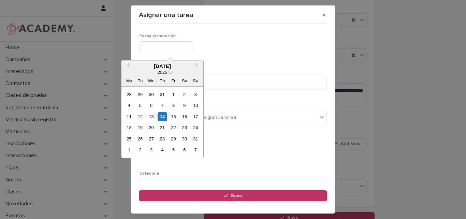
click at [171, 44] on input "text" at bounding box center [167, 47] width 54 height 12
type input "**********"
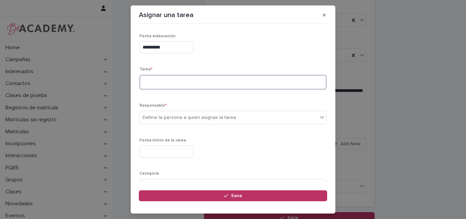
click at [169, 80] on textarea at bounding box center [233, 82] width 187 height 15
type textarea "**********"
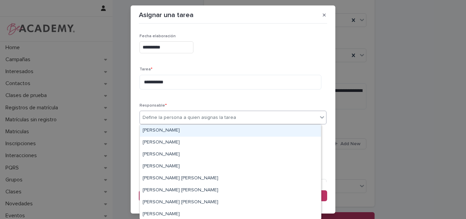
click at [198, 114] on div "Define la persona a quien asignas la tarea" at bounding box center [189, 117] width 93 height 7
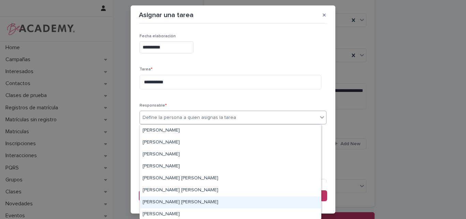
drag, startPoint x: 172, startPoint y: 195, endPoint x: 170, endPoint y: 201, distance: 6.8
click at [170, 201] on div "Lina Rico Montoya" at bounding box center [230, 202] width 181 height 12
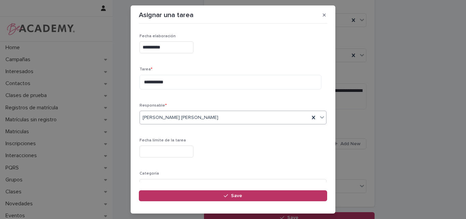
scroll to position [67, 0]
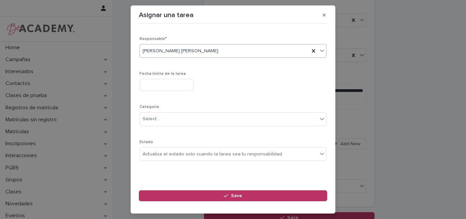
click at [171, 81] on input "text" at bounding box center [167, 85] width 54 height 12
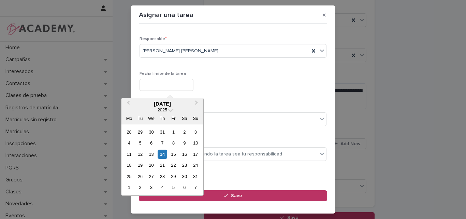
type input "**********"
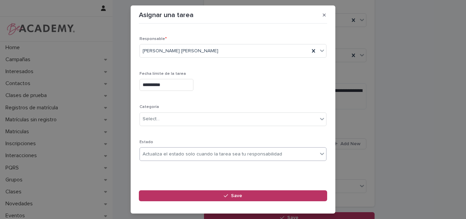
click at [207, 152] on div "Actualiza el estado solo cuando la tarea sea tu responsabilidad" at bounding box center [213, 153] width 140 height 7
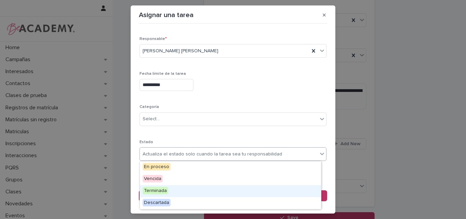
click at [179, 192] on div "Terminada" at bounding box center [230, 191] width 181 height 12
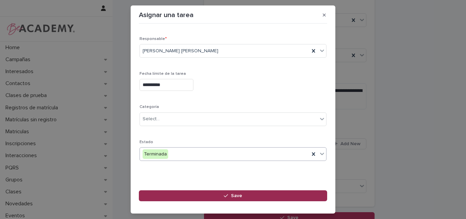
click at [227, 194] on icon "button" at bounding box center [226, 195] width 4 height 5
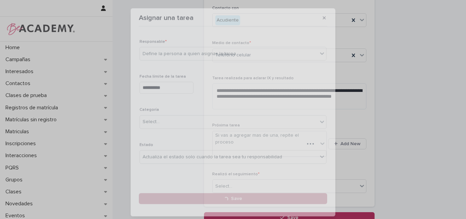
scroll to position [76, 0]
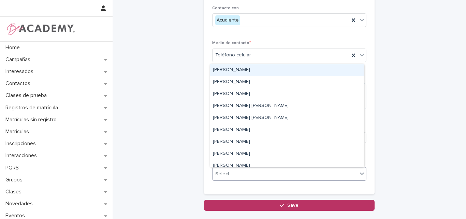
drag, startPoint x: 244, startPoint y: 173, endPoint x: 242, endPoint y: 168, distance: 5.0
click at [243, 173] on div "Select..." at bounding box center [285, 173] width 145 height 11
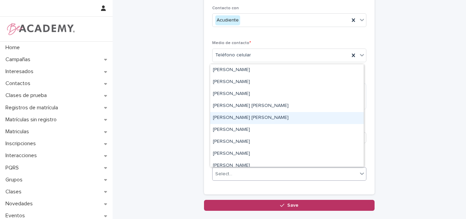
click at [235, 119] on div "Lina Rico Montoya" at bounding box center [287, 118] width 154 height 12
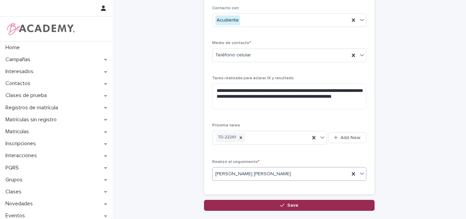
click at [293, 205] on span "Save" at bounding box center [292, 205] width 11 height 5
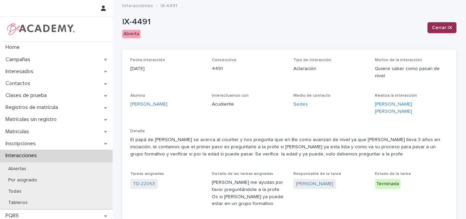
click at [442, 24] on span "Cerrar IX" at bounding box center [442, 27] width 20 height 7
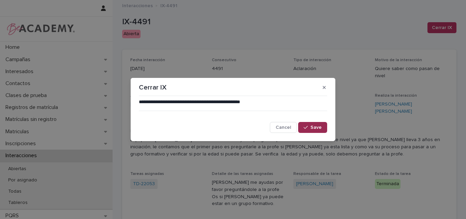
click at [317, 128] on span "Save" at bounding box center [315, 127] width 11 height 5
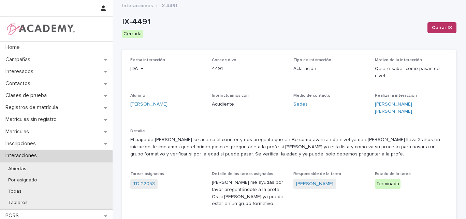
click at [163, 101] on link "Sabina Calderon Loaiza" at bounding box center [148, 104] width 37 height 7
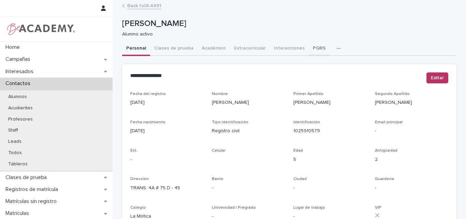
click at [309, 48] on button "PQRS" at bounding box center [319, 49] width 21 height 14
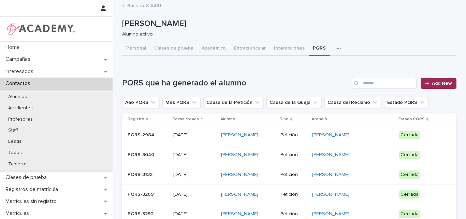
click at [437, 82] on span "Add New" at bounding box center [442, 83] width 20 height 5
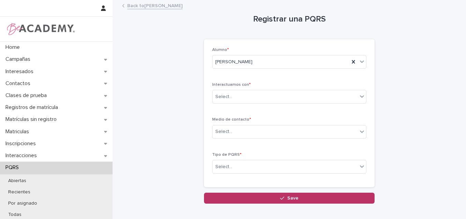
click at [163, 5] on link "Back to Sabina Calderon Loaiza" at bounding box center [154, 5] width 55 height 8
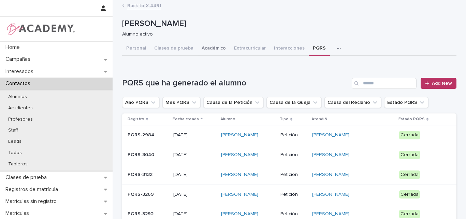
drag, startPoint x: 207, startPoint y: 47, endPoint x: 206, endPoint y: 54, distance: 6.6
click at [207, 47] on button "Académico" at bounding box center [214, 49] width 32 height 14
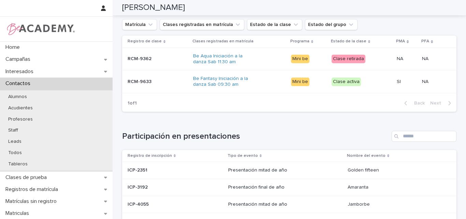
scroll to position [375, 0]
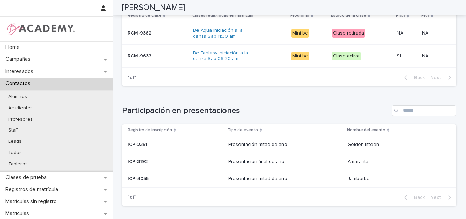
click at [169, 59] on p at bounding box center [156, 56] width 57 height 6
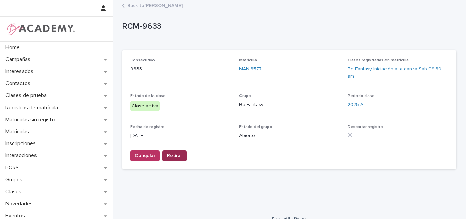
click at [167, 152] on span "Retirar" at bounding box center [174, 155] width 15 height 7
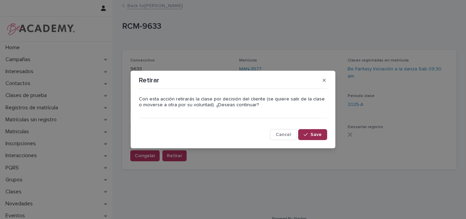
click at [307, 134] on icon "button" at bounding box center [306, 134] width 4 height 5
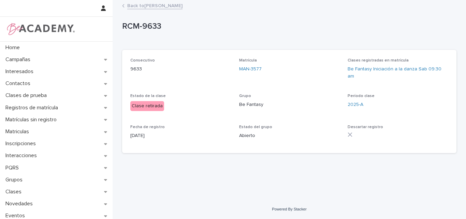
click at [179, 6] on link "Back to Sabina Calderon Loaiza" at bounding box center [154, 5] width 55 height 8
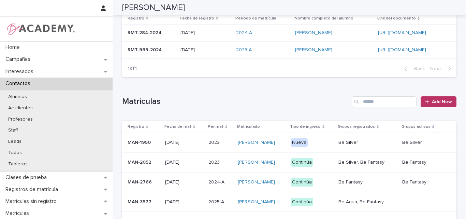
scroll to position [102, 0]
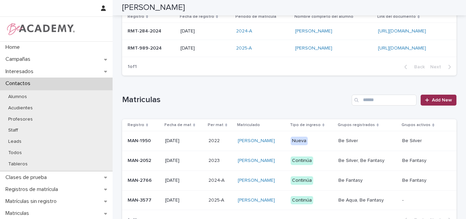
click at [435, 99] on span "Add New" at bounding box center [442, 100] width 20 height 5
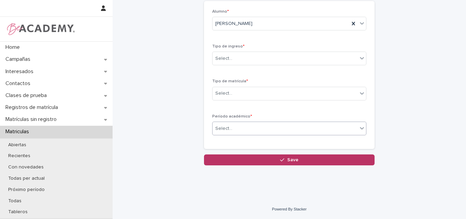
scroll to position [4, 0]
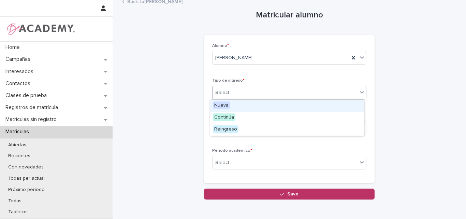
click at [284, 93] on div "Select..." at bounding box center [285, 92] width 145 height 11
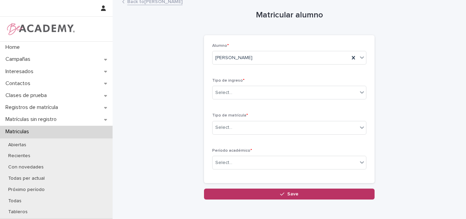
click at [261, 70] on div "Alumno * Sabina Calderon Loaiza Tipo de ingreso * Select... Tipo de matrícula *…" at bounding box center [289, 109] width 154 height 132
click at [175, 1] on link "Back to Sabina Calderon Loaiza" at bounding box center [154, 1] width 55 height 8
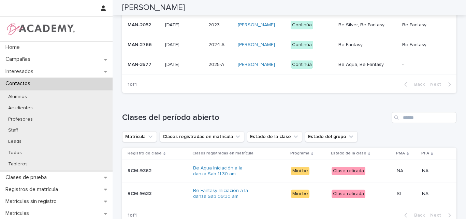
scroll to position [175, 0]
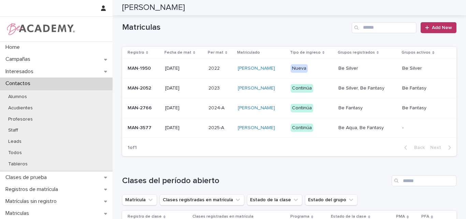
click at [145, 131] on p "MAN-3577" at bounding box center [144, 128] width 32 height 6
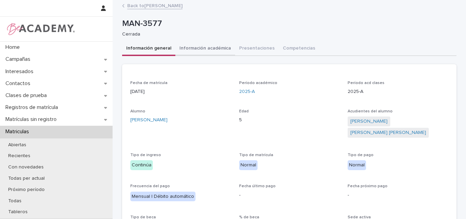
click at [194, 49] on button "Información académica" at bounding box center [205, 49] width 60 height 14
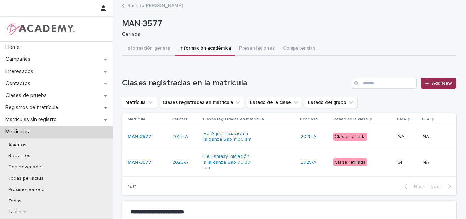
click at [433, 83] on span "Add New" at bounding box center [442, 83] width 20 height 5
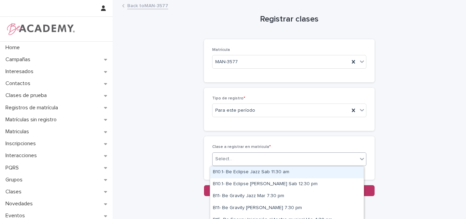
click at [244, 161] on div "Select..." at bounding box center [285, 158] width 145 height 11
type input "*****"
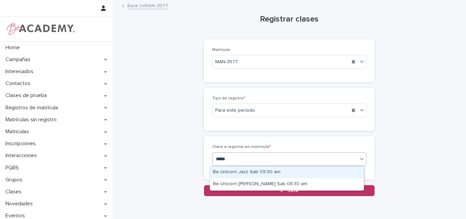
click at [253, 172] on div "Be Unicorn Jazz Sab 09:30 am" at bounding box center [287, 172] width 154 height 12
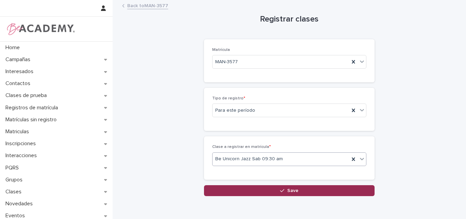
click at [294, 192] on span "Save" at bounding box center [292, 190] width 11 height 5
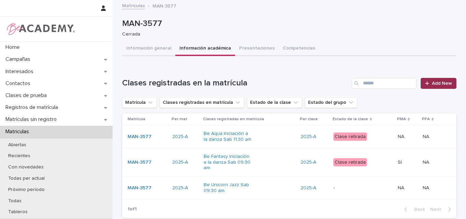
click at [432, 82] on span "Add New" at bounding box center [442, 83] width 20 height 5
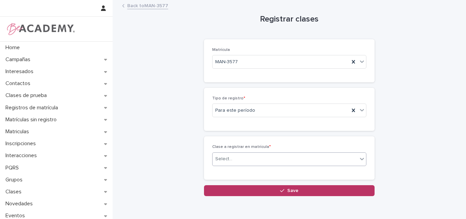
click at [266, 155] on div "Select..." at bounding box center [285, 158] width 145 height 11
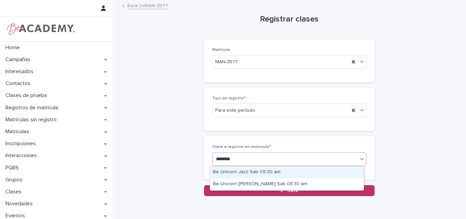
type input "*********"
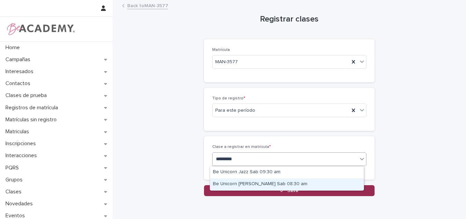
click at [274, 187] on div "Be Unicorn Urbano Sab 08:30 am" at bounding box center [287, 184] width 154 height 12
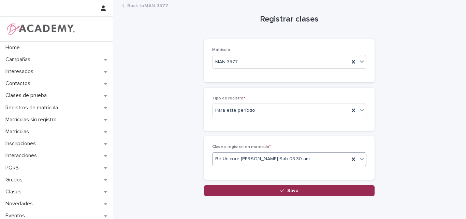
click at [290, 187] on button "Save" at bounding box center [289, 190] width 171 height 11
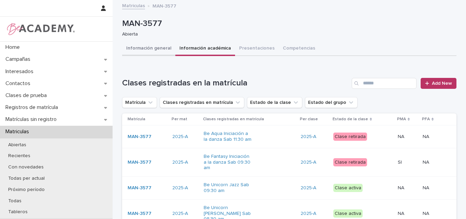
click at [153, 50] on button "Información general" at bounding box center [148, 49] width 53 height 14
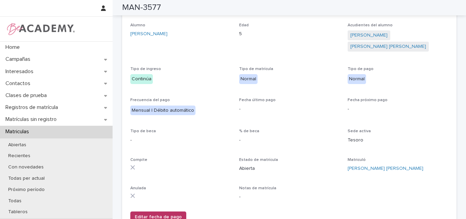
scroll to position [102, 0]
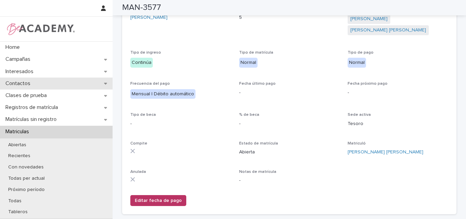
click at [36, 83] on div "Contactos" at bounding box center [56, 83] width 113 height 12
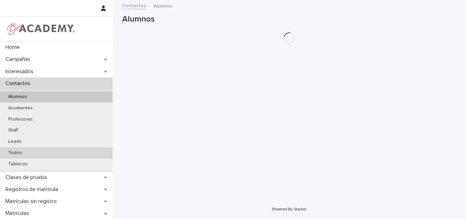
click at [12, 150] on p "Todos" at bounding box center [15, 153] width 25 height 6
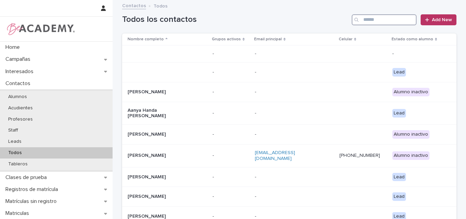
click at [369, 21] on input "Search" at bounding box center [384, 19] width 65 height 11
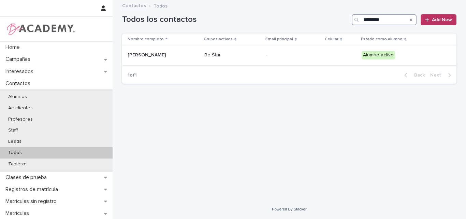
type input "*********"
click at [145, 58] on p "[PERSON_NAME]" at bounding box center [162, 55] width 68 height 6
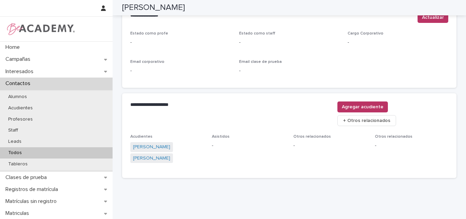
scroll to position [300, 0]
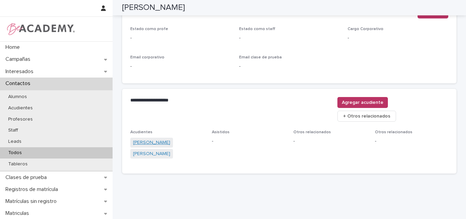
click at [167, 139] on link "[PERSON_NAME]" at bounding box center [151, 142] width 37 height 7
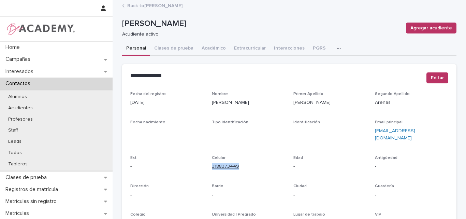
drag, startPoint x: 236, startPoint y: 161, endPoint x: 210, endPoint y: 161, distance: 26.3
click at [212, 163] on p "3188373449" at bounding box center [248, 166] width 73 height 7
copy link "3188373449"
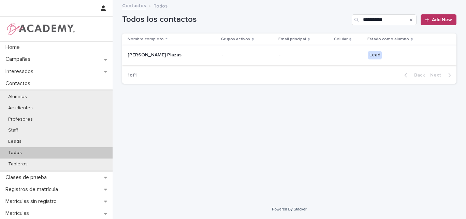
type input "**********"
click at [166, 58] on div "[PERSON_NAME] Plazas" at bounding box center [172, 54] width 89 height 11
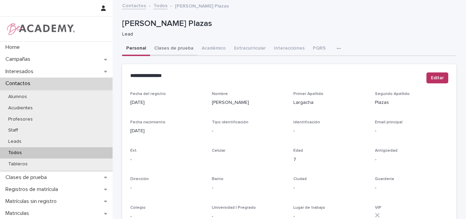
click at [166, 49] on button "Clases de prueba" at bounding box center [173, 49] width 47 height 14
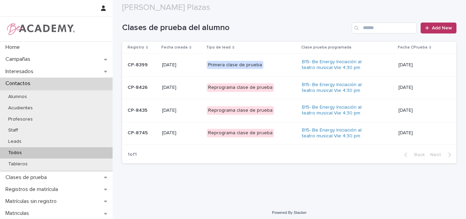
scroll to position [58, 0]
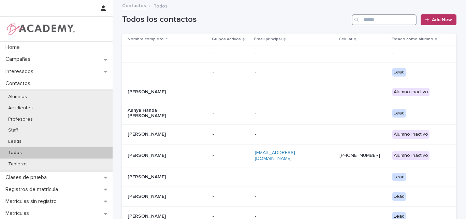
click at [392, 24] on input "Search" at bounding box center [384, 19] width 65 height 11
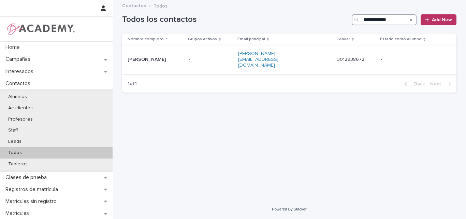
type input "**********"
drag, startPoint x: 377, startPoint y: 55, endPoint x: 349, endPoint y: 56, distance: 28.0
click at [349, 57] on div "3012938672 3012938672" at bounding box center [356, 60] width 39 height 6
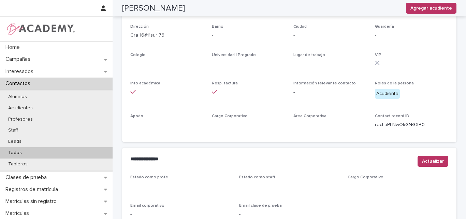
scroll to position [84, 0]
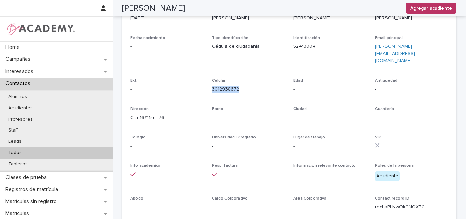
drag, startPoint x: 251, startPoint y: 79, endPoint x: 210, endPoint y: 79, distance: 40.9
click at [212, 79] on div "Celular [PHONE_NUMBER]" at bounding box center [248, 88] width 73 height 20
copy link "3012938672"
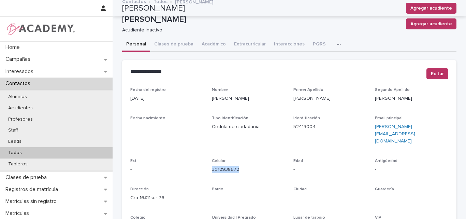
scroll to position [0, 0]
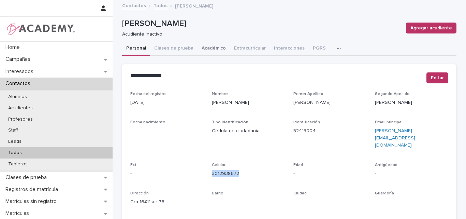
click at [205, 46] on button "Académico" at bounding box center [214, 49] width 32 height 14
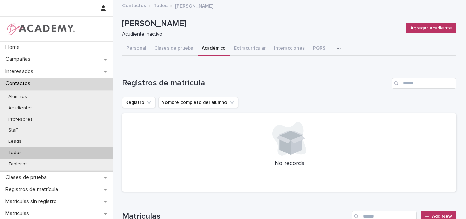
click at [30, 153] on div "Todos" at bounding box center [56, 152] width 113 height 11
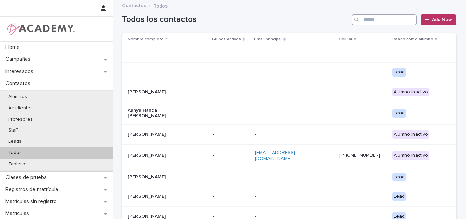
click at [380, 18] on input "Search" at bounding box center [384, 19] width 65 height 11
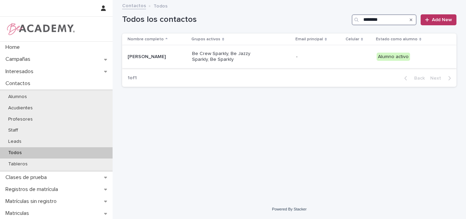
type input "********"
click at [157, 60] on div "Maia Acevedo Alvarez" at bounding box center [157, 56] width 59 height 11
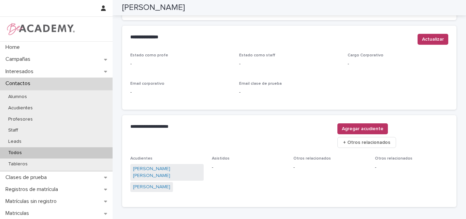
scroll to position [300, 0]
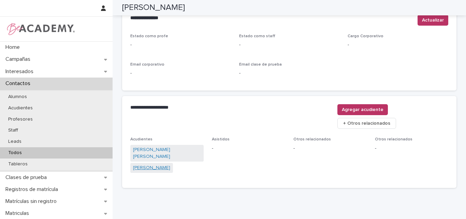
click at [152, 164] on link "Yesica Alvarez Porras" at bounding box center [151, 167] width 37 height 7
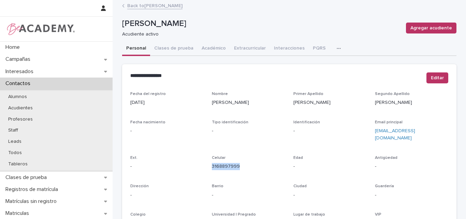
drag, startPoint x: 240, startPoint y: 161, endPoint x: 206, endPoint y: 160, distance: 33.8
click at [206, 160] on div "Fecha del registro 21/09/2022 Nombre Yesica Primer Apellido Alvarez Segundo Ape…" at bounding box center [289, 192] width 318 height 202
copy link "3168897999"
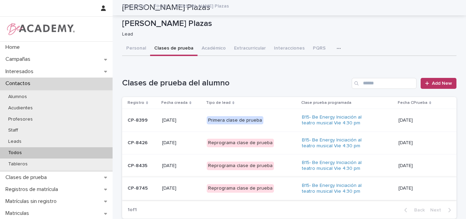
scroll to position [58, 0]
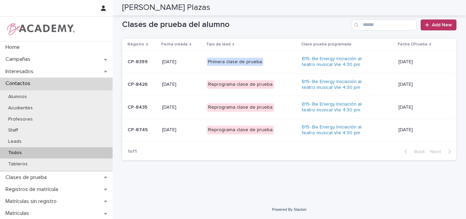
click at [11, 150] on p "Todos" at bounding box center [15, 153] width 25 height 6
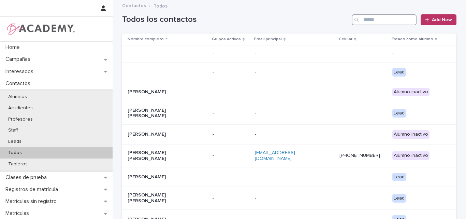
click at [378, 18] on input "Search" at bounding box center [384, 19] width 65 height 11
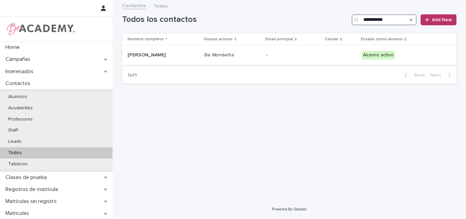
type input "**********"
click at [154, 57] on p "[PERSON_NAME]" at bounding box center [162, 55] width 68 height 6
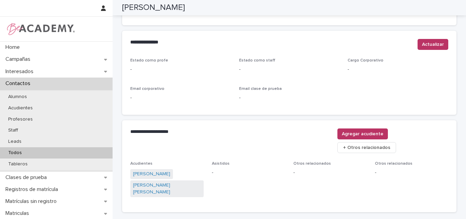
scroll to position [281, 0]
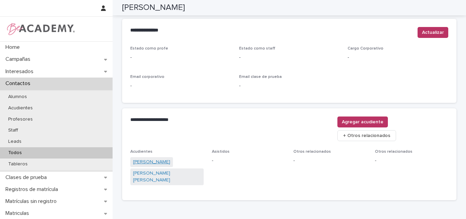
click at [156, 158] on link "[PERSON_NAME]" at bounding box center [151, 161] width 37 height 7
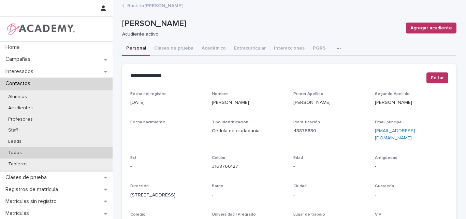
click at [33, 150] on div "Todos" at bounding box center [56, 152] width 113 height 11
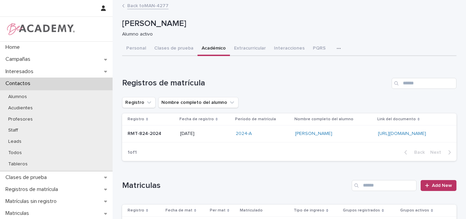
click at [205, 48] on button "Académico" at bounding box center [214, 49] width 32 height 14
click at [160, 47] on button "Clases de prueba" at bounding box center [173, 49] width 47 height 14
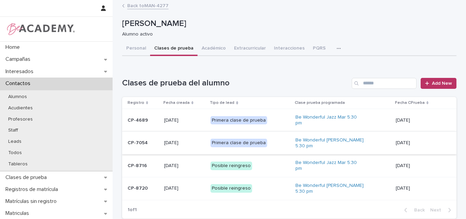
scroll to position [34, 0]
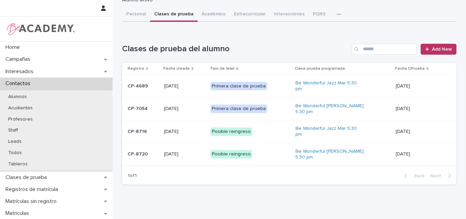
click at [142, 151] on p "CP-8720" at bounding box center [143, 154] width 31 height 6
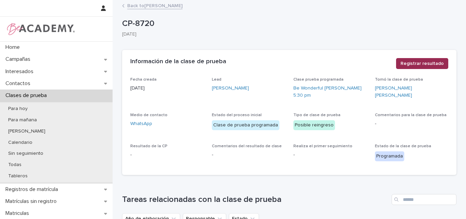
click at [422, 62] on span "Registrar resultado" at bounding box center [421, 63] width 43 height 7
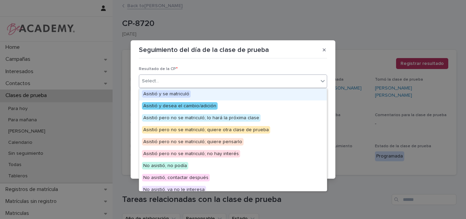
drag, startPoint x: 252, startPoint y: 81, endPoint x: 237, endPoint y: 82, distance: 14.4
click at [252, 80] on div "Select..." at bounding box center [228, 80] width 179 height 11
click at [190, 92] on div "Asistió y se matriculó" at bounding box center [233, 94] width 188 height 12
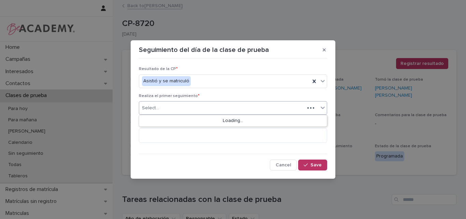
click at [192, 108] on div "Select..." at bounding box center [221, 107] width 165 height 11
click at [229, 107] on div "Select..." at bounding box center [221, 107] width 165 height 11
click at [239, 106] on div "Select..." at bounding box center [221, 107] width 165 height 11
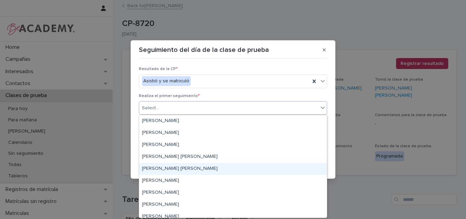
click at [187, 170] on div "[PERSON_NAME] [PERSON_NAME]" at bounding box center [233, 169] width 188 height 12
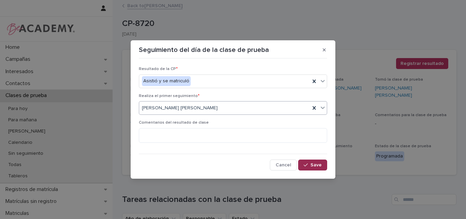
click at [308, 165] on icon "button" at bounding box center [306, 164] width 4 height 5
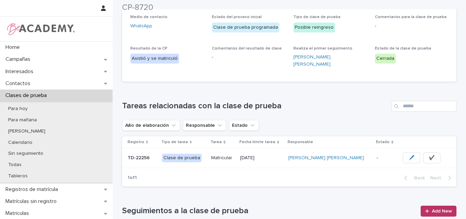
scroll to position [102, 0]
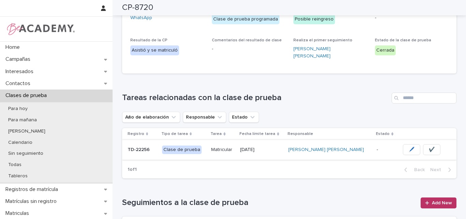
click at [429, 146] on span "✔️" at bounding box center [432, 149] width 6 height 7
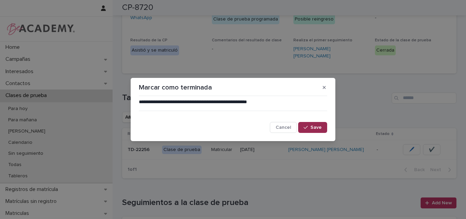
click at [310, 127] on div "button" at bounding box center [307, 127] width 7 height 5
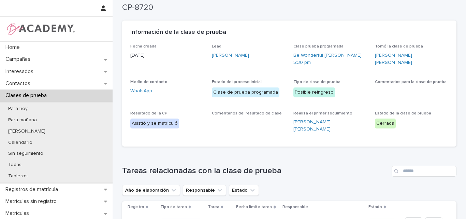
scroll to position [0, 0]
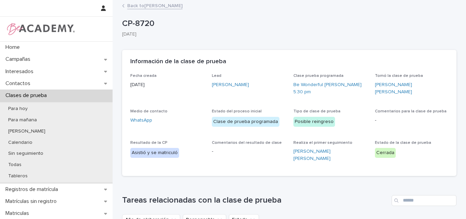
click at [163, 7] on link "Back to [PERSON_NAME]" at bounding box center [154, 5] width 55 height 8
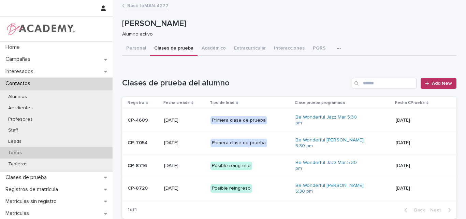
click at [31, 151] on div "Todos" at bounding box center [56, 152] width 113 height 11
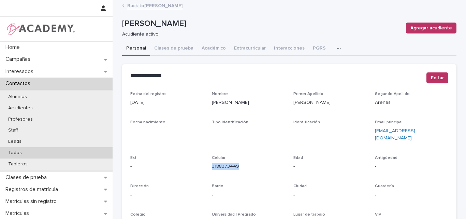
click at [29, 152] on div "Todos" at bounding box center [56, 152] width 113 height 11
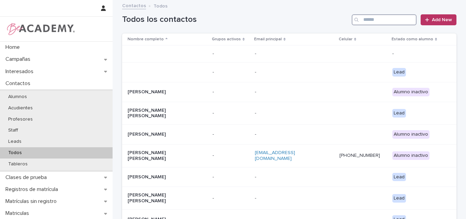
click at [392, 21] on input "Search" at bounding box center [384, 19] width 65 height 11
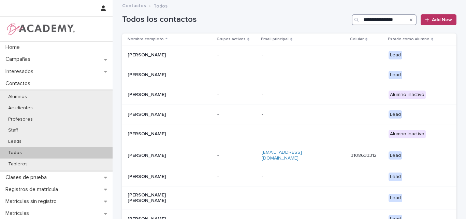
scroll to position [0, 5]
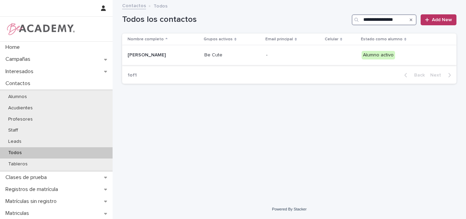
type input "**********"
click at [149, 53] on p "Martina Osorio Ruiz" at bounding box center [162, 55] width 68 height 6
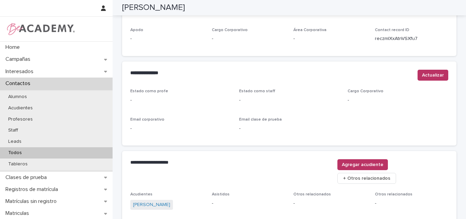
scroll to position [241, 0]
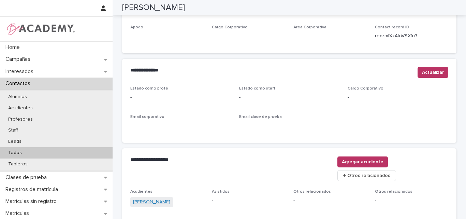
click at [159, 198] on link "Andrea Ruiz Restrepo" at bounding box center [151, 201] width 37 height 7
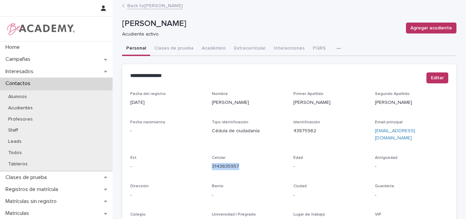
drag, startPoint x: 241, startPoint y: 164, endPoint x: 208, endPoint y: 169, distance: 33.5
click at [208, 169] on div "Fecha del registro 21/09/2022 Nombre Andrea Primer Apellido Ruiz Segundo Apelli…" at bounding box center [289, 192] width 318 height 202
copy link "3143635957"
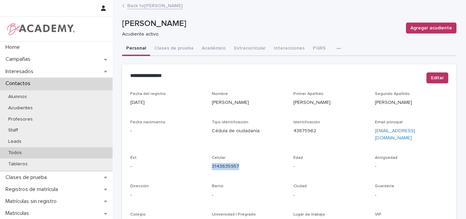
click at [17, 152] on p "Todos" at bounding box center [15, 153] width 25 height 6
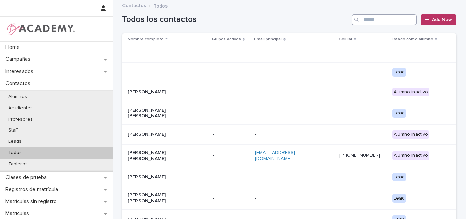
click at [369, 22] on input "Search" at bounding box center [384, 19] width 65 height 11
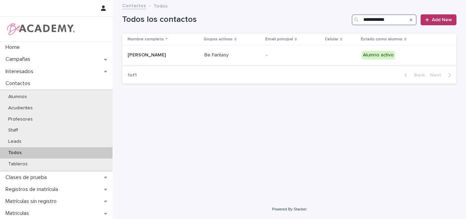
type input "**********"
click at [193, 56] on p "Sabina Calderon Loaiza" at bounding box center [162, 55] width 68 height 6
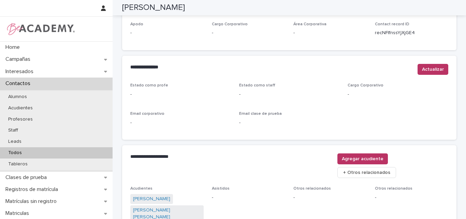
scroll to position [307, 0]
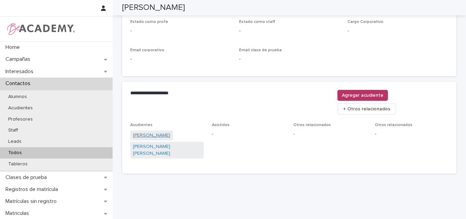
click at [163, 132] on link "Maryory Loaiza Agudelo" at bounding box center [151, 135] width 37 height 7
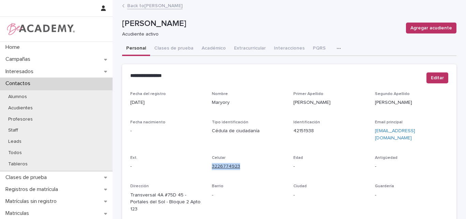
drag, startPoint x: 243, startPoint y: 160, endPoint x: 210, endPoint y: 161, distance: 33.1
click at [212, 163] on p "3226774923" at bounding box center [248, 166] width 73 height 7
click at [264, 184] on p "Barrio" at bounding box center [248, 186] width 73 height 5
click at [170, 4] on link "Back to Sabina Calderon Loaiza" at bounding box center [154, 5] width 55 height 8
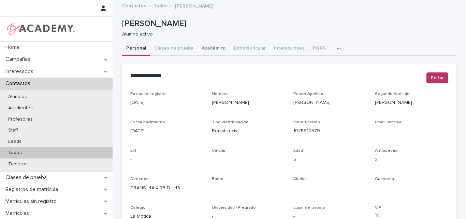
click at [211, 49] on button "Académico" at bounding box center [214, 49] width 32 height 14
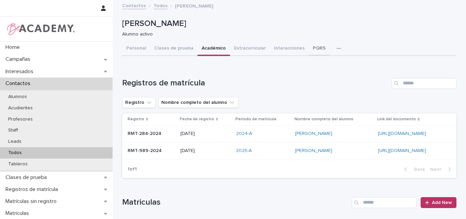
click at [311, 46] on button "PQRS" at bounding box center [319, 49] width 21 height 14
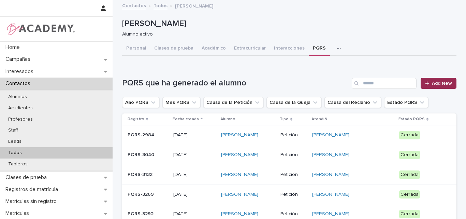
click at [426, 83] on icon at bounding box center [427, 83] width 4 height 4
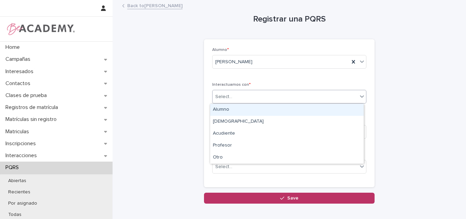
click at [246, 96] on div "Select..." at bounding box center [285, 96] width 145 height 11
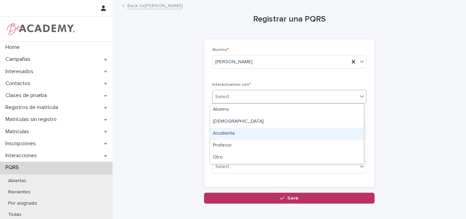
click at [239, 134] on div "Acudiente" at bounding box center [287, 134] width 154 height 12
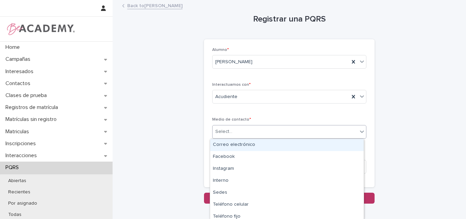
click at [248, 132] on div "Select..." at bounding box center [285, 131] width 145 height 11
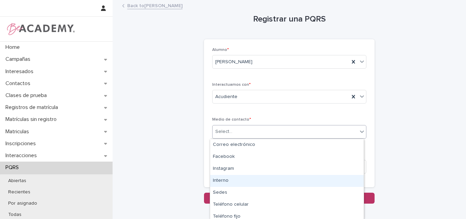
type input "*"
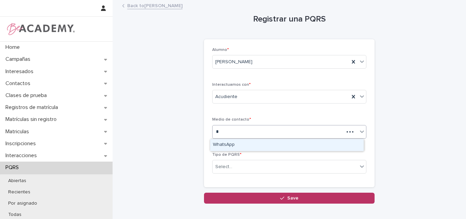
click at [228, 143] on div "WhatsApp" at bounding box center [287, 145] width 154 height 12
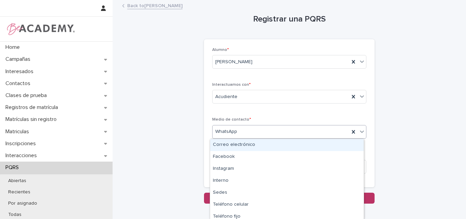
click at [236, 131] on div "WhatsApp" at bounding box center [281, 131] width 137 height 11
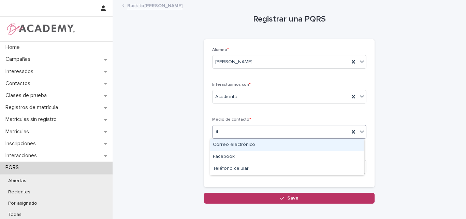
type input "**"
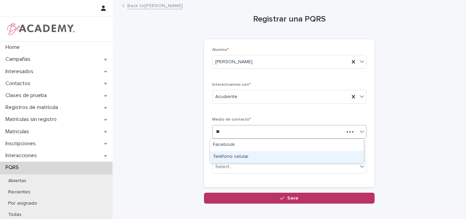
click at [236, 156] on div "Teléfono celular" at bounding box center [287, 157] width 154 height 12
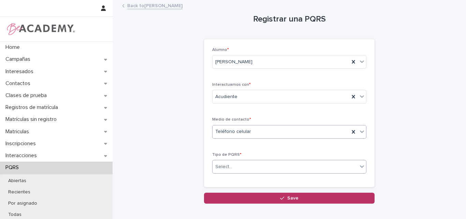
click at [245, 162] on div "Select..." at bounding box center [285, 166] width 145 height 11
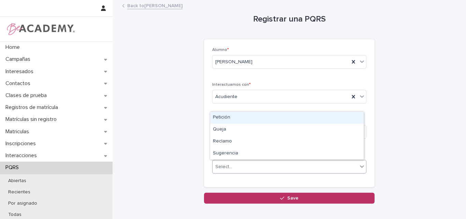
click at [238, 119] on div "Petición" at bounding box center [287, 118] width 154 height 12
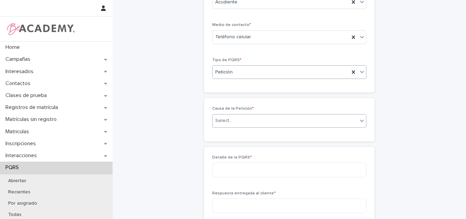
scroll to position [96, 0]
click at [240, 113] on div "Select..." at bounding box center [285, 118] width 145 height 11
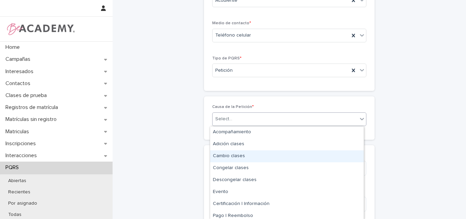
click at [236, 157] on div "Cambio clases" at bounding box center [287, 156] width 154 height 12
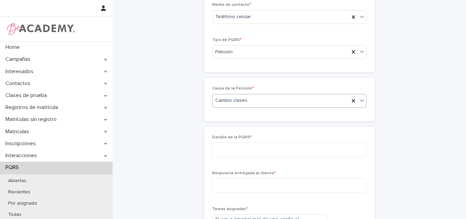
scroll to position [130, 0]
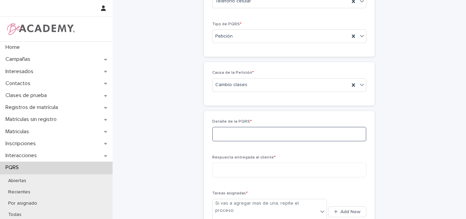
click at [243, 133] on textarea at bounding box center [289, 134] width 154 height 15
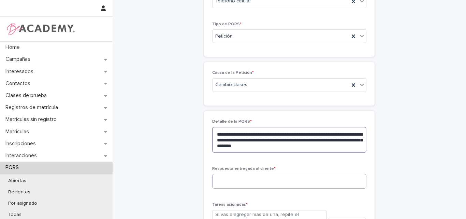
type textarea "**********"
click at [249, 183] on textarea at bounding box center [289, 181] width 154 height 15
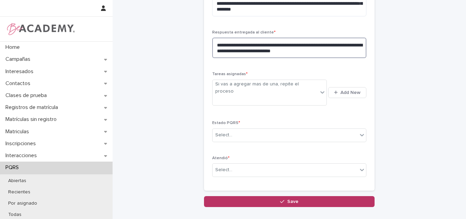
scroll to position [267, 0]
type textarea "**********"
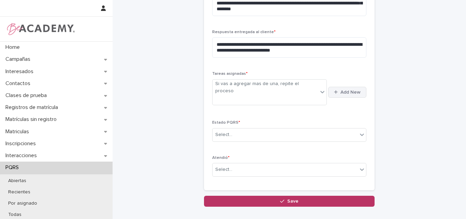
click at [349, 87] on button "Add New" at bounding box center [347, 92] width 38 height 11
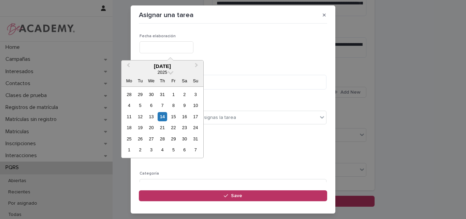
click at [154, 49] on input "text" at bounding box center [167, 47] width 54 height 12
type input "**********"
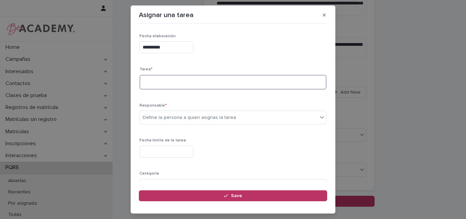
click at [163, 77] on textarea at bounding box center [233, 82] width 187 height 15
type textarea "*"
type textarea "**********"
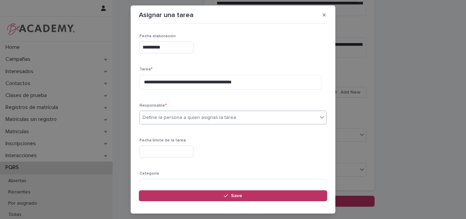
click at [189, 115] on div "Define la persona a quien asignas la tarea" at bounding box center [189, 117] width 93 height 7
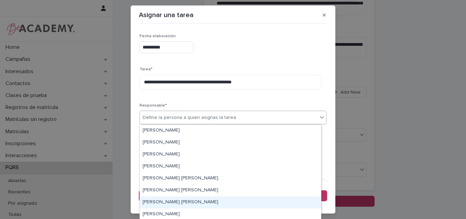
click at [159, 199] on div "[PERSON_NAME] [PERSON_NAME]" at bounding box center [230, 202] width 181 height 12
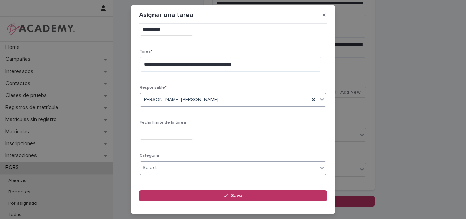
scroll to position [34, 0]
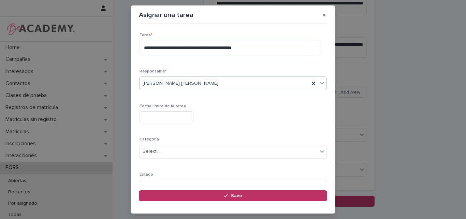
click at [175, 120] on input "text" at bounding box center [167, 117] width 54 height 12
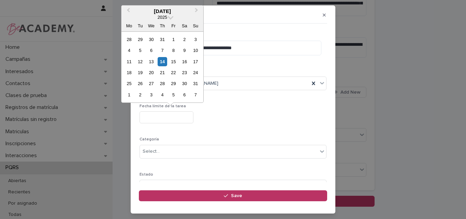
type input "**********"
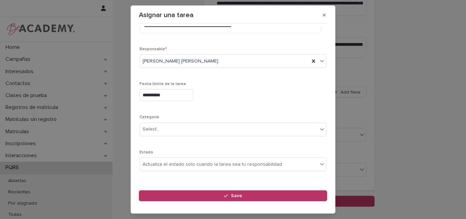
scroll to position [67, 0]
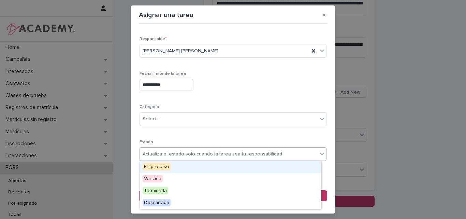
click at [173, 157] on div "Actualiza el estado solo cuando la tarea sea tu responsabilidad" at bounding box center [213, 153] width 140 height 7
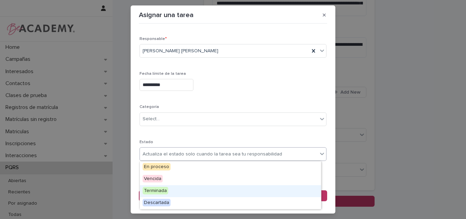
click at [167, 191] on div "Terminada" at bounding box center [230, 191] width 181 height 12
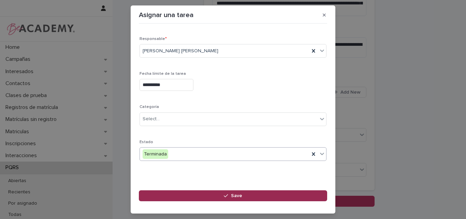
click at [231, 194] on div "button" at bounding box center [227, 195] width 7 height 5
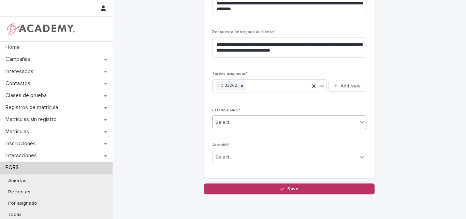
click at [238, 121] on div "Select..." at bounding box center [285, 122] width 145 height 11
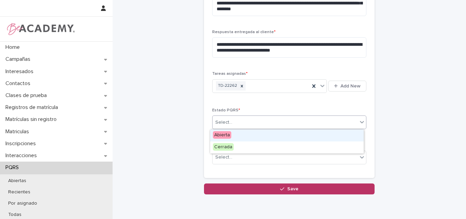
click at [234, 134] on div "Abierta" at bounding box center [287, 135] width 154 height 12
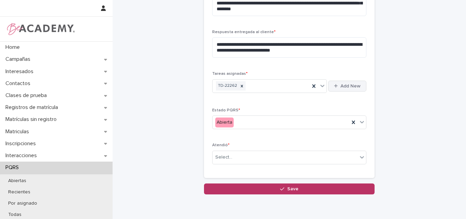
click at [352, 84] on span "Add New" at bounding box center [350, 86] width 20 height 5
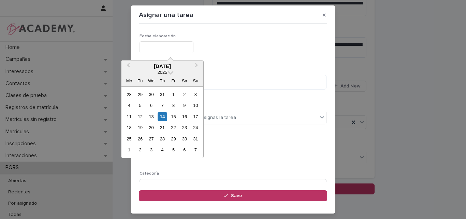
click at [175, 47] on input "text" at bounding box center [167, 47] width 54 height 12
type input "**********"
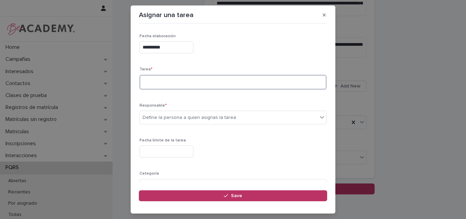
click at [164, 78] on textarea at bounding box center [233, 82] width 187 height 15
click at [166, 78] on textarea at bounding box center [233, 82] width 187 height 15
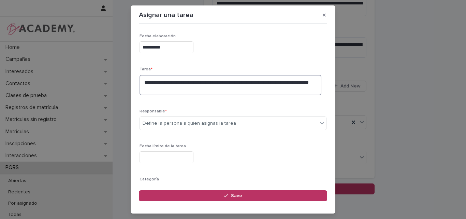
click at [271, 82] on textarea "**********" at bounding box center [231, 85] width 182 height 20
click at [273, 81] on textarea "**********" at bounding box center [231, 85] width 182 height 20
type textarea "**********"
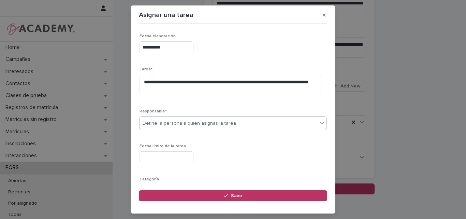
click at [221, 122] on div "Define la persona a quien asignas la tarea" at bounding box center [189, 123] width 93 height 7
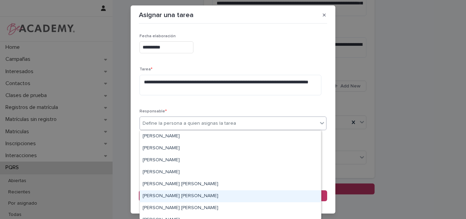
click at [159, 198] on div "Leidy Mesa Alvarez" at bounding box center [230, 196] width 181 height 12
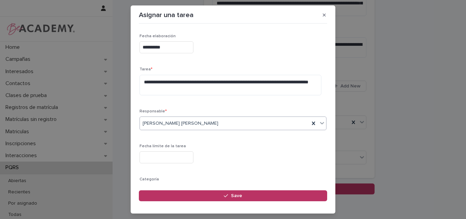
click at [171, 154] on input "text" at bounding box center [167, 157] width 54 height 12
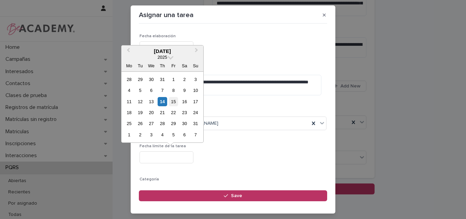
click at [174, 100] on div "15" at bounding box center [173, 101] width 9 height 9
type input "**********"
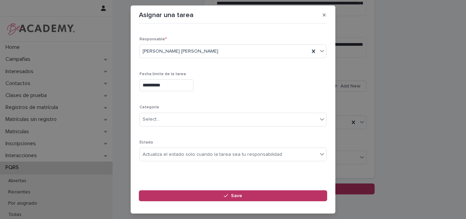
scroll to position [72, 0]
click at [186, 151] on div "Actualiza el estado solo cuando la tarea sea tu responsabilidad" at bounding box center [213, 153] width 140 height 7
click at [206, 133] on div "**********" at bounding box center [233, 63] width 187 height 205
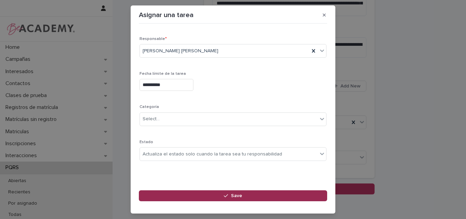
click at [236, 194] on span "Save" at bounding box center [236, 195] width 11 height 5
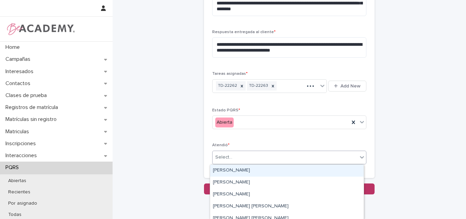
drag, startPoint x: 238, startPoint y: 155, endPoint x: 233, endPoint y: 165, distance: 11.3
click at [238, 155] on div "Select..." at bounding box center [285, 156] width 145 height 11
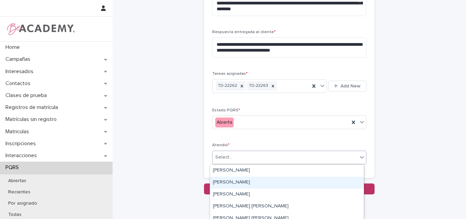
scroll to position [34, 0]
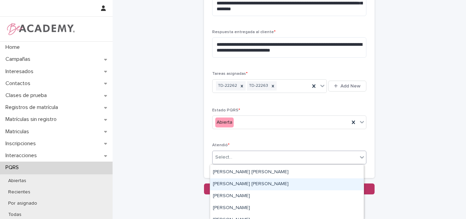
click at [238, 181] on div "[PERSON_NAME] [PERSON_NAME]" at bounding box center [287, 184] width 154 height 12
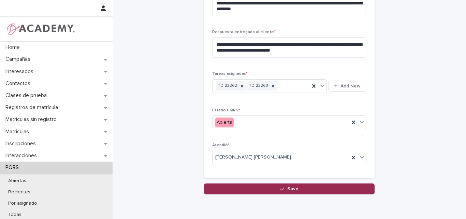
click at [288, 187] on span "Save" at bounding box center [292, 188] width 11 height 5
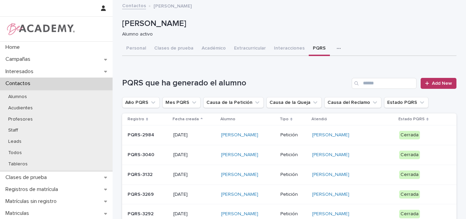
click at [311, 20] on p "Sabina Calderon Loaiza" at bounding box center [288, 24] width 332 height 10
click at [203, 49] on button "Académico" at bounding box center [214, 49] width 32 height 14
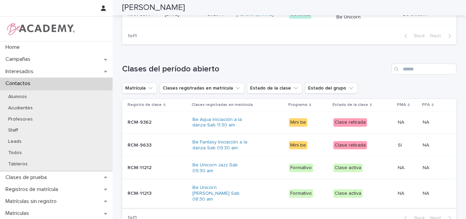
scroll to position [375, 0]
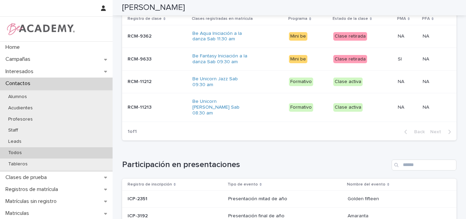
click at [17, 151] on p "Todos" at bounding box center [15, 153] width 25 height 6
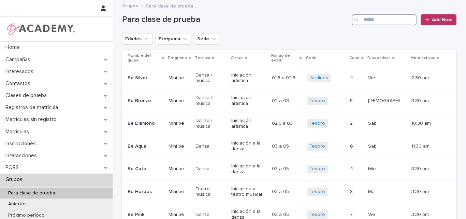
click at [370, 21] on input "Search" at bounding box center [384, 19] width 65 height 11
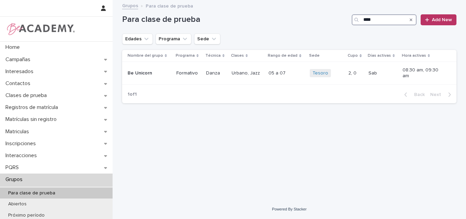
type input "****"
click at [282, 169] on div "Loading... Saving… Loading... Saving… Para clase de prueba **** Add New Edades …" at bounding box center [289, 91] width 341 height 181
drag, startPoint x: 384, startPoint y: 21, endPoint x: 344, endPoint y: 21, distance: 40.3
click at [345, 21] on div "Para clase de prueba **** Add New" at bounding box center [289, 19] width 334 height 11
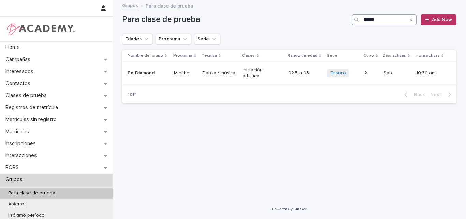
type input "******"
click at [160, 72] on p "Be Diamond" at bounding box center [147, 73] width 38 height 6
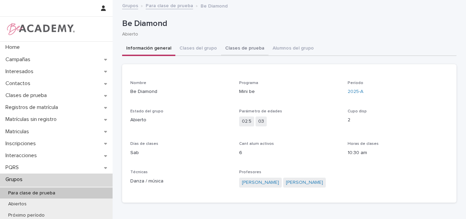
click at [234, 46] on button "Clases de prueba" at bounding box center [244, 49] width 47 height 14
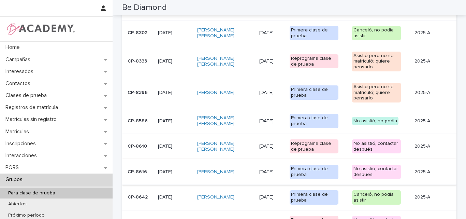
scroll to position [334, 0]
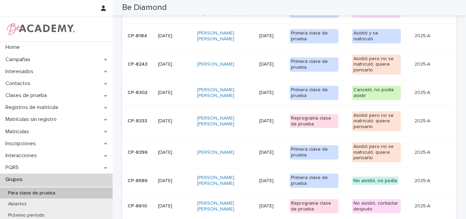
click at [34, 192] on p "Para clase de prueba" at bounding box center [32, 193] width 58 height 6
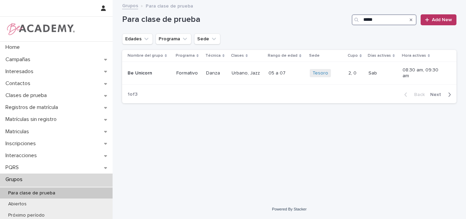
click at [381, 20] on input "*****" at bounding box center [384, 19] width 65 height 11
click at [413, 19] on div "Search" at bounding box center [411, 19] width 11 height 11
click at [379, 21] on input "*****" at bounding box center [384, 19] width 65 height 11
type input "*"
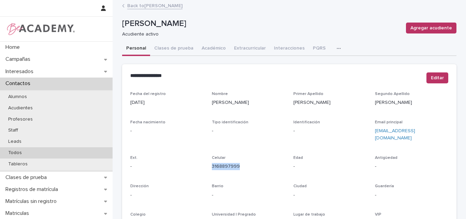
click at [18, 152] on p "Todos" at bounding box center [15, 153] width 25 height 6
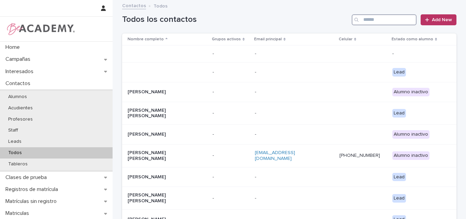
click at [374, 18] on input "Search" at bounding box center [384, 19] width 65 height 11
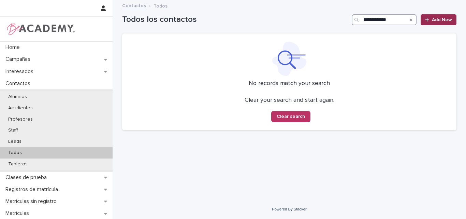
type input "**********"
click at [433, 18] on span "Add New" at bounding box center [442, 19] width 20 height 5
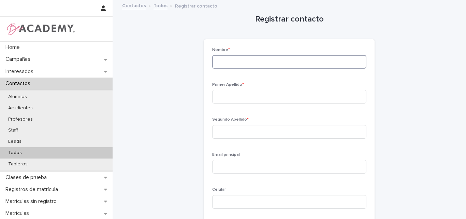
click at [257, 64] on input at bounding box center [289, 62] width 154 height 14
type input "********"
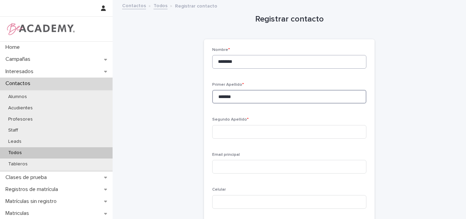
type input "*******"
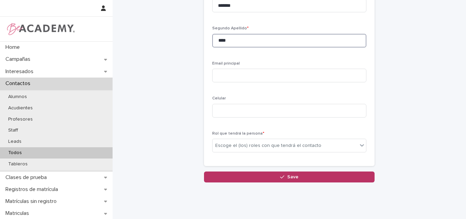
scroll to position [102, 0]
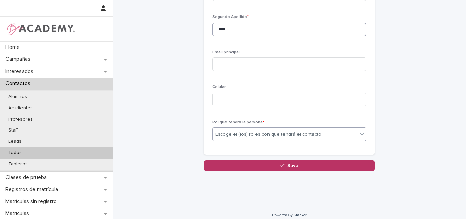
type input "****"
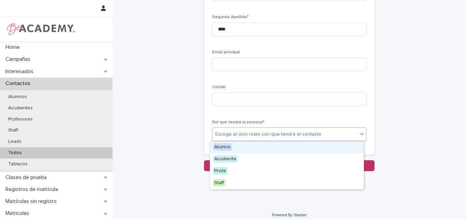
click at [245, 136] on div "Escoge el (los) roles con que tendrá el contacto" at bounding box center [268, 134] width 106 height 7
click at [242, 148] on div "Alumno" at bounding box center [287, 147] width 154 height 12
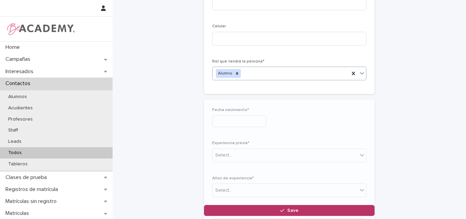
scroll to position [178, 0]
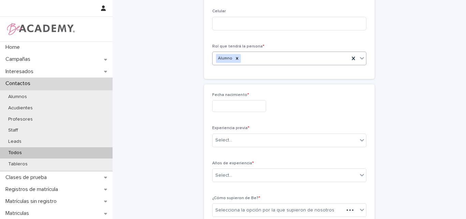
click at [250, 106] on input "text" at bounding box center [239, 106] width 54 height 12
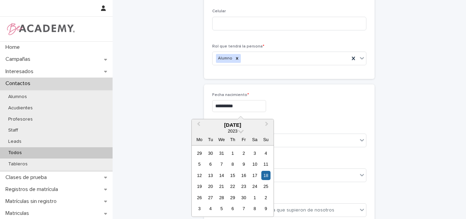
type input "**********"
click at [293, 108] on div "**********" at bounding box center [289, 106] width 154 height 12
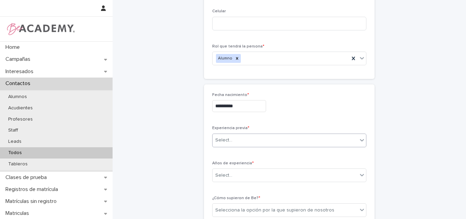
click at [256, 142] on div "Select..." at bounding box center [285, 139] width 145 height 11
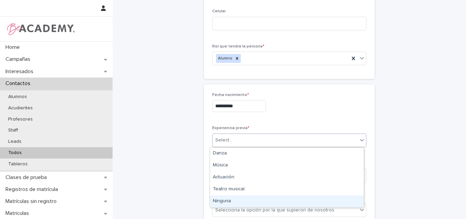
click at [224, 199] on div "Ninguna" at bounding box center [287, 201] width 154 height 12
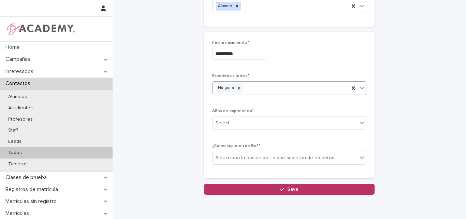
scroll to position [246, 0]
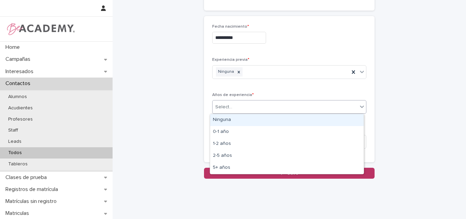
click at [244, 107] on div "Select..." at bounding box center [285, 106] width 145 height 11
click at [232, 122] on div "Ninguna" at bounding box center [287, 120] width 154 height 12
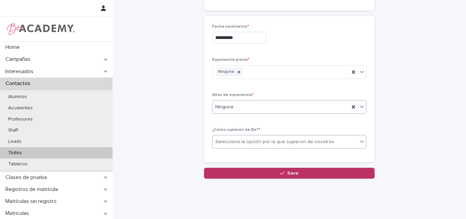
click at [254, 143] on div "Selecciona la opción por la que supieron de nosotros" at bounding box center [274, 141] width 119 height 7
type input "*"
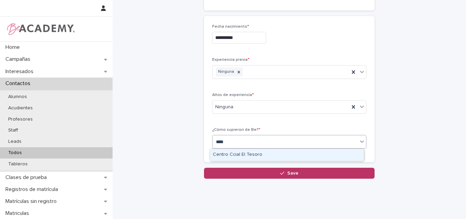
type input "*****"
click at [254, 155] on div "Centro Ccial El Tesoro" at bounding box center [287, 155] width 154 height 12
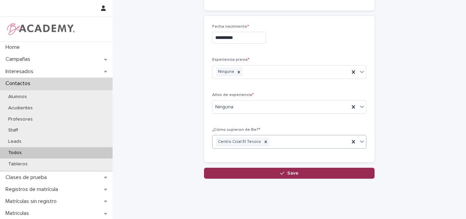
click at [284, 174] on button "Save" at bounding box center [289, 172] width 171 height 11
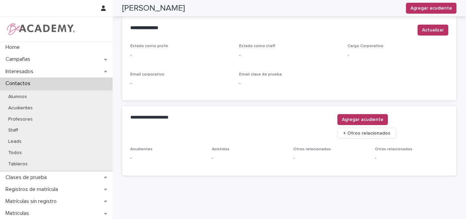
scroll to position [285, 0]
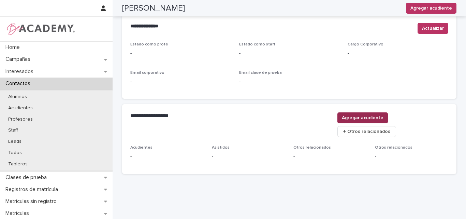
click at [383, 119] on span "Agregar acudiente" at bounding box center [363, 117] width 42 height 7
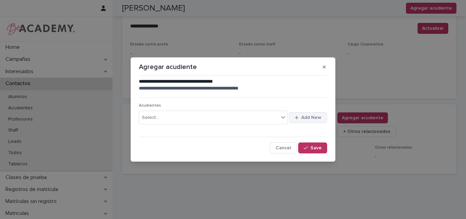
click at [310, 116] on span "Add New" at bounding box center [311, 117] width 20 height 5
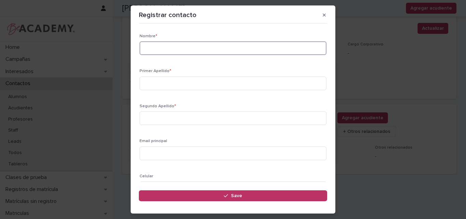
click at [155, 46] on input at bounding box center [233, 48] width 187 height 14
type input "********"
type input "****"
type input "*****"
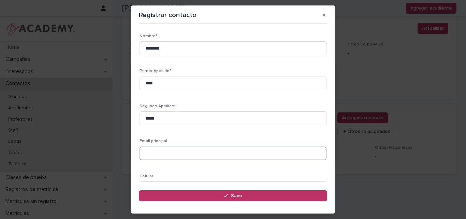
click at [173, 150] on input at bounding box center [233, 153] width 187 height 14
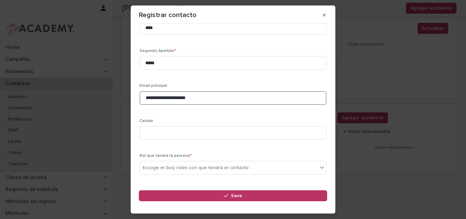
scroll to position [68, 0]
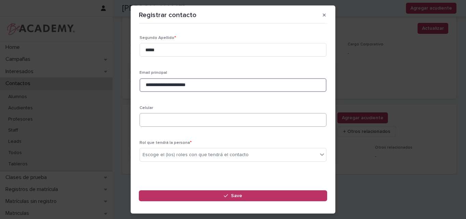
type input "**********"
click at [182, 118] on input at bounding box center [233, 120] width 187 height 14
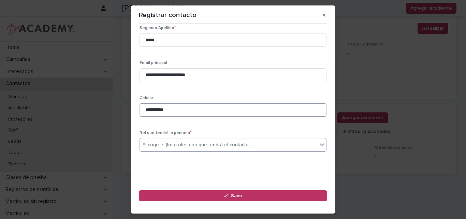
type input "**********"
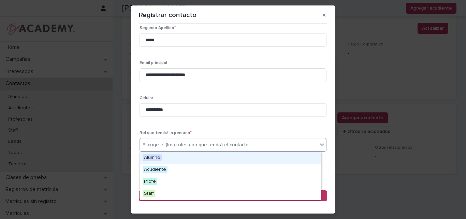
click at [182, 141] on div "Escoge el (los) roles con que tendrá el contacto" at bounding box center [196, 144] width 106 height 7
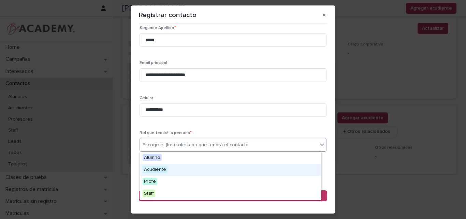
click at [163, 170] on span "Acudiente" at bounding box center [155, 169] width 25 height 8
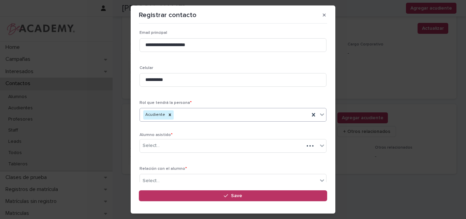
scroll to position [111, 0]
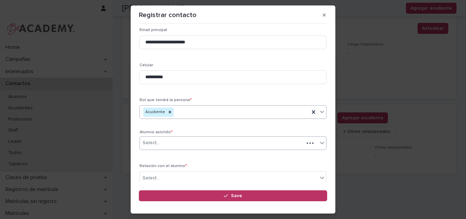
click at [170, 143] on div "Select..." at bounding box center [222, 142] width 164 height 11
type input "**********"
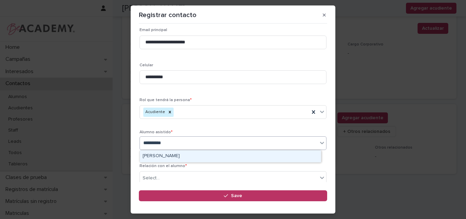
click at [202, 155] on div "Samantha Castaño Soto" at bounding box center [230, 156] width 181 height 12
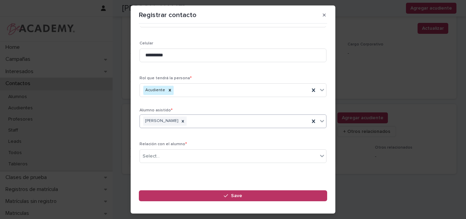
scroll to position [144, 0]
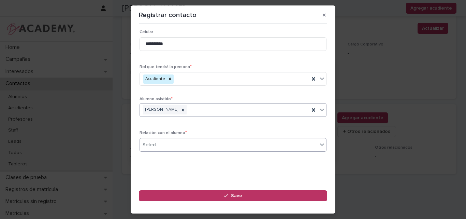
click at [172, 147] on div "Select..." at bounding box center [229, 144] width 178 height 11
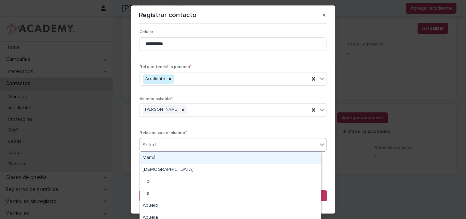
drag, startPoint x: 162, startPoint y: 157, endPoint x: 221, endPoint y: 147, distance: 59.8
click at [162, 157] on div "Mamá" at bounding box center [230, 158] width 181 height 12
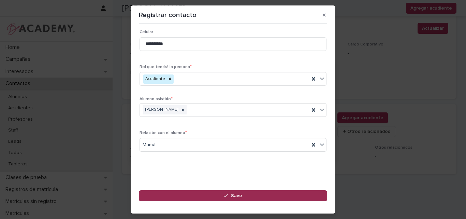
click at [232, 193] on span "Save" at bounding box center [236, 195] width 11 height 5
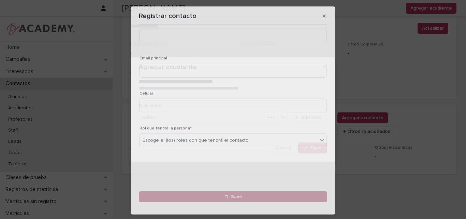
scroll to position [0, 0]
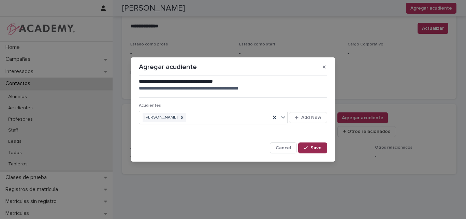
click at [306, 149] on icon "button" at bounding box center [306, 147] width 4 height 5
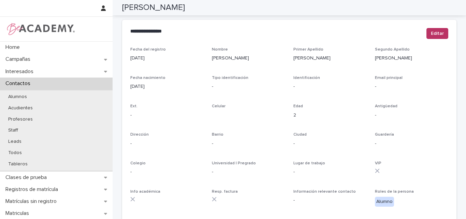
scroll to position [34, 0]
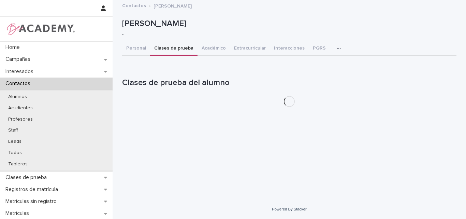
click at [178, 15] on div "Samantha Castaño Soto Samantha Castaño Soto - Sorry, there was an error saving …" at bounding box center [289, 57] width 334 height 112
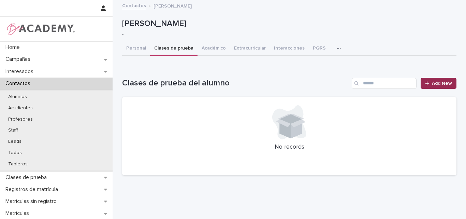
click at [438, 84] on span "Add New" at bounding box center [442, 83] width 20 height 5
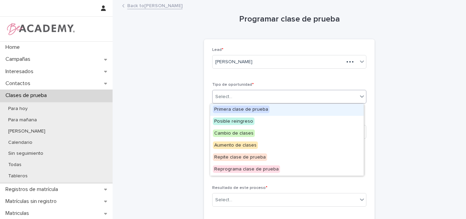
click at [263, 93] on div "Select..." at bounding box center [285, 96] width 145 height 11
click at [232, 110] on span "Primera clase de prueba" at bounding box center [241, 109] width 57 height 8
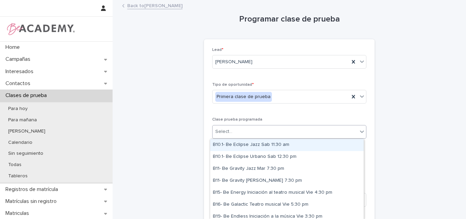
drag, startPoint x: 292, startPoint y: 131, endPoint x: 283, endPoint y: 132, distance: 9.3
click at [292, 131] on div "Select..." at bounding box center [285, 131] width 145 height 11
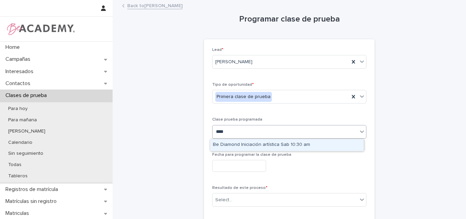
type input "*****"
click at [286, 143] on div "Be Diamond Iniciación artística Sab 10:30 am" at bounding box center [287, 145] width 154 height 12
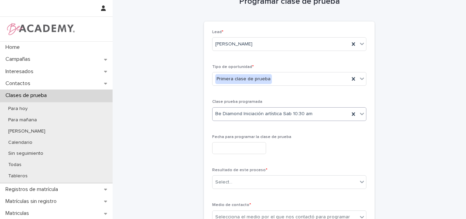
scroll to position [34, 0]
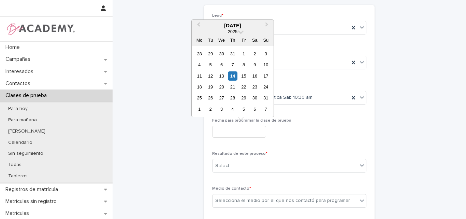
click at [246, 132] on input "text" at bounding box center [239, 132] width 54 height 12
click at [254, 76] on div "16" at bounding box center [254, 75] width 9 height 9
type input "**********"
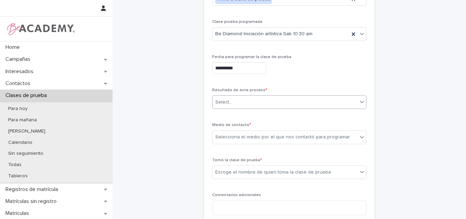
scroll to position [102, 0]
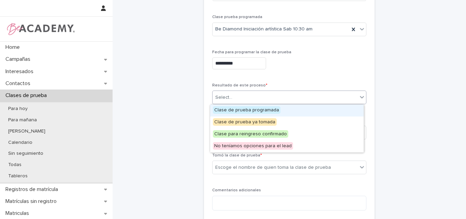
click at [258, 97] on div "Select..." at bounding box center [285, 97] width 145 height 11
click at [252, 108] on span "Clase de prueba programada" at bounding box center [247, 110] width 68 height 8
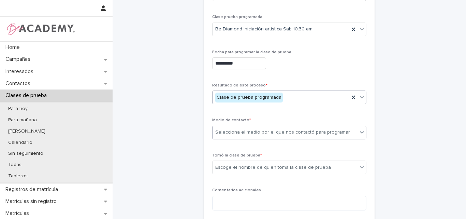
click at [260, 134] on div "Selecciona el medio por el que nos contactó para programar" at bounding box center [282, 132] width 135 height 7
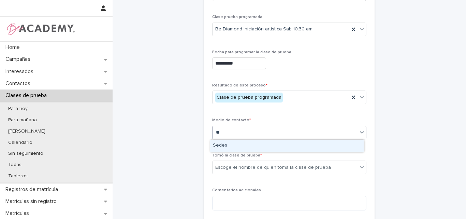
type input "***"
click at [245, 146] on div "Sedes" at bounding box center [287, 146] width 154 height 12
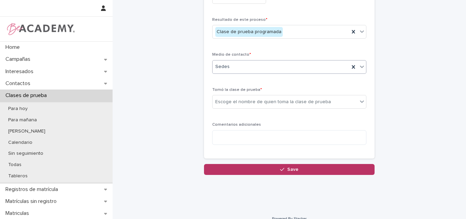
scroll to position [171, 0]
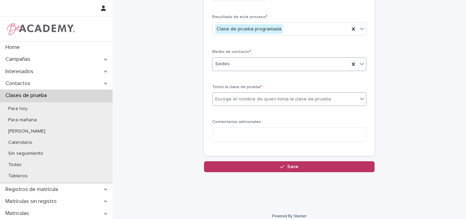
click at [266, 99] on div "Escoge el nombre de quien toma la clase de prueba" at bounding box center [273, 99] width 116 height 7
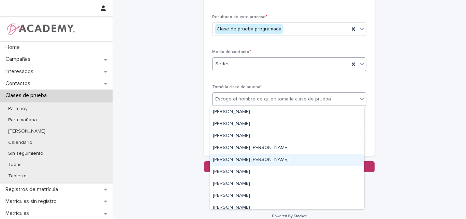
click at [236, 160] on div "[PERSON_NAME] [PERSON_NAME]" at bounding box center [287, 160] width 154 height 12
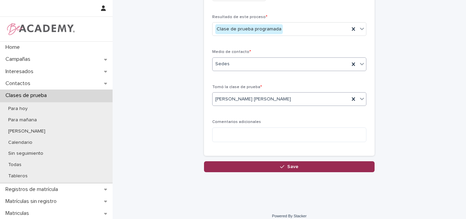
click at [287, 168] on span "Save" at bounding box center [292, 166] width 11 height 5
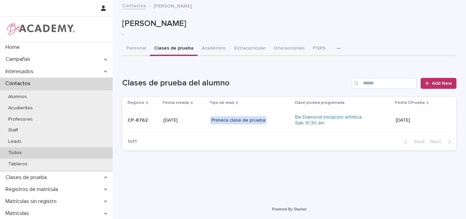
click at [28, 154] on div "Todos" at bounding box center [56, 152] width 113 height 11
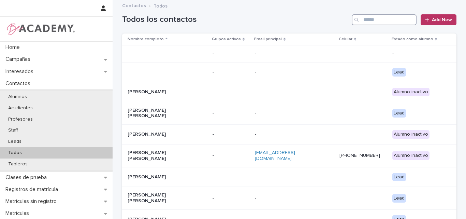
click at [380, 18] on input "Search" at bounding box center [384, 19] width 65 height 11
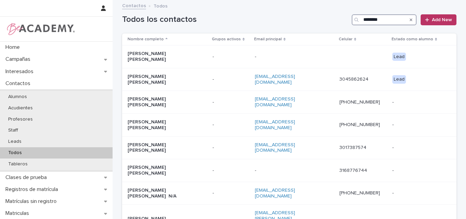
type input "*******"
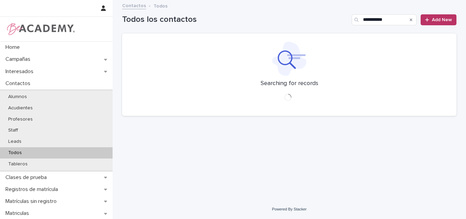
type input "**********"
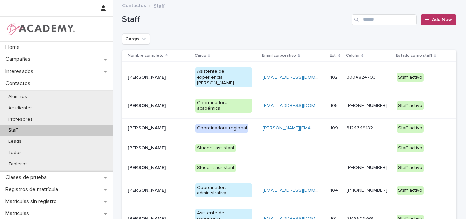
click at [139, 216] on p "[PERSON_NAME] [PERSON_NAME]" at bounding box center [156, 219] width 57 height 6
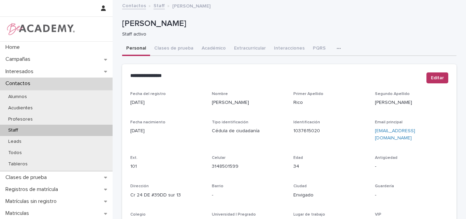
click at [337, 47] on icon "button" at bounding box center [339, 48] width 4 height 5
click at [307, 62] on button "Tareas" at bounding box center [314, 66] width 45 height 10
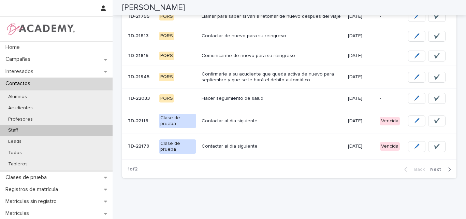
scroll to position [206, 0]
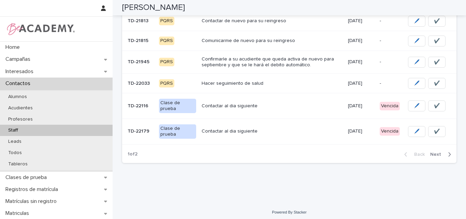
click at [434, 151] on button "Next" at bounding box center [441, 154] width 29 height 6
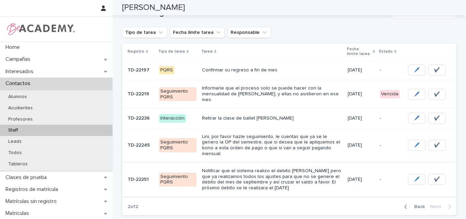
scroll to position [82, 0]
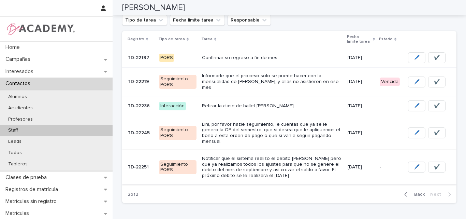
click at [434, 163] on span "✔️" at bounding box center [437, 166] width 6 height 7
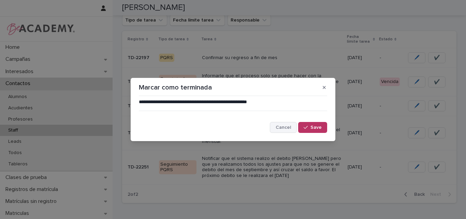
click at [283, 126] on span "Cancel" at bounding box center [283, 127] width 15 height 5
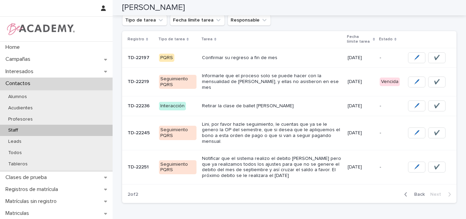
click at [145, 163] on p "TD-22251" at bounding box center [139, 166] width 23 height 7
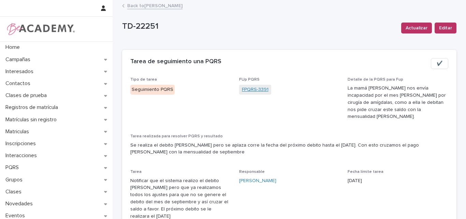
click at [250, 88] on link "FPQRS-3391" at bounding box center [255, 89] width 27 height 7
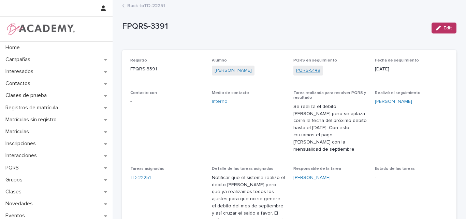
click at [301, 68] on link "PQRS-5148" at bounding box center [308, 70] width 24 height 7
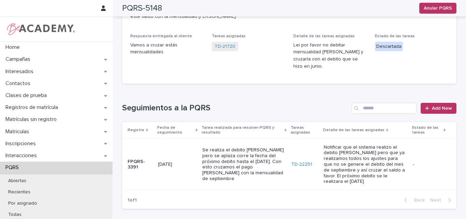
scroll to position [136, 0]
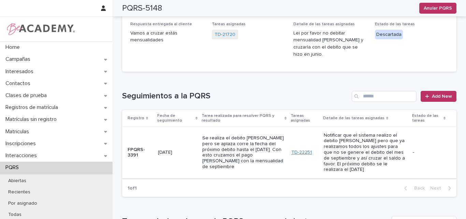
click at [299, 149] on link "TD-22251" at bounding box center [301, 152] width 20 height 6
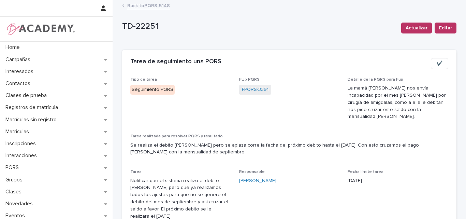
click at [438, 60] on span "✔️" at bounding box center [440, 63] width 6 height 7
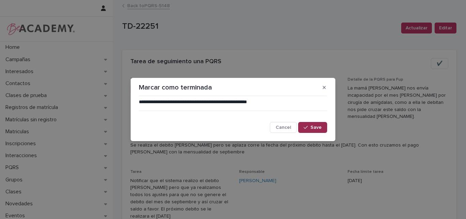
click at [314, 126] on span "Save" at bounding box center [315, 127] width 11 height 5
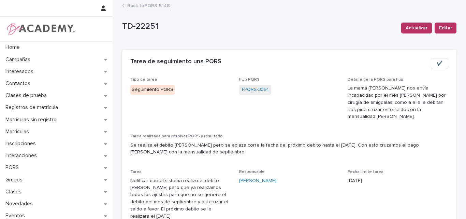
click at [150, 6] on link "Back to PQRS-5148" at bounding box center [148, 5] width 43 height 8
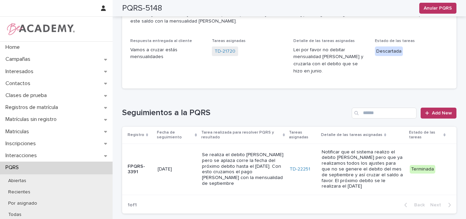
scroll to position [102, 0]
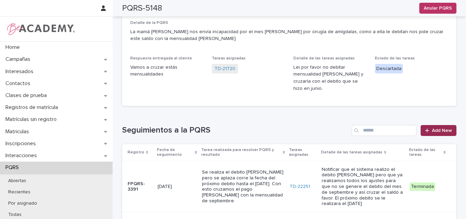
click at [438, 128] on span "Add New" at bounding box center [442, 130] width 20 height 5
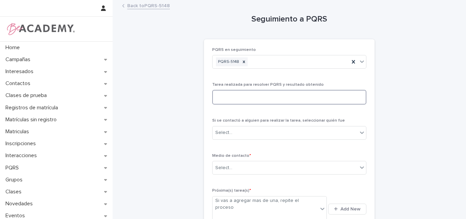
click at [234, 99] on textarea at bounding box center [289, 97] width 154 height 15
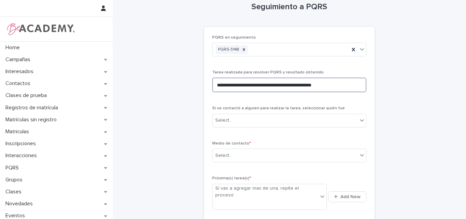
scroll to position [34, 0]
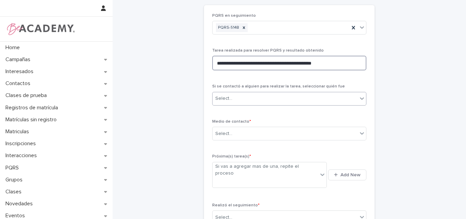
type textarea "**********"
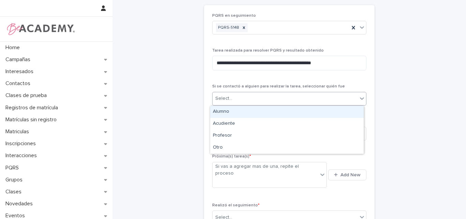
click at [269, 98] on div "Select..." at bounding box center [285, 98] width 145 height 11
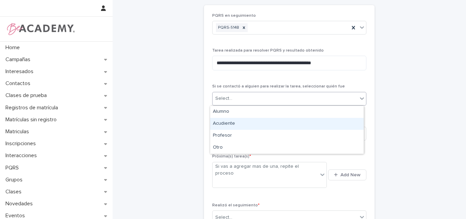
click at [246, 123] on div "Acudiente" at bounding box center [287, 124] width 154 height 12
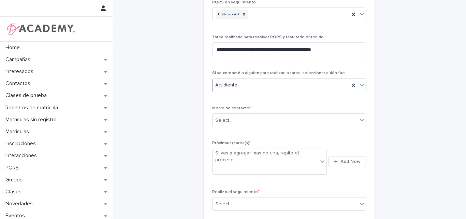
scroll to position [68, 0]
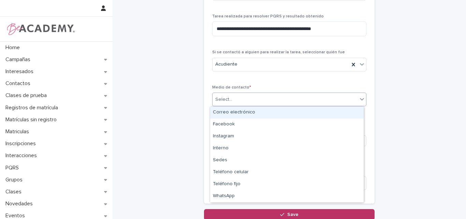
click at [249, 97] on div "Select..." at bounding box center [285, 99] width 145 height 11
type input "*"
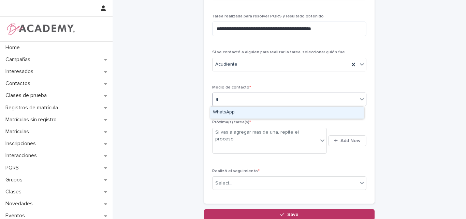
drag, startPoint x: 276, startPoint y: 111, endPoint x: 280, endPoint y: 111, distance: 4.1
click at [276, 111] on div "WhatsApp" at bounding box center [287, 112] width 154 height 12
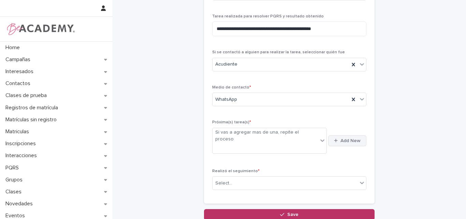
click at [346, 138] on span "Add New" at bounding box center [350, 140] width 20 height 5
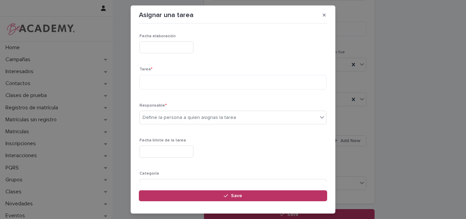
click at [170, 49] on input "text" at bounding box center [167, 47] width 54 height 12
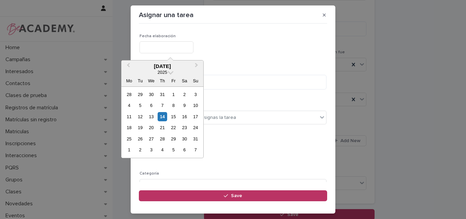
type input "**********"
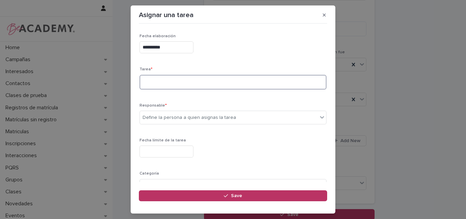
click at [169, 83] on textarea at bounding box center [233, 82] width 187 height 15
type textarea "**********"
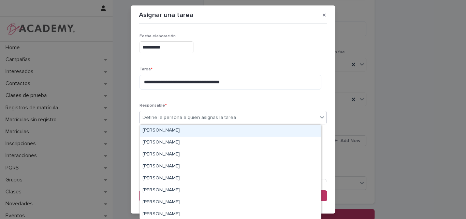
click at [166, 116] on div "Define la persona a quien asignas la tarea" at bounding box center [189, 117] width 93 height 7
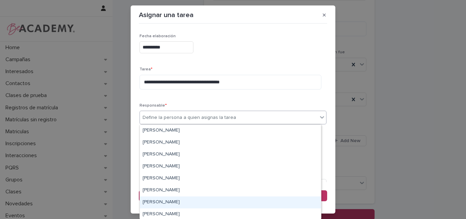
click at [154, 204] on div "[PERSON_NAME] [PERSON_NAME]" at bounding box center [230, 202] width 181 height 12
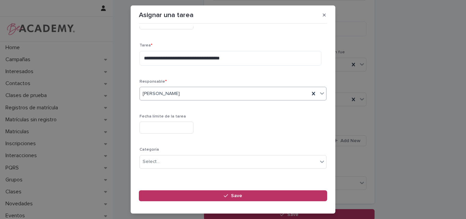
scroll to position [34, 0]
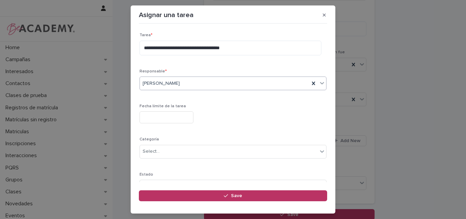
click at [165, 115] on input "text" at bounding box center [167, 117] width 54 height 12
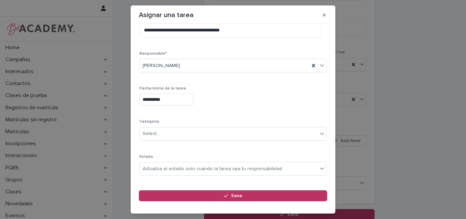
scroll to position [67, 0]
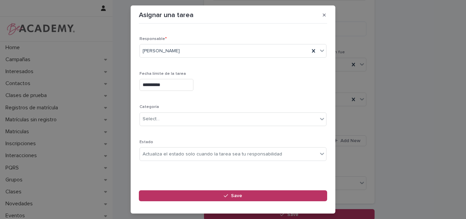
click at [171, 83] on input "**********" at bounding box center [167, 85] width 54 height 12
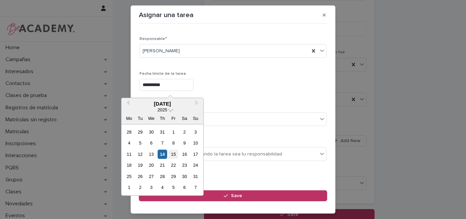
click at [172, 155] on div "15" at bounding box center [173, 153] width 9 height 9
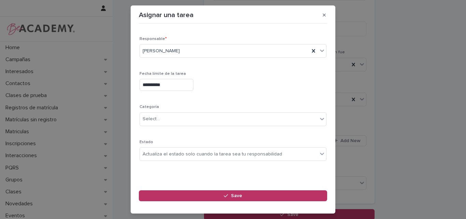
type input "**********"
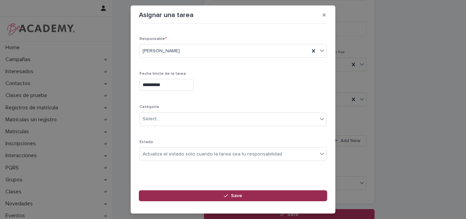
click at [233, 192] on button "Save" at bounding box center [233, 195] width 188 height 11
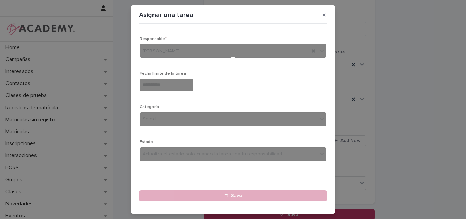
type input "**********"
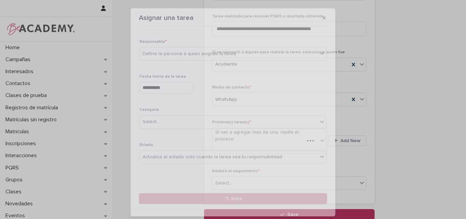
scroll to position [68, 0]
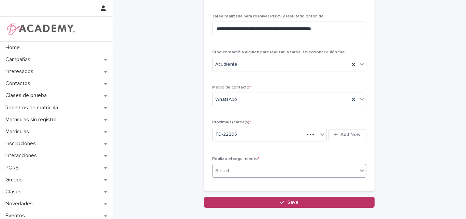
click at [260, 169] on div "Select..." at bounding box center [285, 170] width 145 height 11
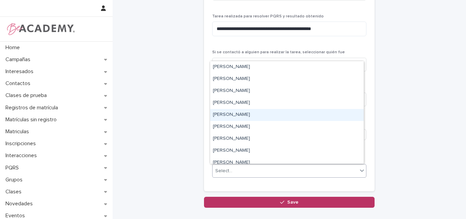
click at [228, 119] on div "[PERSON_NAME] [PERSON_NAME]" at bounding box center [287, 115] width 154 height 12
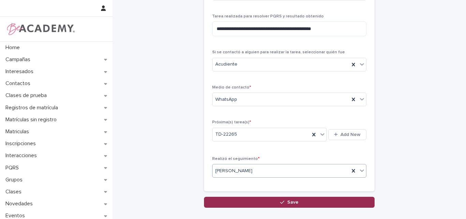
click at [271, 202] on button "Save" at bounding box center [289, 201] width 171 height 11
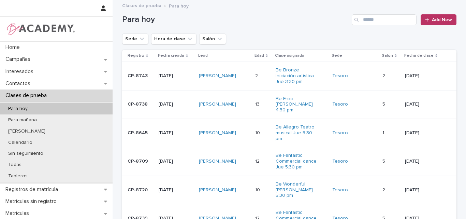
click at [143, 77] on p "CP-8743" at bounding box center [141, 76] width 26 height 6
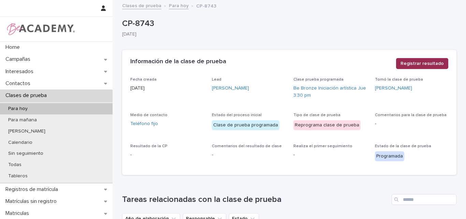
click at [412, 62] on span "Registrar resultado" at bounding box center [421, 63] width 43 height 7
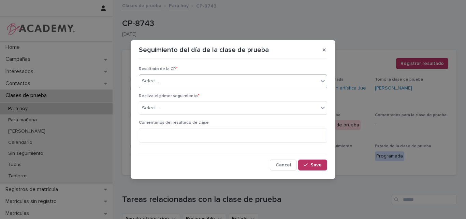
click at [211, 78] on div "Select..." at bounding box center [228, 80] width 179 height 11
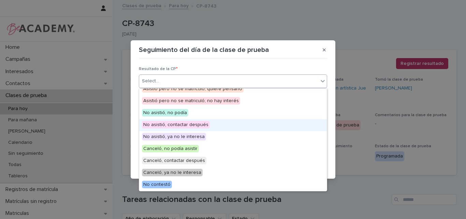
scroll to position [19, 0]
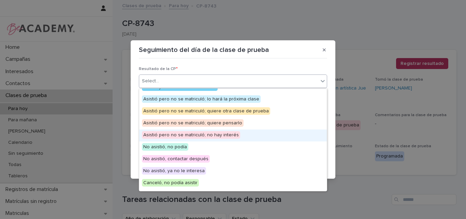
click at [197, 134] on span "Asistió pero no se matriculó; no hay interés" at bounding box center [191, 135] width 98 height 8
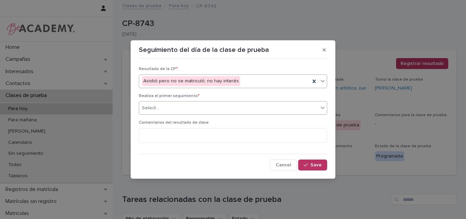
click at [201, 107] on div "Select..." at bounding box center [228, 107] width 179 height 11
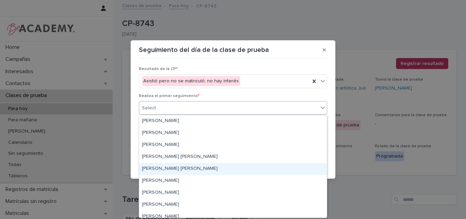
click at [174, 169] on div "[PERSON_NAME] [PERSON_NAME]" at bounding box center [233, 169] width 188 height 12
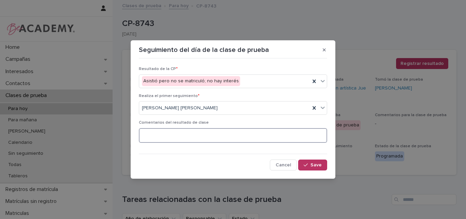
click at [186, 139] on textarea at bounding box center [233, 135] width 188 height 15
paste textarea "**********"
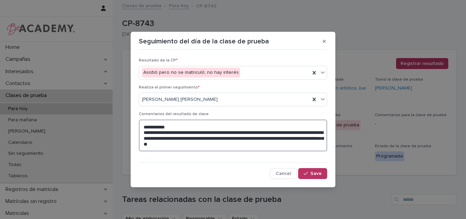
click at [145, 133] on textarea "**********" at bounding box center [233, 135] width 188 height 32
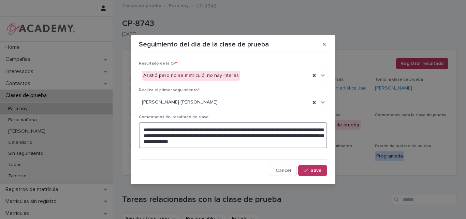
click at [265, 142] on textarea "**********" at bounding box center [233, 135] width 188 height 26
type textarea "**********"
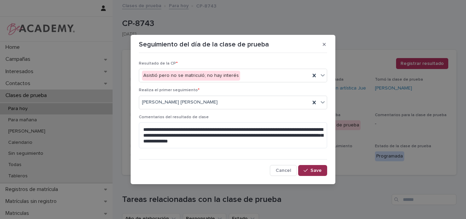
click at [313, 170] on span "Save" at bounding box center [315, 170] width 11 height 5
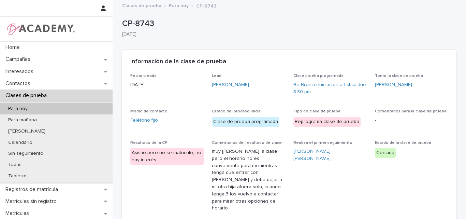
click at [35, 106] on div "Para hoy" at bounding box center [56, 108] width 113 height 11
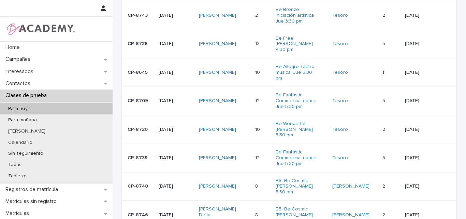
scroll to position [57, 0]
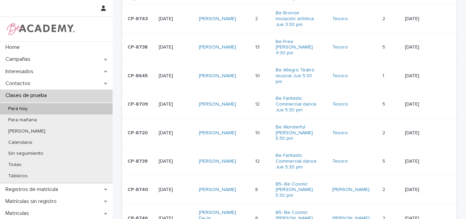
click at [145, 79] on td "CP-8645" at bounding box center [139, 75] width 34 height 28
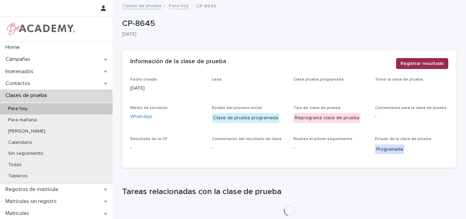
click at [420, 60] on span "Registrar resultado" at bounding box center [421, 63] width 43 height 7
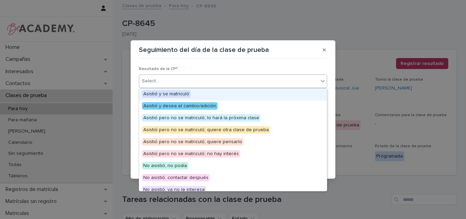
click at [319, 78] on div at bounding box center [323, 81] width 8 height 12
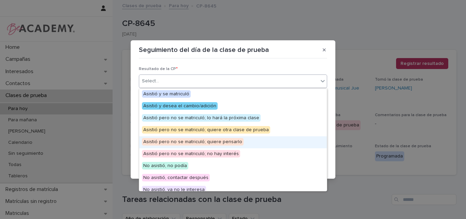
click at [178, 143] on span "Asistió pero no se matriculó; quiere pensarlo" at bounding box center [193, 142] width 102 height 8
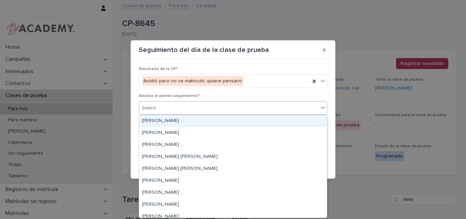
click at [189, 109] on div "Select..." at bounding box center [228, 107] width 179 height 11
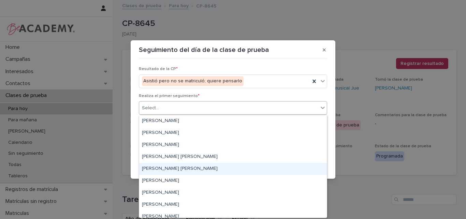
click at [165, 167] on div "[PERSON_NAME] [PERSON_NAME]" at bounding box center [233, 169] width 188 height 12
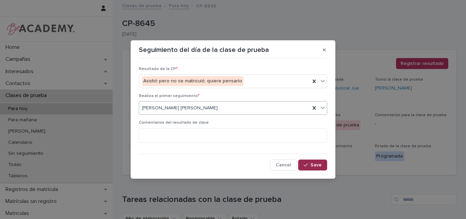
click at [316, 166] on span "Save" at bounding box center [315, 164] width 11 height 5
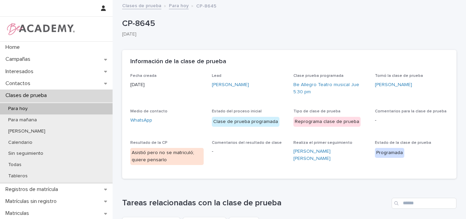
click at [171, 7] on link "Para hoy" at bounding box center [179, 5] width 20 height 8
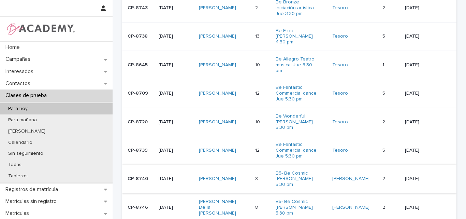
scroll to position [68, 0]
click at [140, 148] on div "CP-8739" at bounding box center [141, 149] width 26 height 11
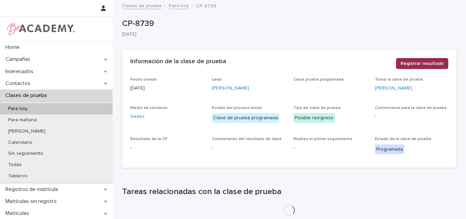
click at [424, 58] on button "Registrar resultado" at bounding box center [422, 63] width 52 height 11
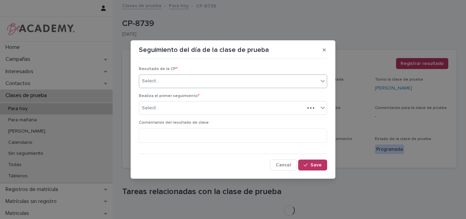
click at [224, 81] on div "Select..." at bounding box center [228, 80] width 179 height 11
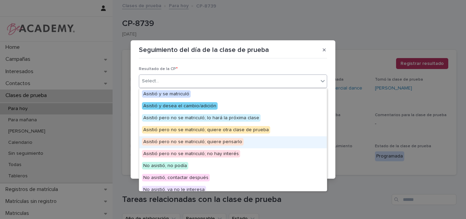
drag, startPoint x: 171, startPoint y: 141, endPoint x: 172, endPoint y: 107, distance: 33.4
click at [171, 140] on span "Asistió pero no se matriculó; quiere pensarlo" at bounding box center [193, 142] width 102 height 8
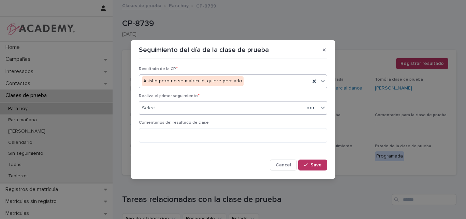
click at [169, 105] on div "Select..." at bounding box center [221, 107] width 165 height 11
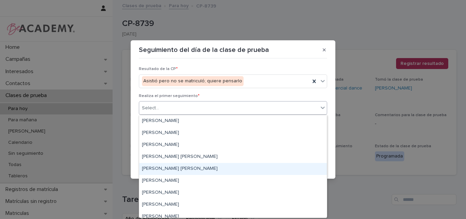
click at [160, 166] on div "[PERSON_NAME] [PERSON_NAME]" at bounding box center [233, 169] width 188 height 12
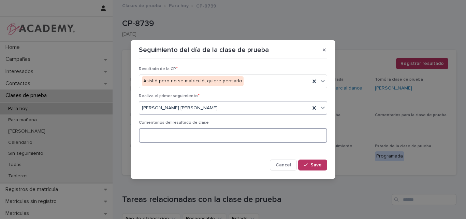
click at [228, 134] on textarea at bounding box center [233, 135] width 188 height 15
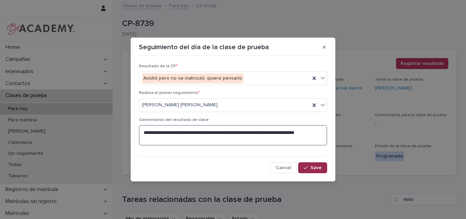
type textarea "**********"
click at [315, 168] on span "Save" at bounding box center [315, 167] width 11 height 5
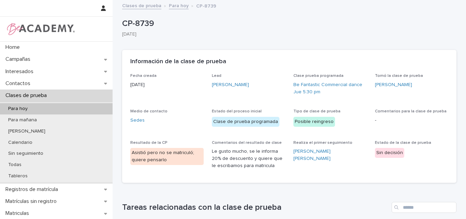
click at [176, 6] on link "Para hoy" at bounding box center [179, 5] width 20 height 8
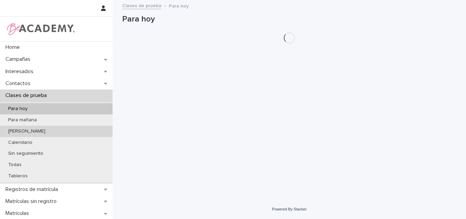
click at [20, 129] on p "[PERSON_NAME]" at bounding box center [27, 131] width 48 height 6
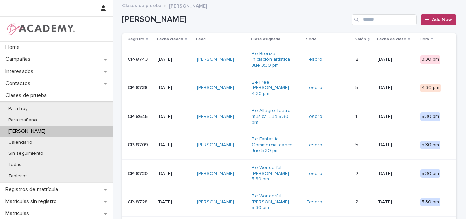
click at [132, 115] on div "CP-8645" at bounding box center [140, 116] width 25 height 11
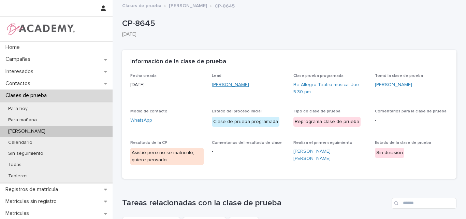
click at [230, 84] on link "[PERSON_NAME]" at bounding box center [230, 84] width 37 height 7
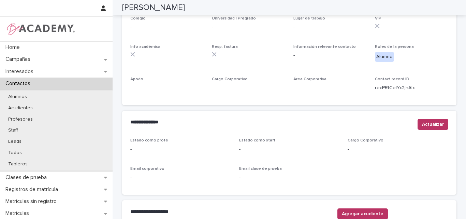
scroll to position [187, 0]
